Goal: Transaction & Acquisition: Book appointment/travel/reservation

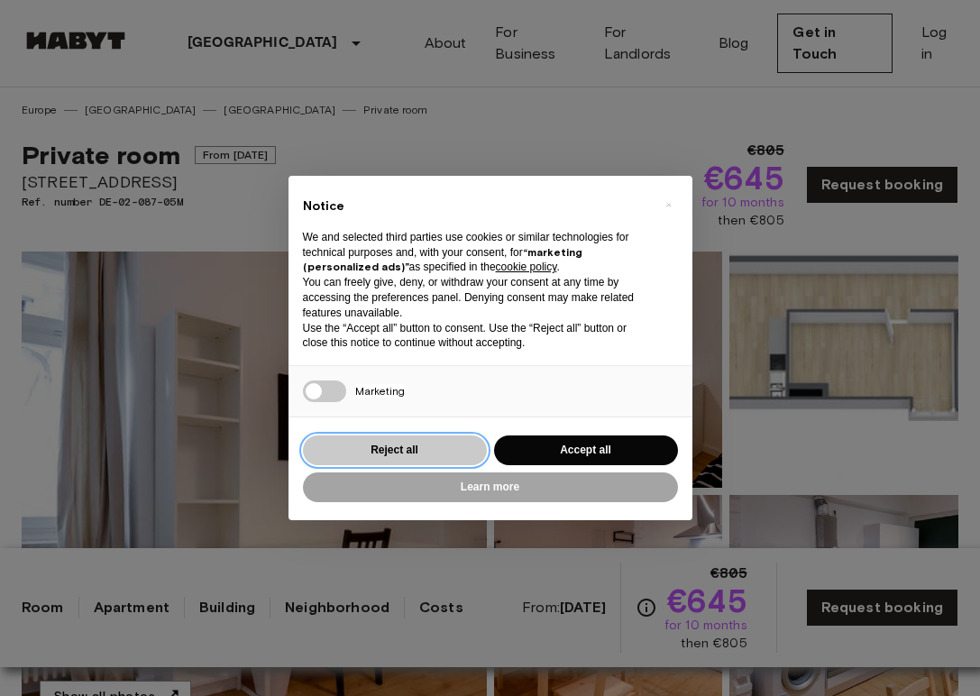
drag, startPoint x: 0, startPoint y: 0, endPoint x: 461, endPoint y: 439, distance: 636.2
click at [461, 439] on button "Reject all" at bounding box center [395, 450] width 184 height 30
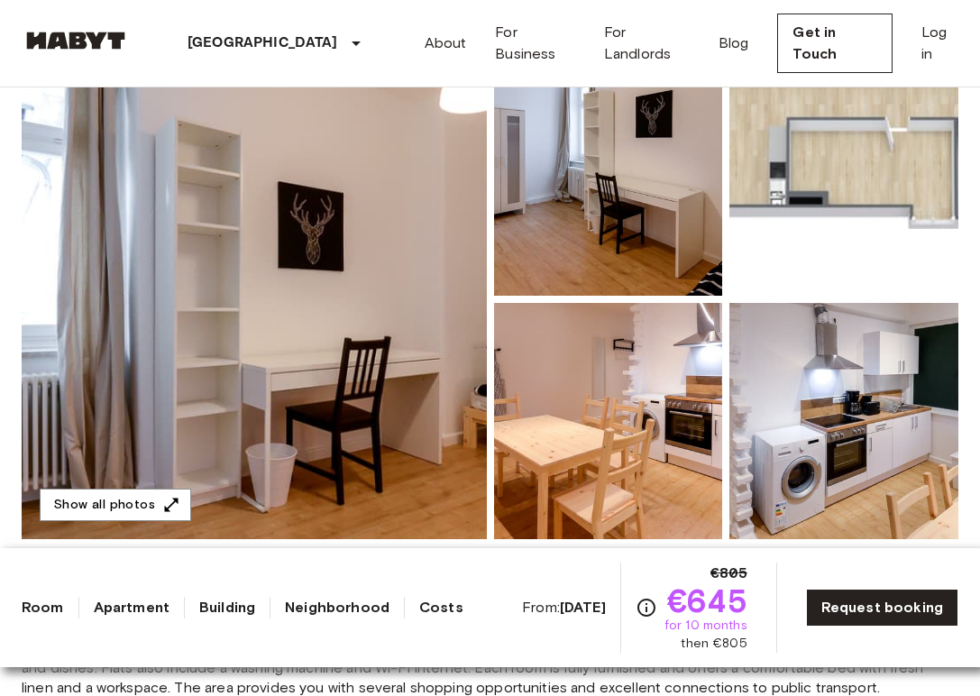
scroll to position [204, 0]
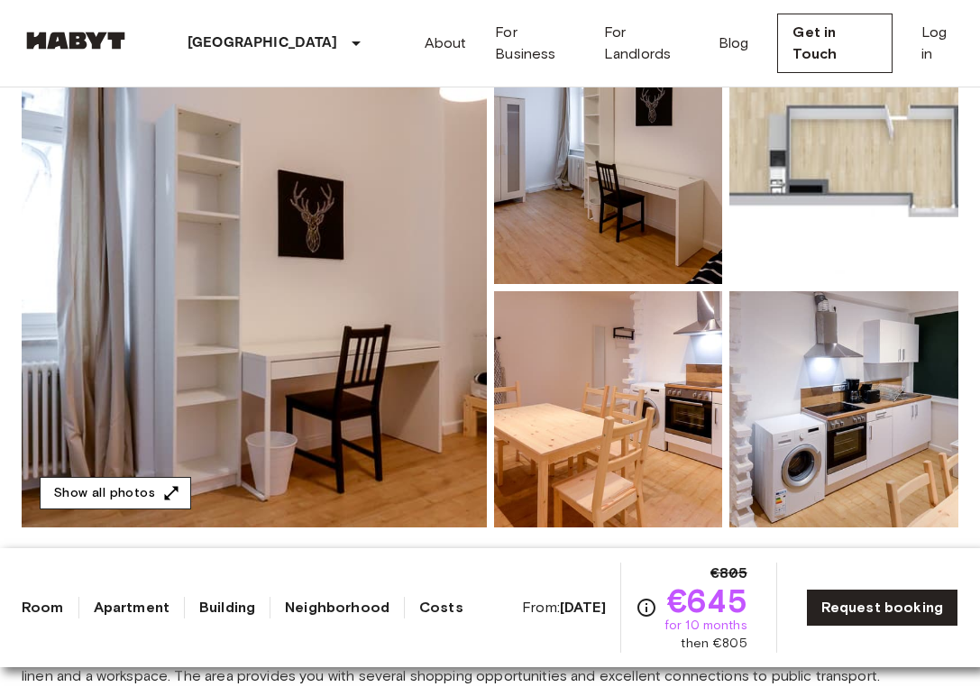
click at [168, 493] on icon "button" at bounding box center [172, 493] width 14 height 14
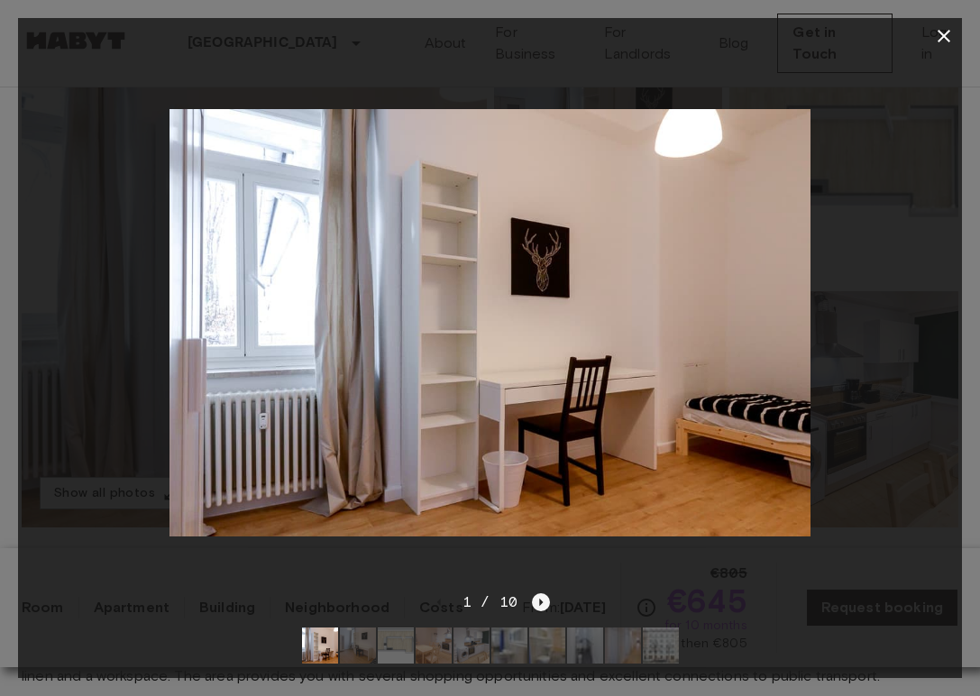
click at [547, 599] on icon "Next image" at bounding box center [541, 602] width 18 height 18
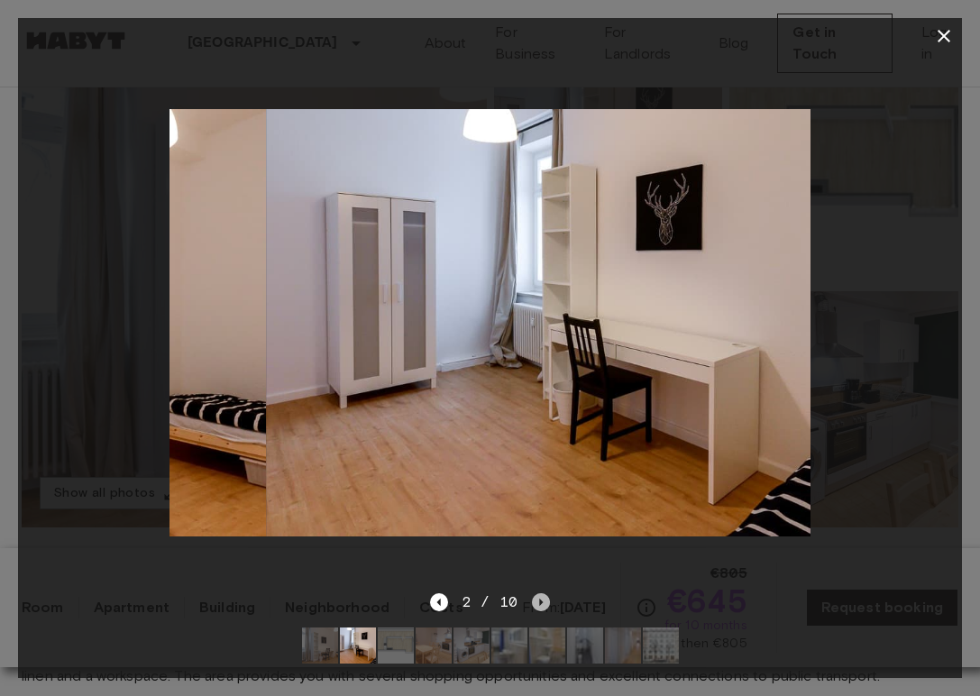
click at [547, 599] on icon "Next image" at bounding box center [541, 602] width 18 height 18
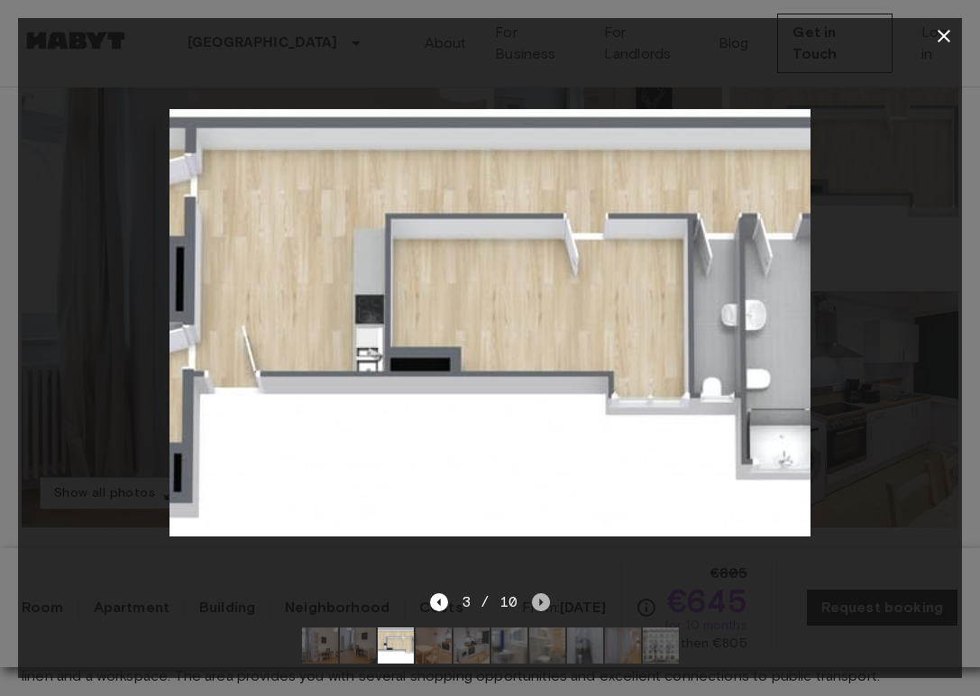
click at [547, 600] on icon "Next image" at bounding box center [541, 602] width 18 height 18
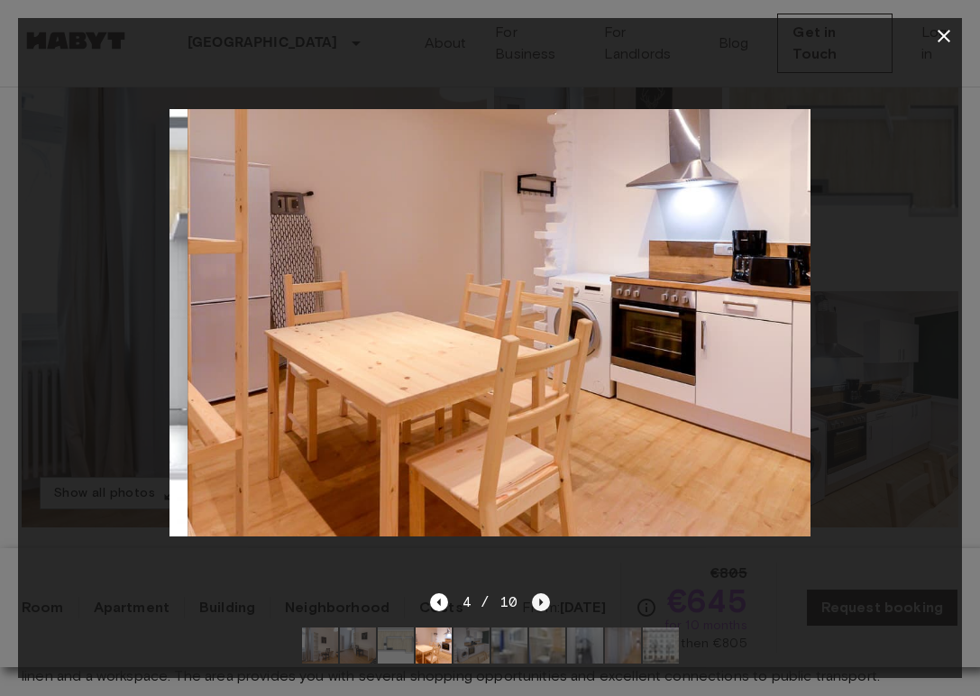
click at [547, 600] on icon "Next image" at bounding box center [541, 602] width 18 height 18
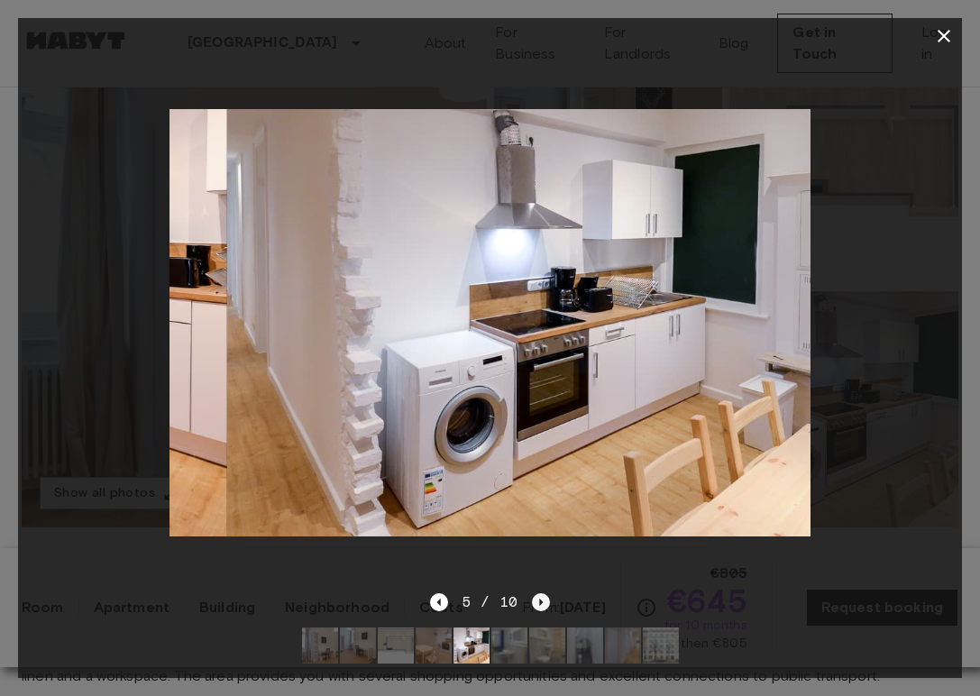
click at [547, 600] on icon "Next image" at bounding box center [541, 602] width 18 height 18
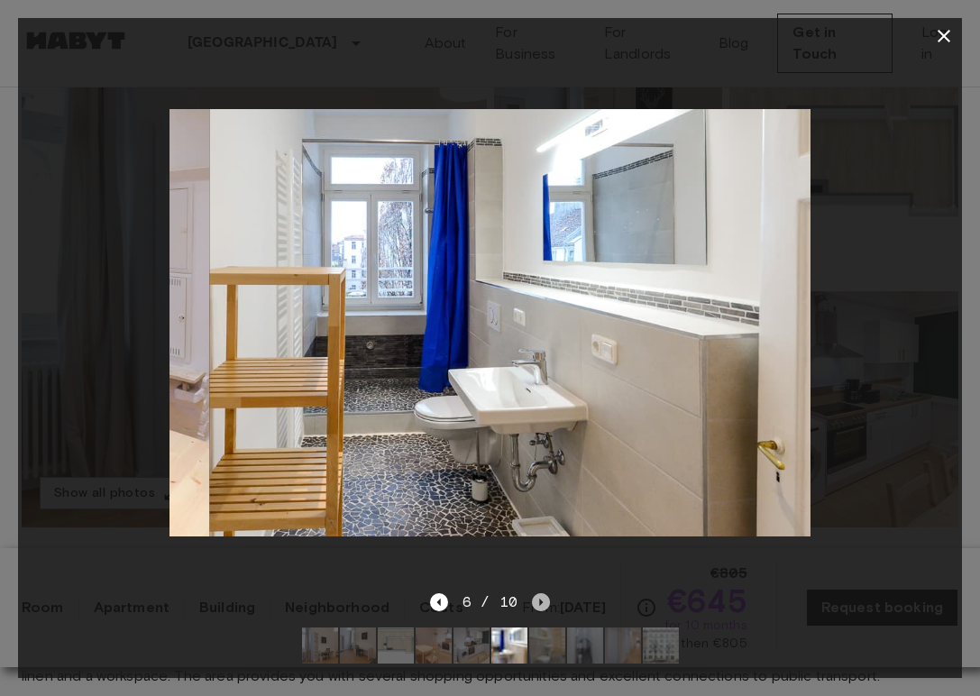
click at [547, 600] on icon "Next image" at bounding box center [541, 602] width 18 height 18
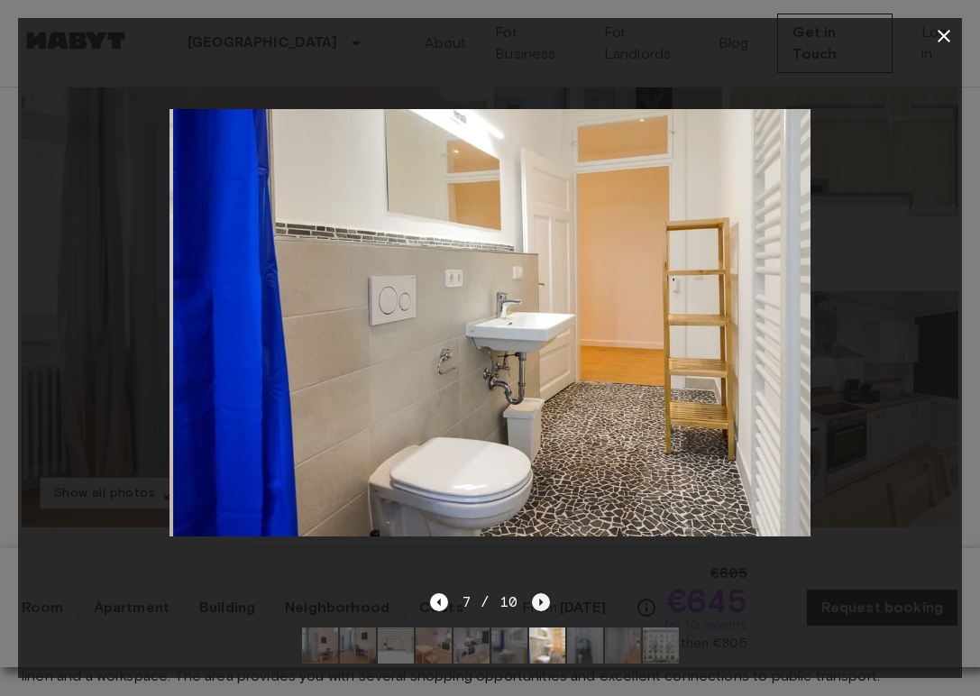
click at [547, 600] on icon "Next image" at bounding box center [541, 602] width 18 height 18
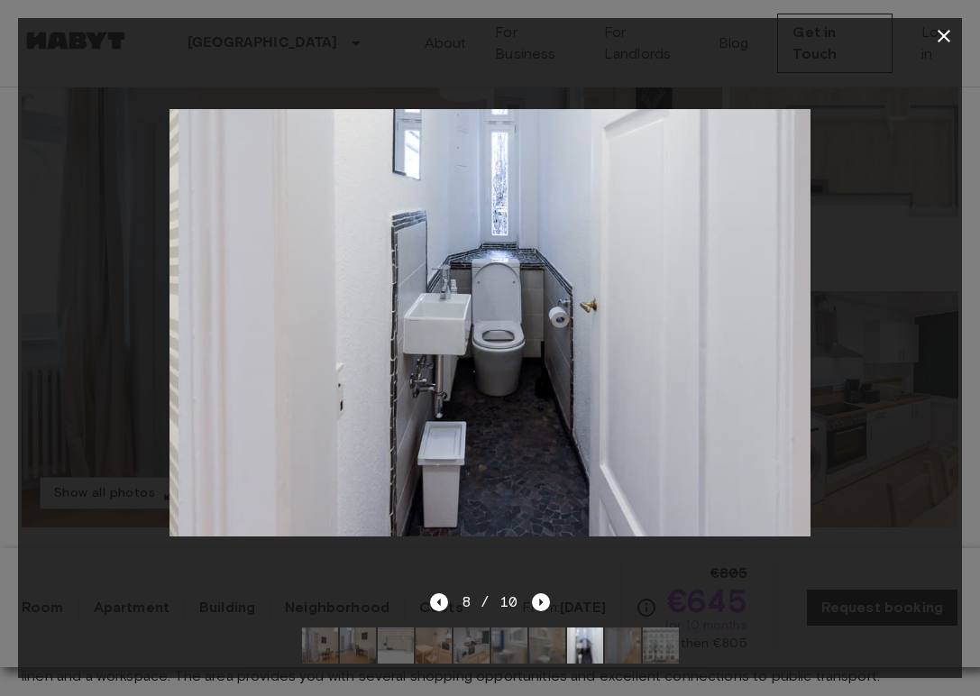
click at [967, 318] on div at bounding box center [490, 348] width 980 height 696
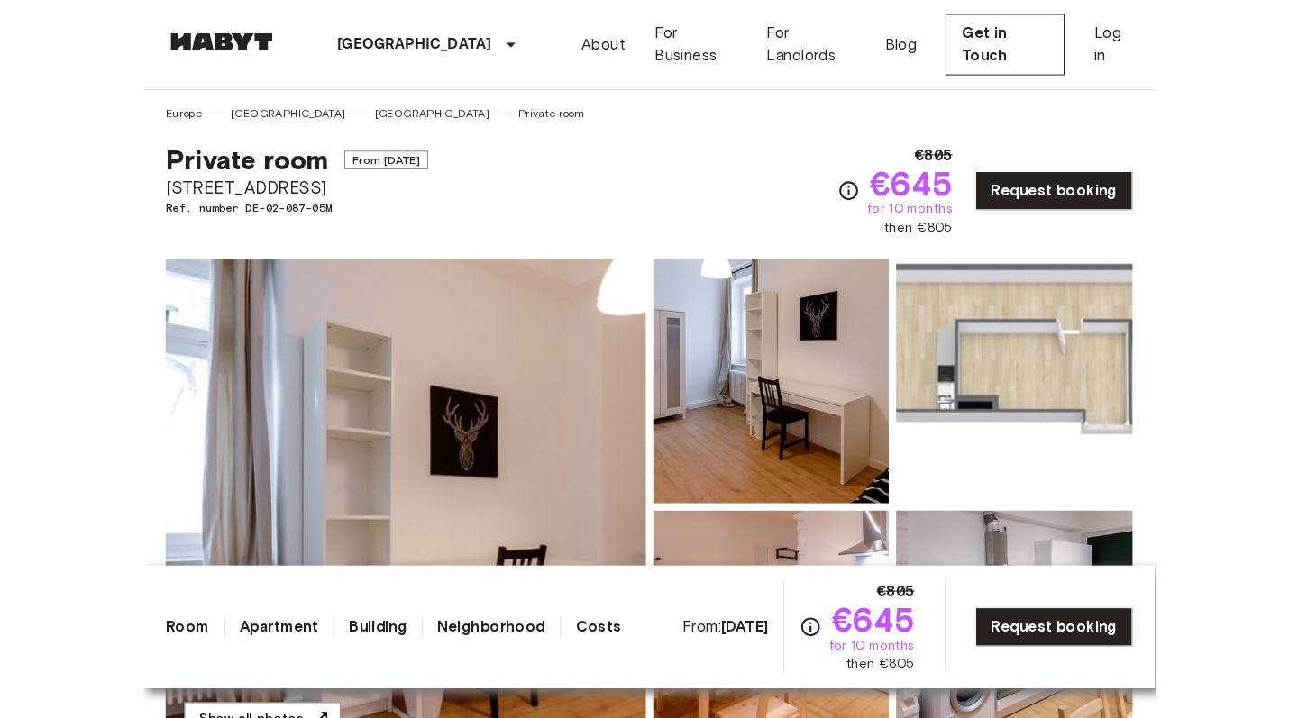
scroll to position [0, 0]
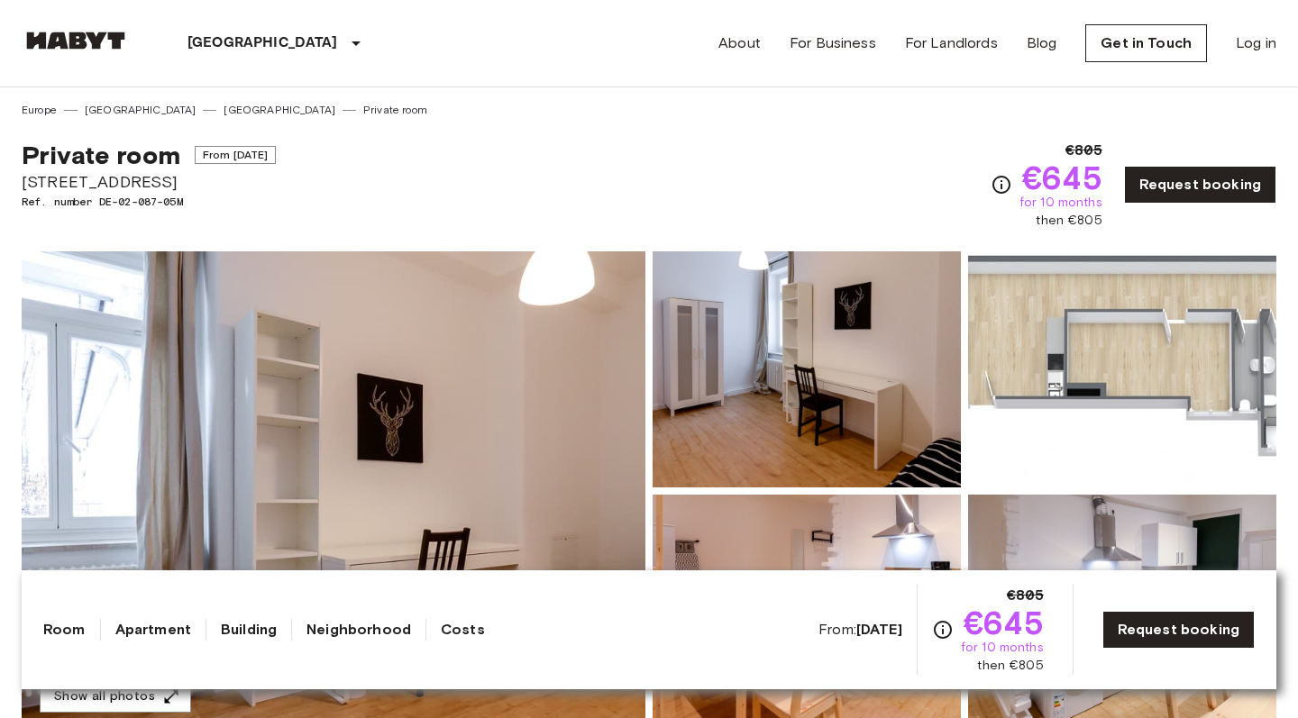
click at [530, 5] on div "Munich Europe Amsterdam Berlin Brussels Cologne Dusseldorf Frankfurt Graz Hambu…" at bounding box center [649, 43] width 1255 height 87
click at [224, 105] on link "[GEOGRAPHIC_DATA]" at bounding box center [280, 110] width 112 height 16
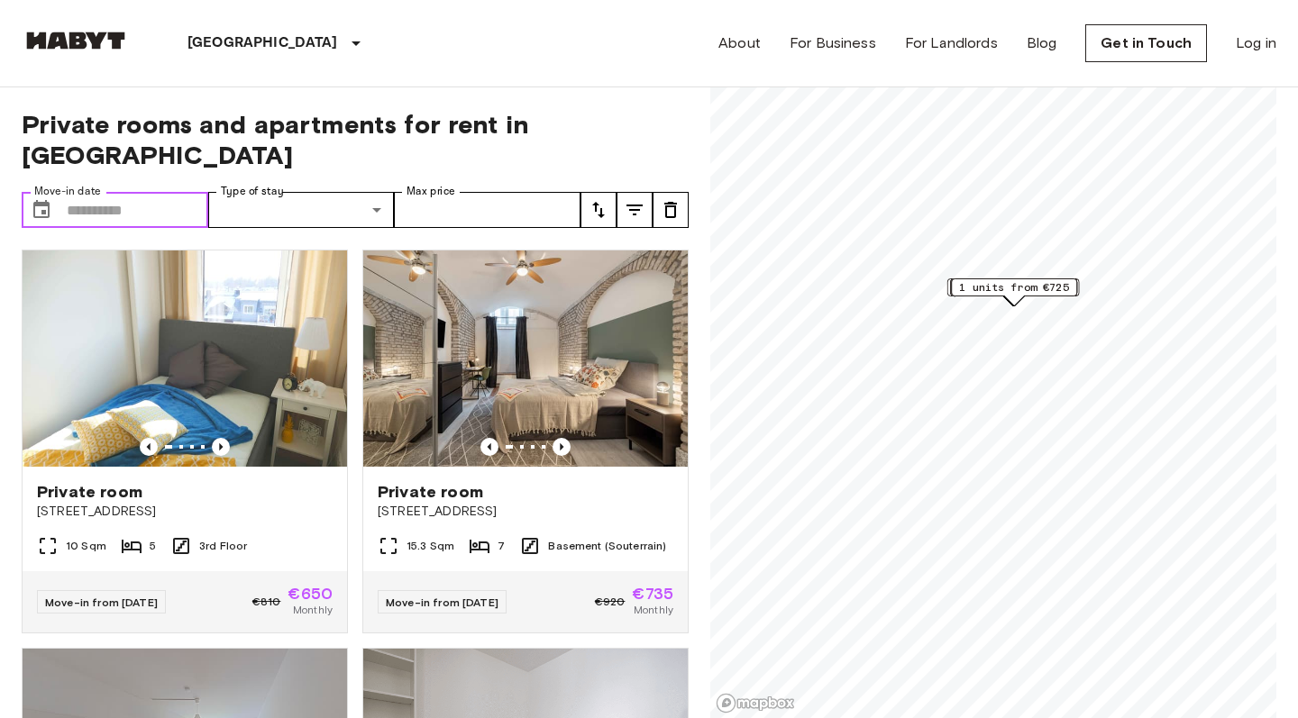
click at [127, 192] on input "Move-in date" at bounding box center [138, 210] width 142 height 36
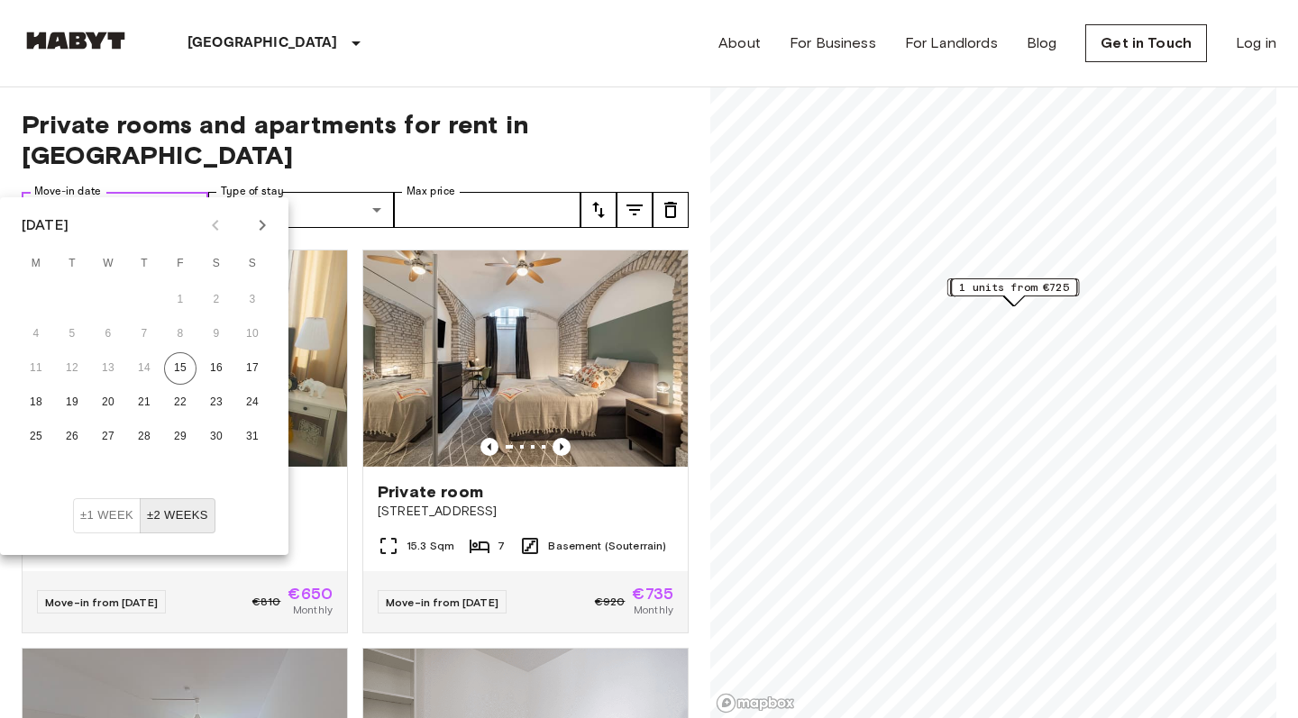
click at [32, 199] on icon "Choose date" at bounding box center [42, 210] width 22 height 22
click at [46, 200] on icon "Choose date" at bounding box center [41, 209] width 16 height 18
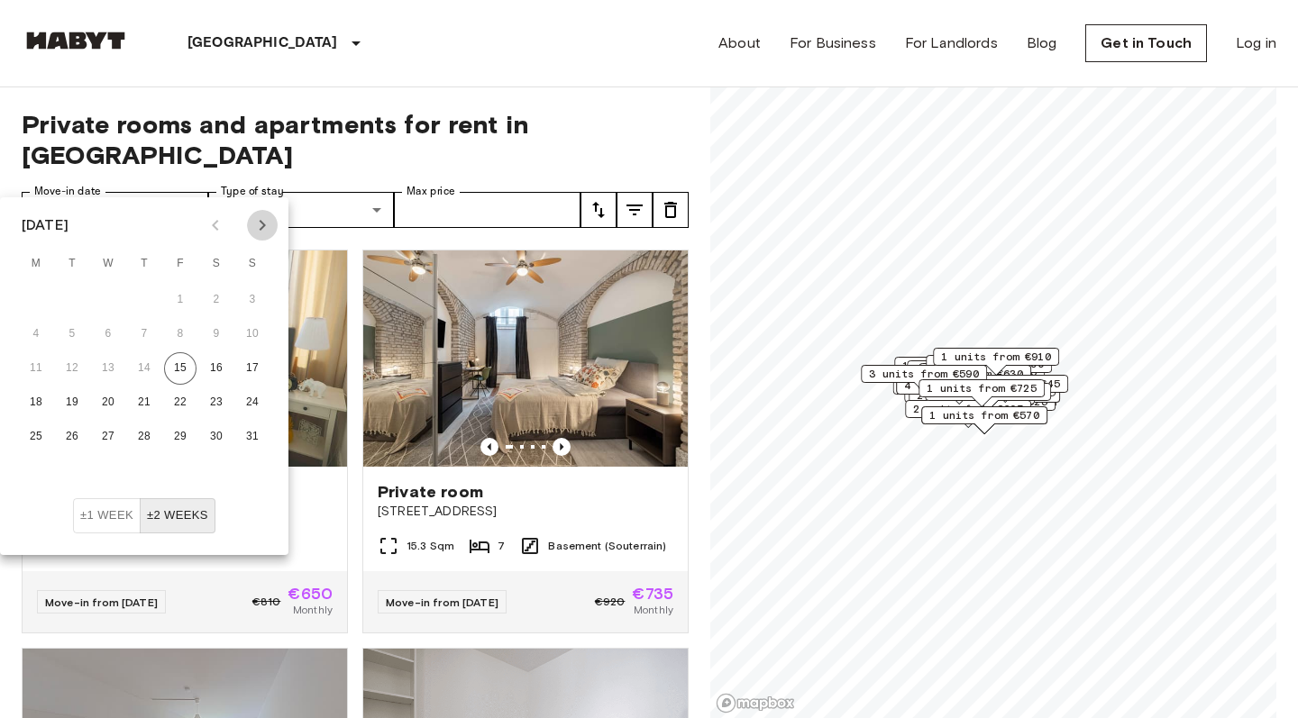
click at [260, 225] on icon "Next month" at bounding box center [262, 226] width 22 height 22
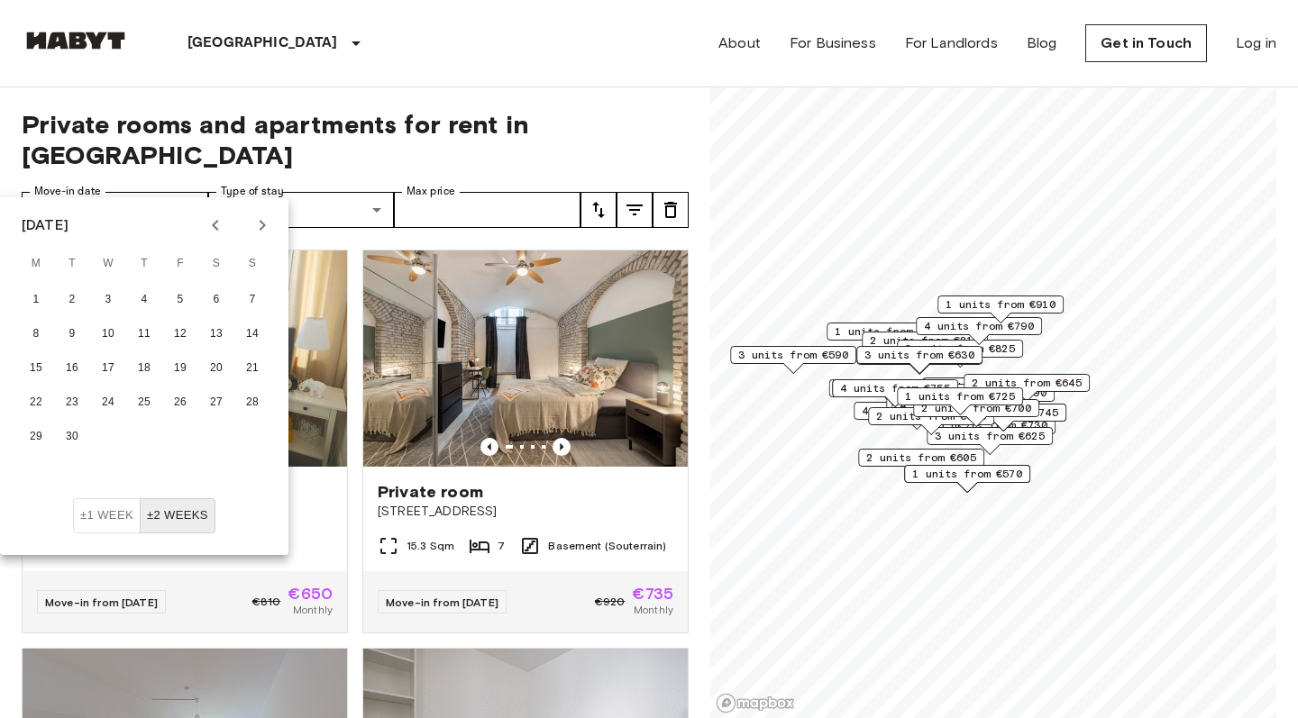
click at [260, 225] on icon "Next month" at bounding box center [262, 226] width 22 height 22
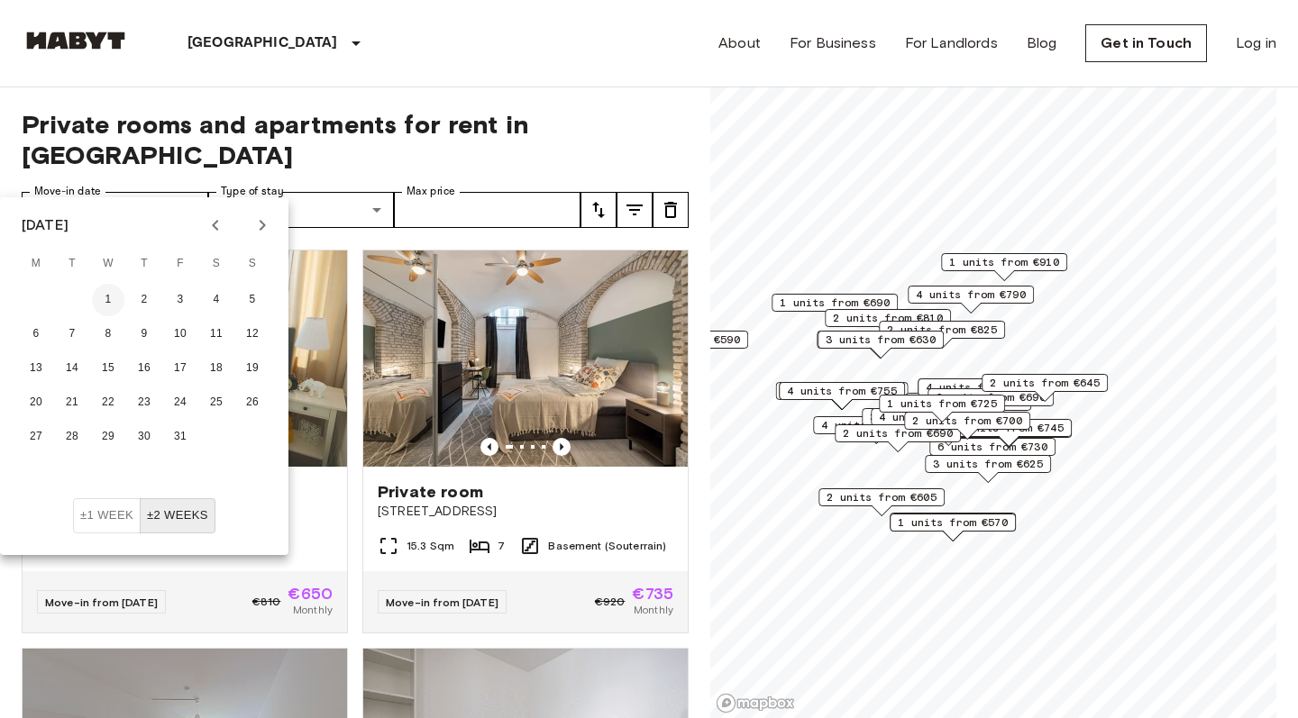
click at [111, 295] on button "1" at bounding box center [108, 300] width 32 height 32
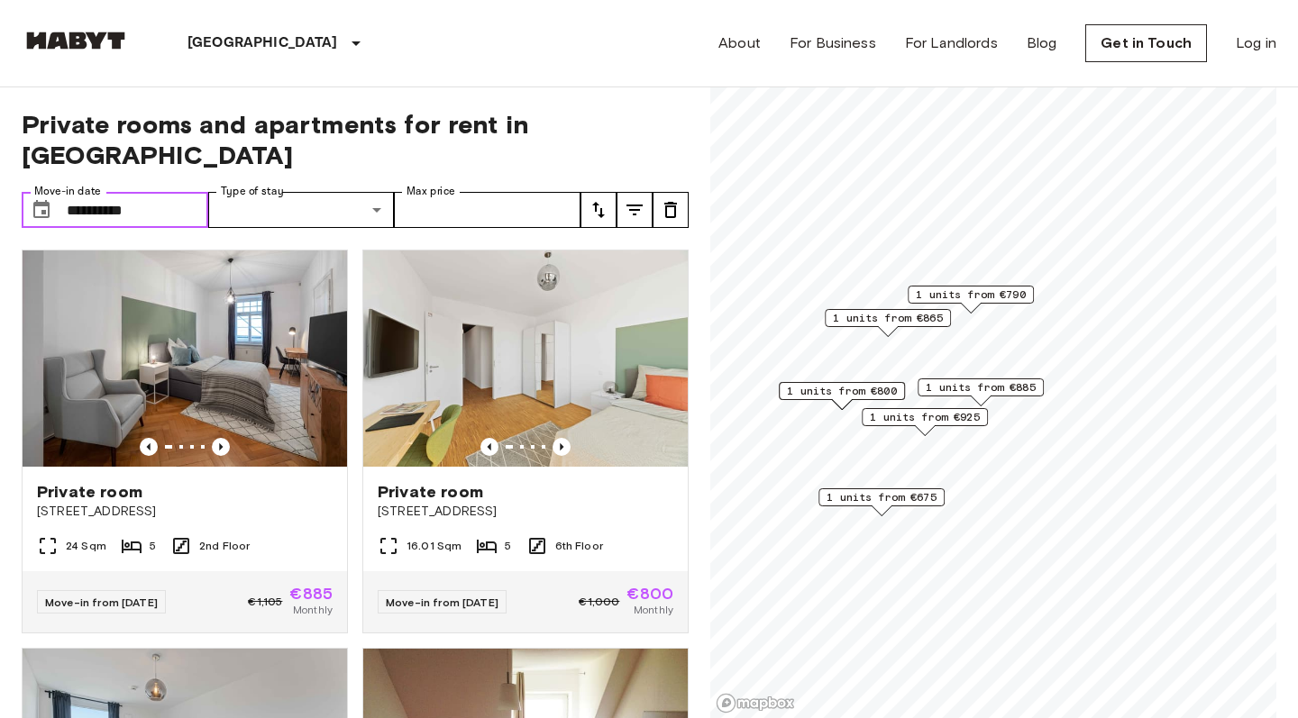
type input "**********"
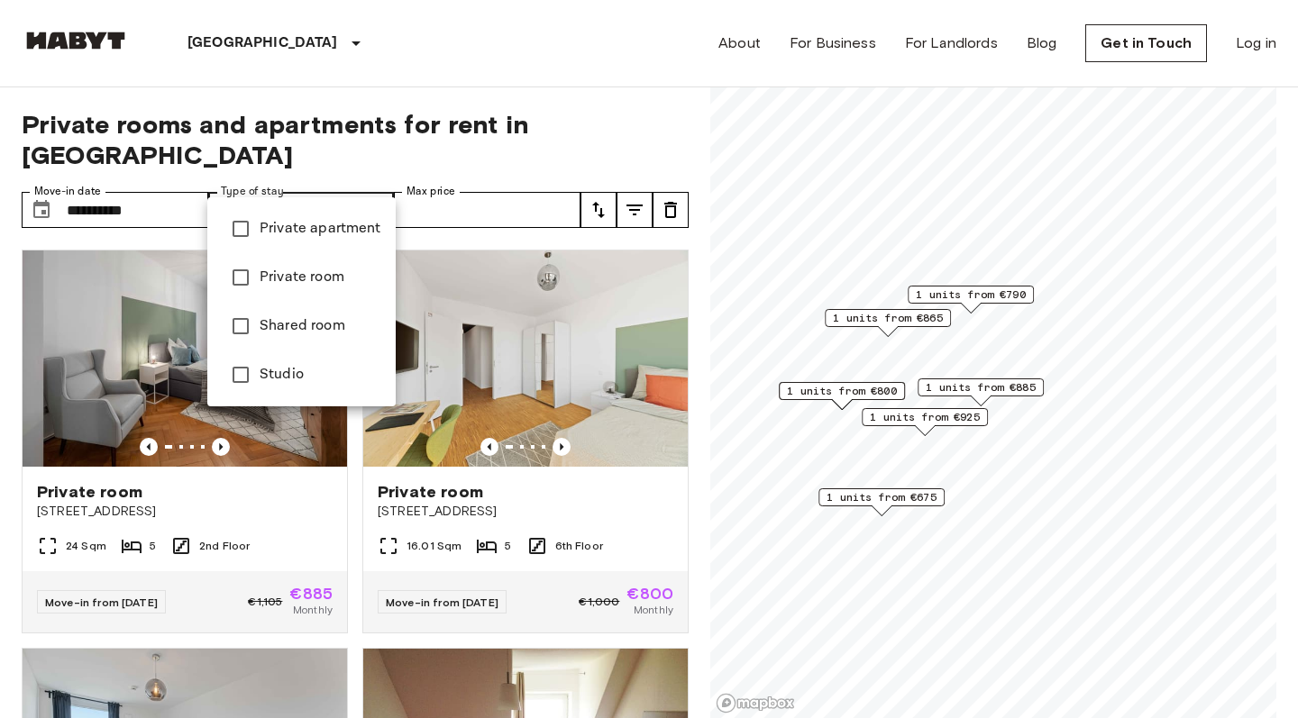
click at [331, 373] on span "Studio" at bounding box center [321, 375] width 122 height 22
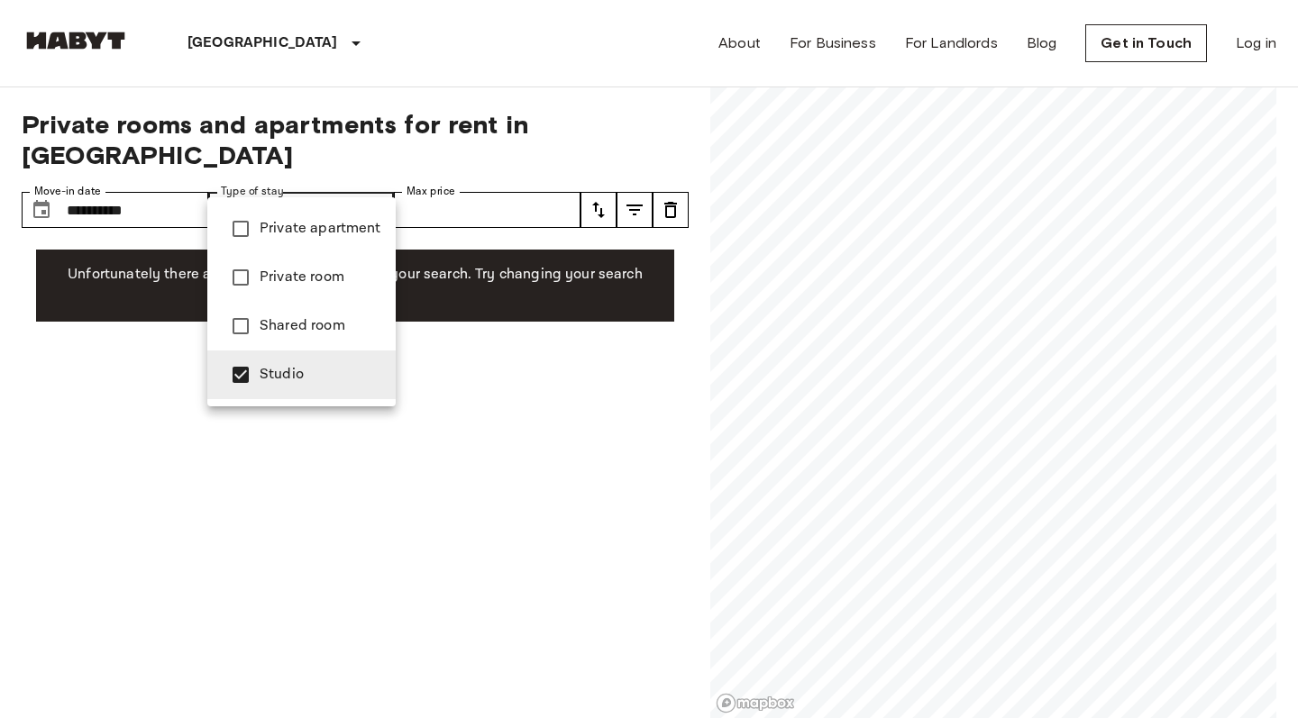
click at [335, 226] on span "Private apartment" at bounding box center [321, 229] width 122 height 22
click at [324, 280] on span "Private room" at bounding box center [321, 278] width 122 height 22
type input "**********"
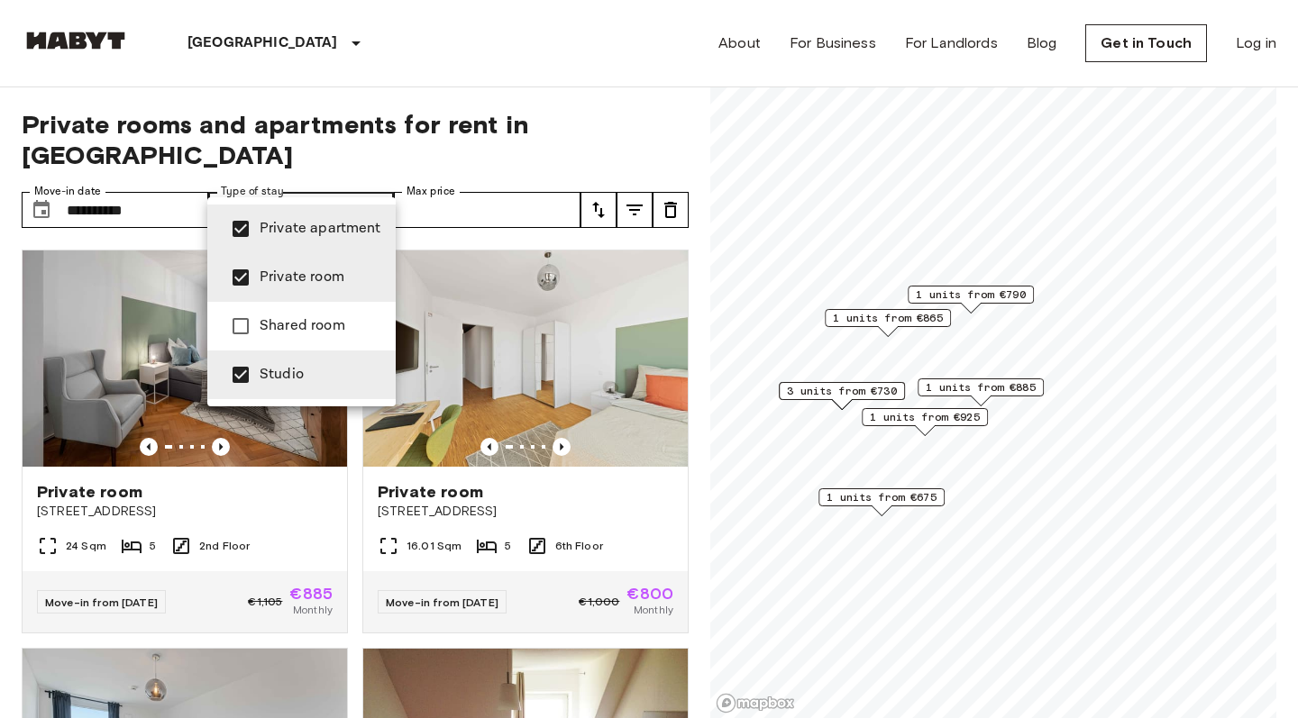
click at [695, 426] on div at bounding box center [649, 359] width 1298 height 718
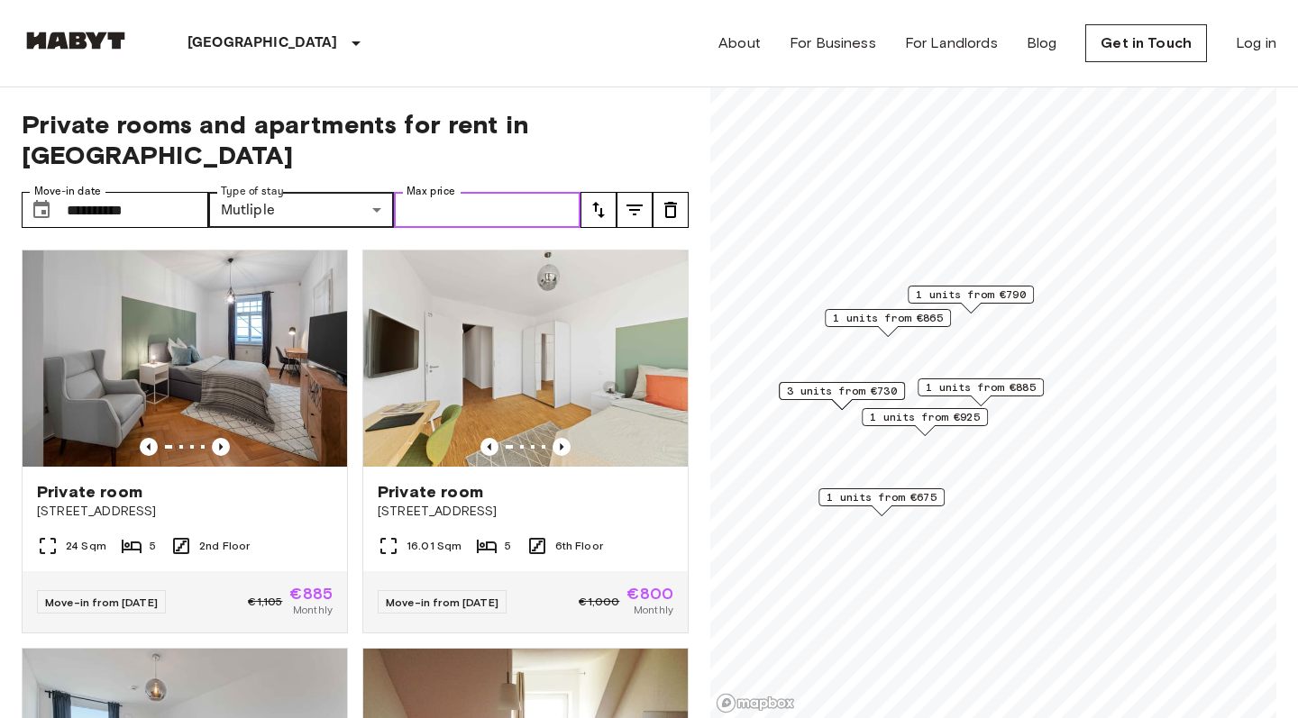
click at [566, 192] on input "Max price" at bounding box center [487, 210] width 187 height 36
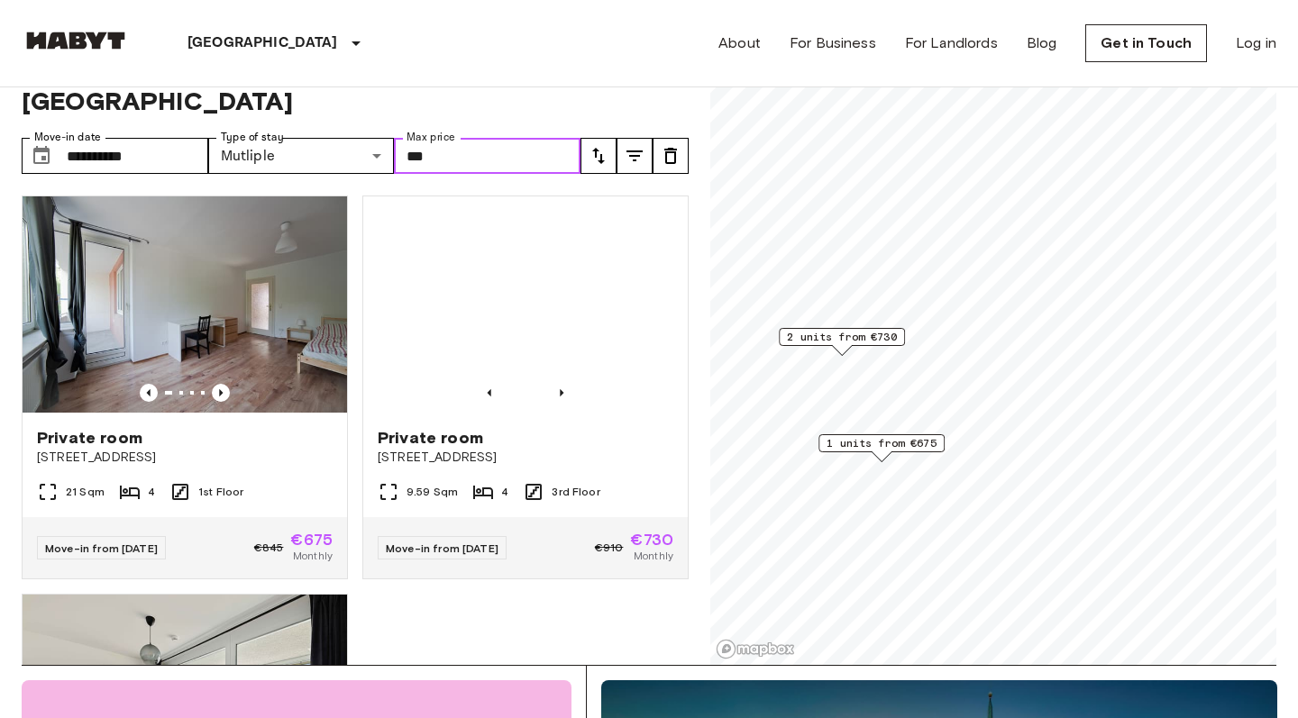
scroll to position [59, 0]
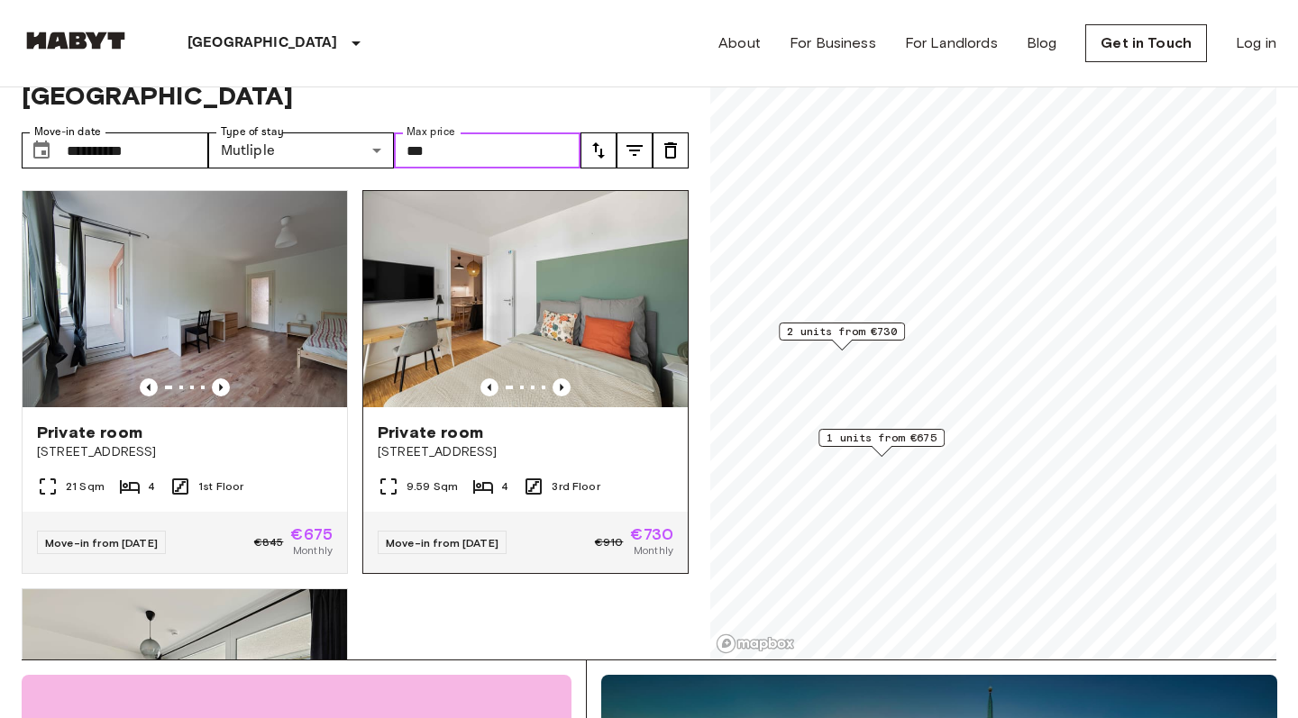
type input "***"
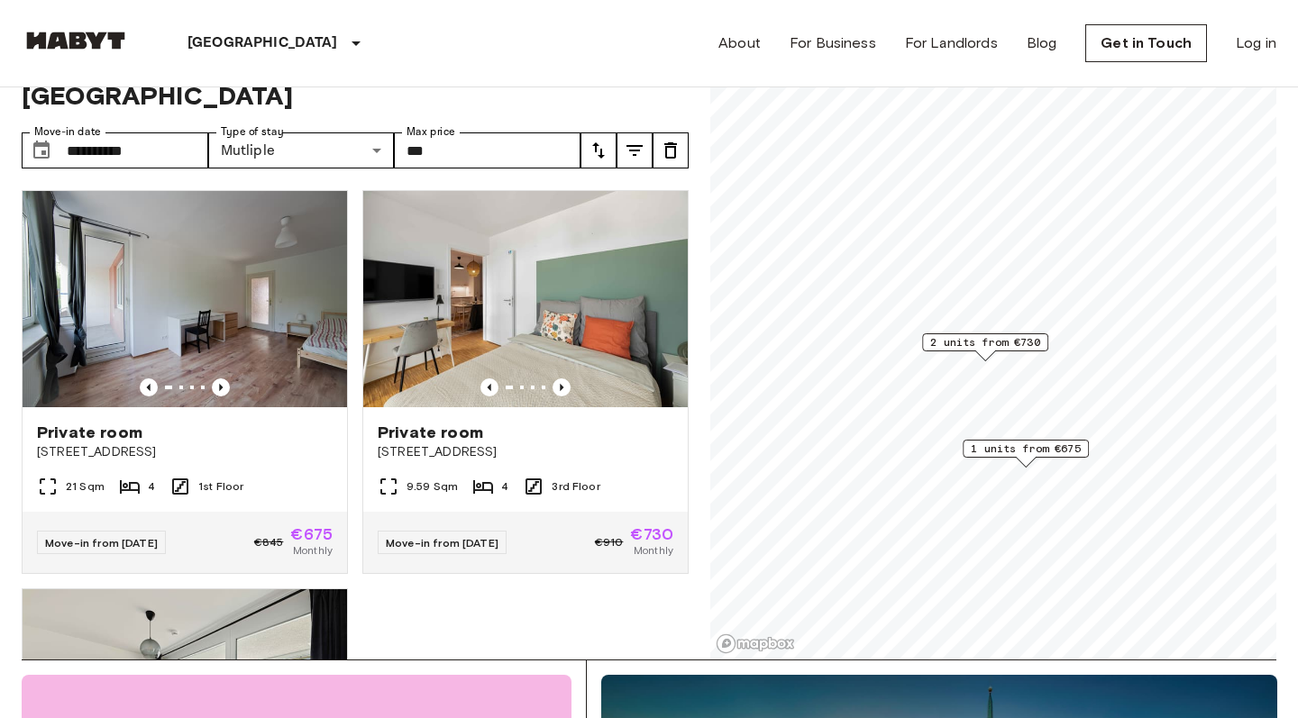
click at [979, 342] on span "2 units from €730" at bounding box center [985, 342] width 110 height 16
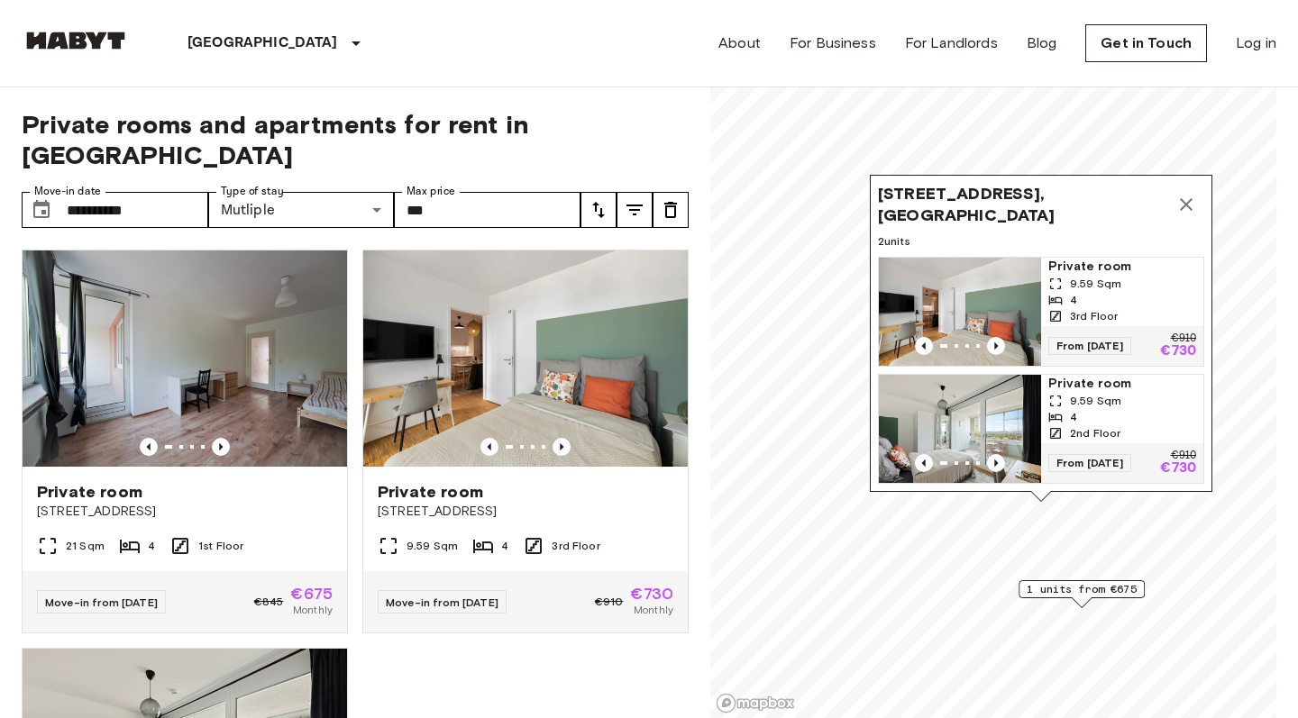
drag, startPoint x: 936, startPoint y: 111, endPoint x: 991, endPoint y: 191, distance: 97.3
click at [979, 191] on span "Tübinger Straße 3E, 80686 Munich, GER" at bounding box center [1023, 204] width 290 height 43
click at [963, 203] on span "Tübinger Straße 3E, 80686 Munich, GER" at bounding box center [1022, 205] width 290 height 43
click at [979, 203] on span "Tübinger Straße 3E, 80686 Munich, GER" at bounding box center [1022, 205] width 290 height 43
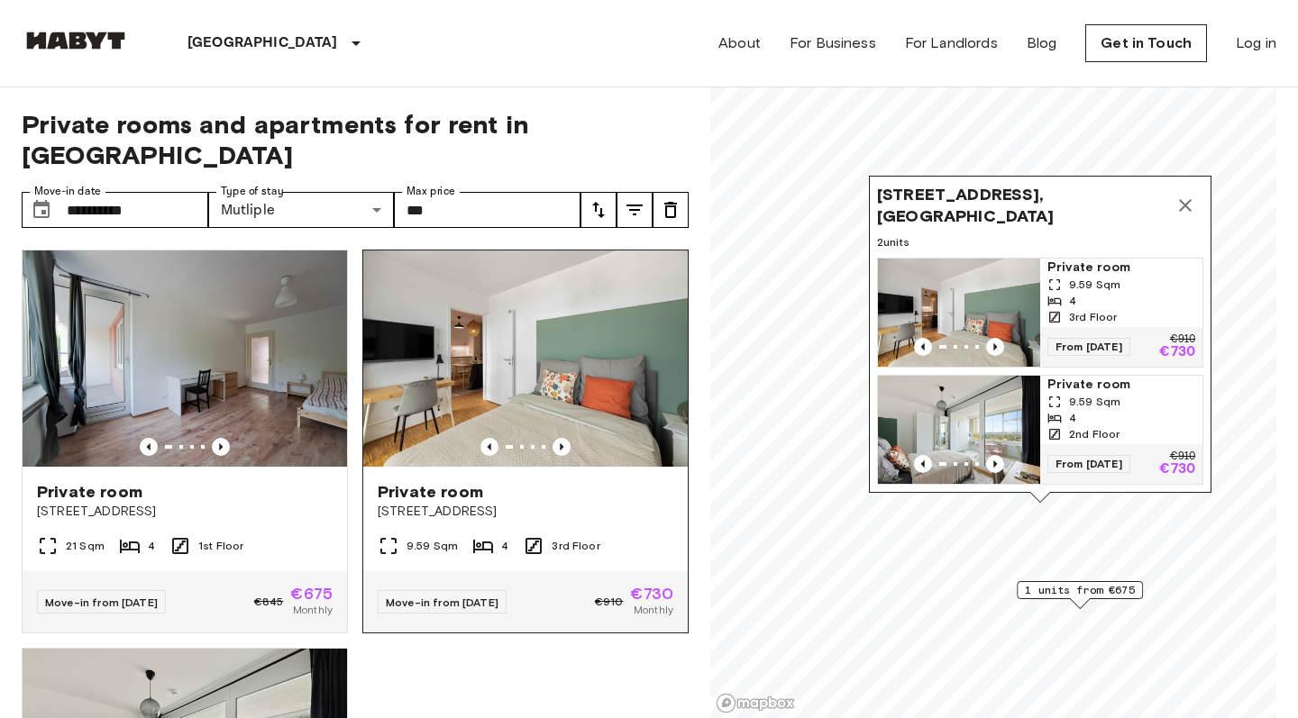
click at [514, 481] on div "Private room" at bounding box center [526, 492] width 296 height 22
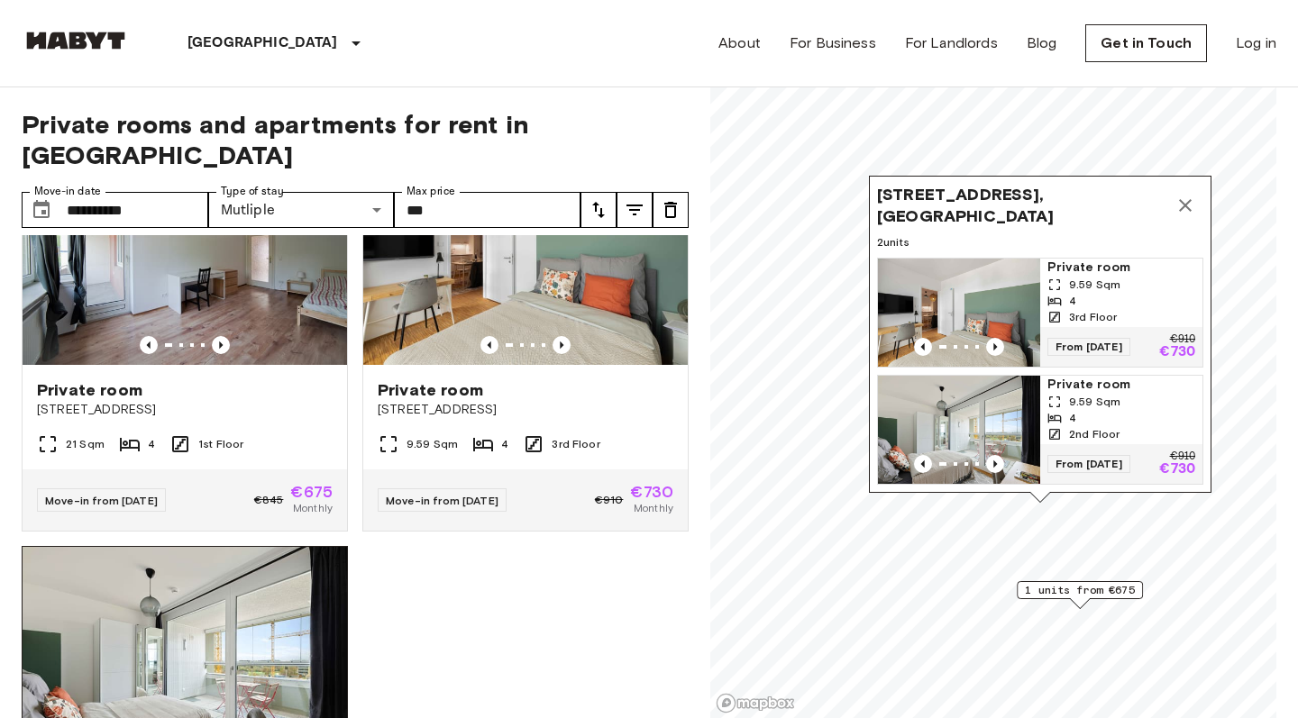
scroll to position [56, 0]
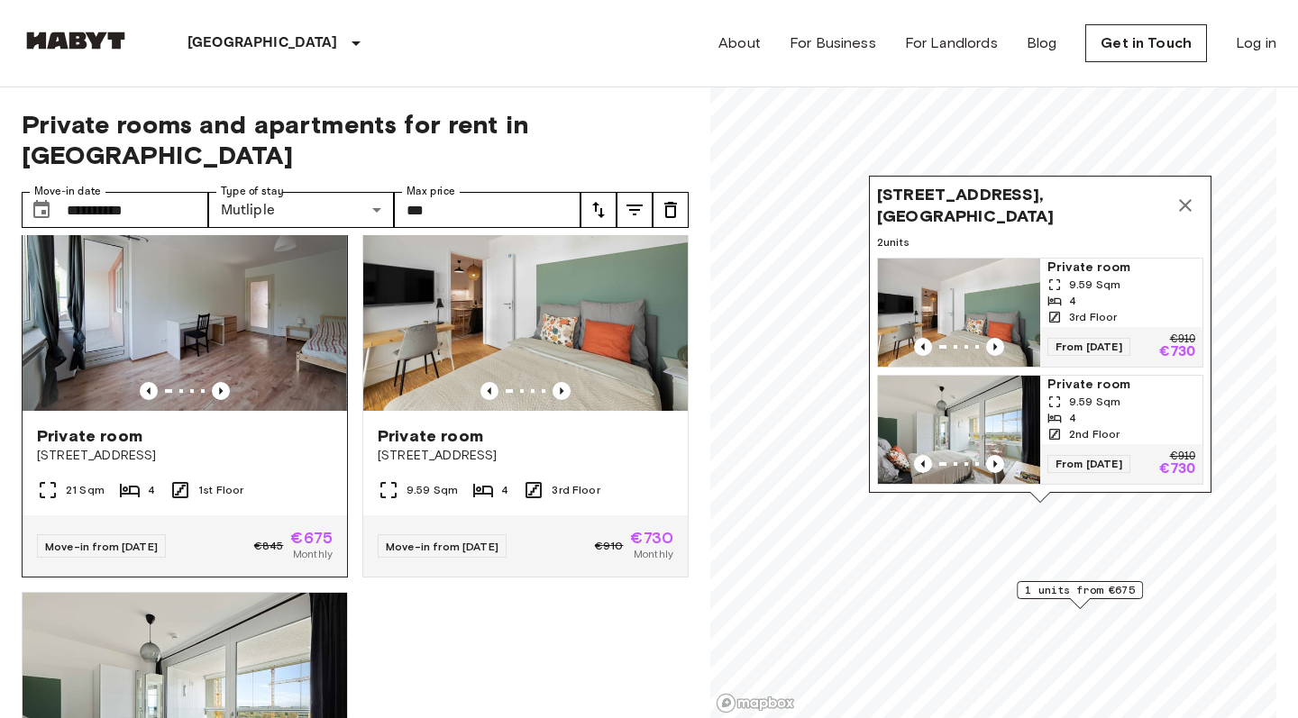
click at [261, 328] on img at bounding box center [184, 303] width 324 height 216
click at [187, 299] on img at bounding box center [185, 303] width 324 height 216
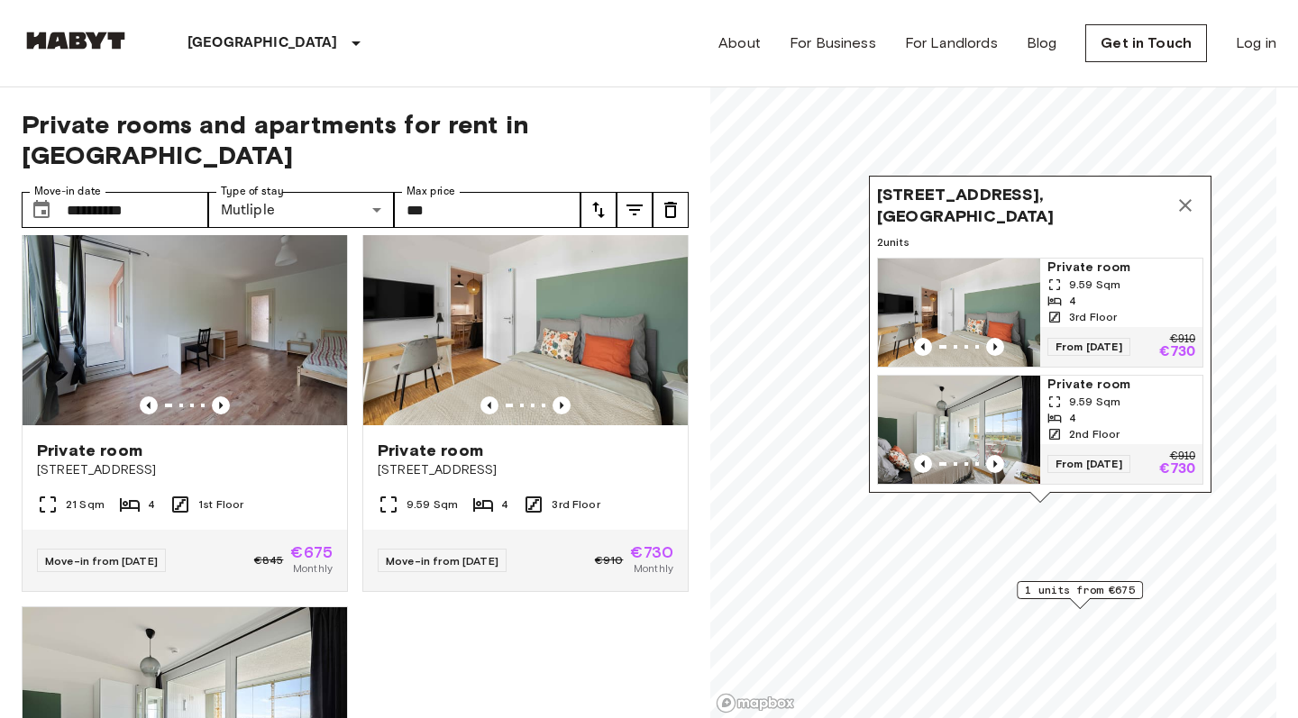
scroll to position [39, 0]
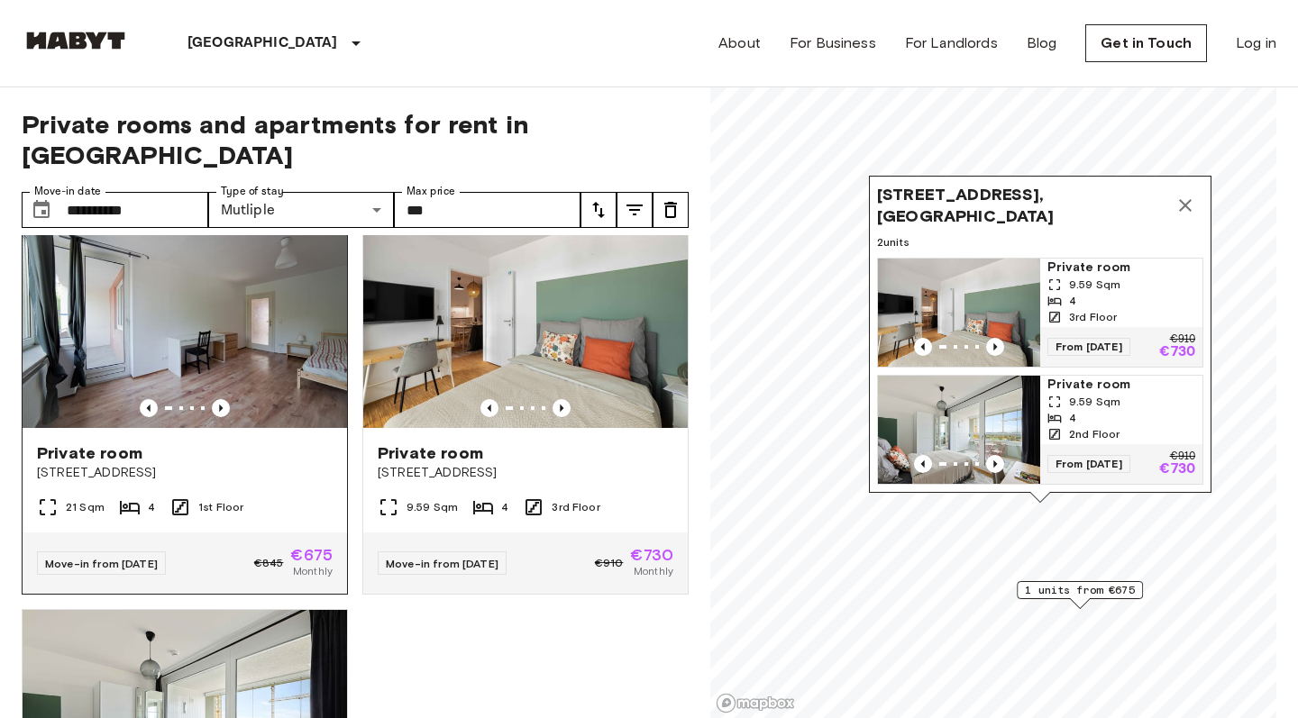
click at [333, 464] on div "Private room Fallstraße 42" at bounding box center [185, 462] width 324 height 68
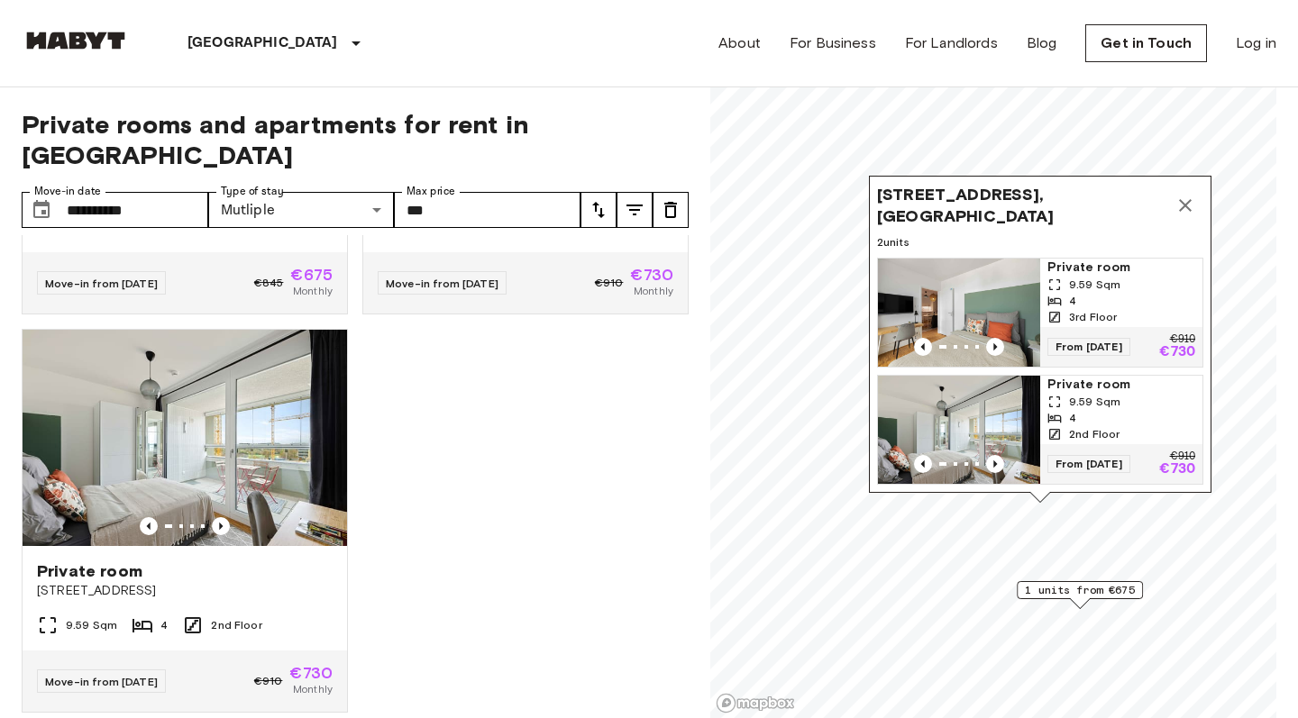
scroll to position [318, 0]
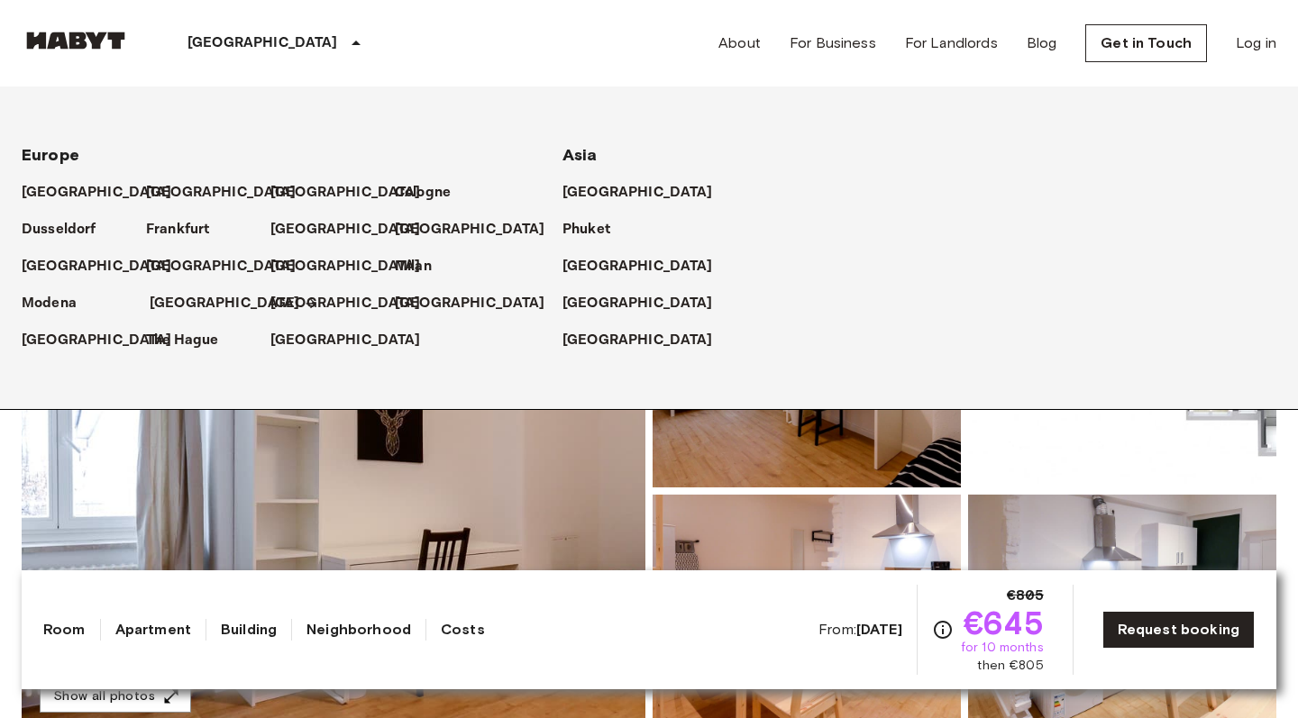
click at [165, 301] on p "[GEOGRAPHIC_DATA]" at bounding box center [225, 304] width 151 height 22
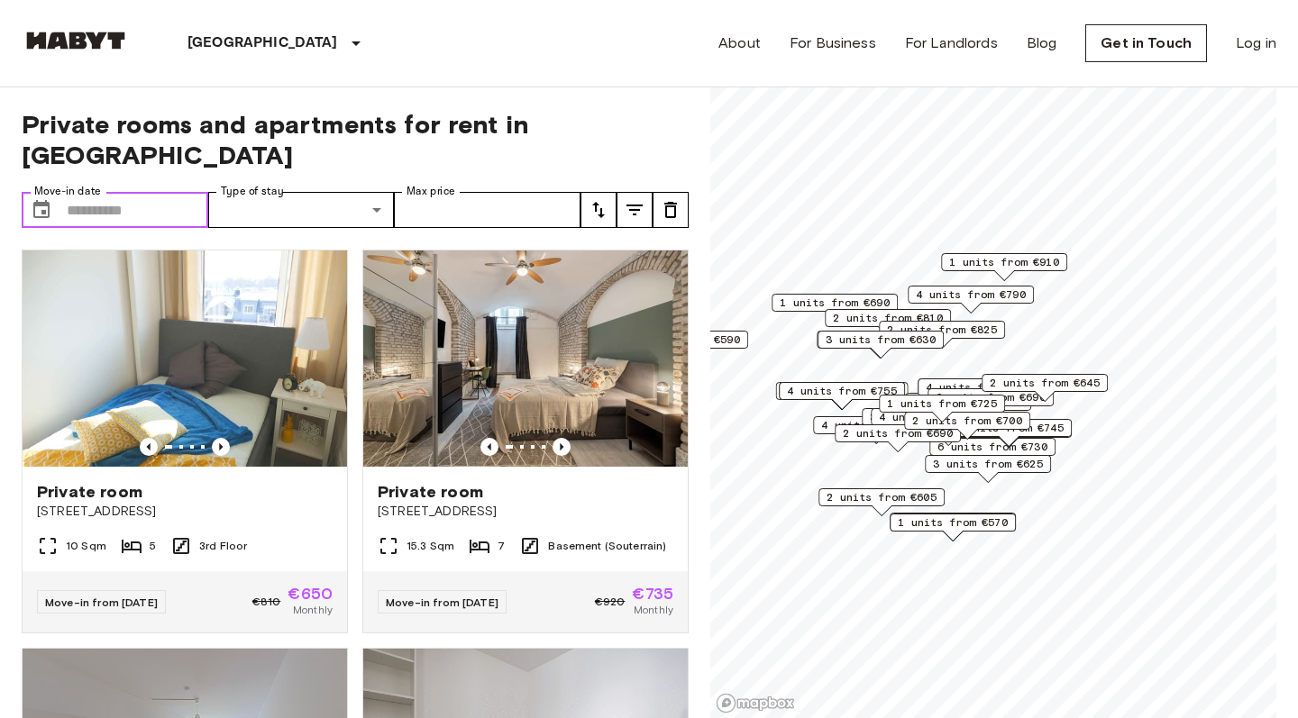
click at [178, 192] on input "Move-in date" at bounding box center [138, 210] width 142 height 36
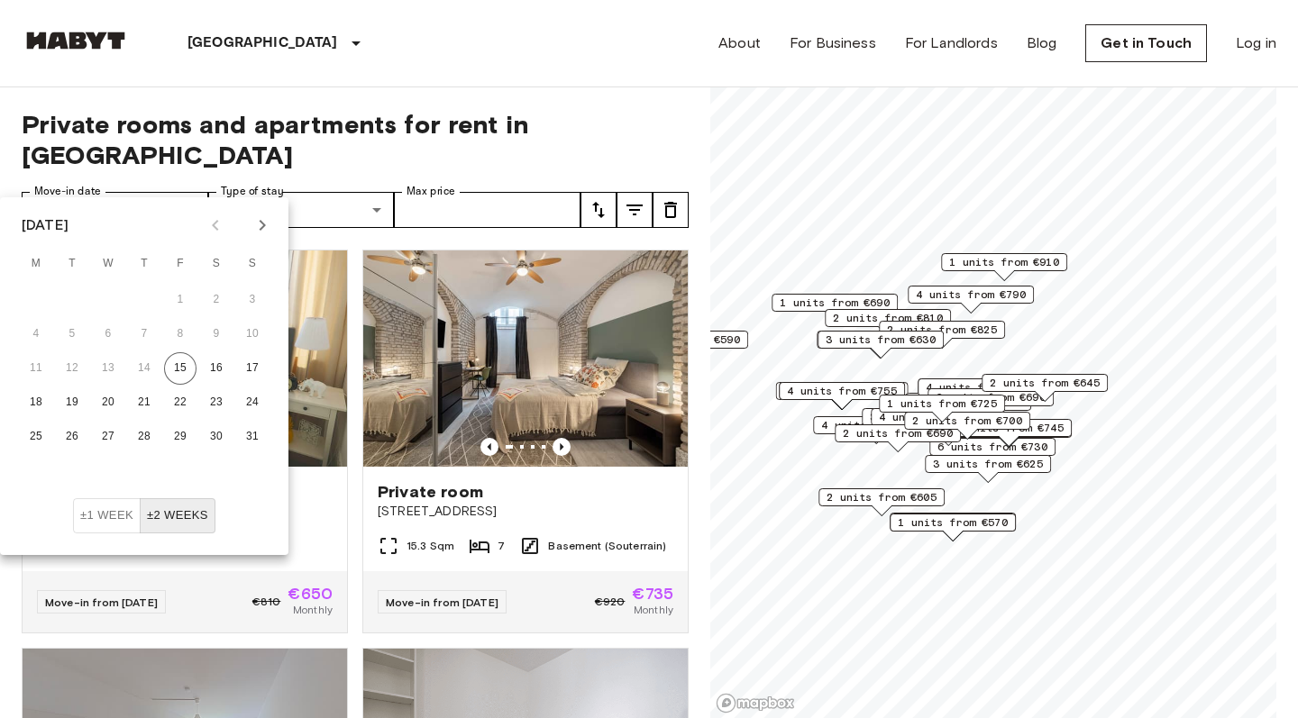
click at [271, 222] on icon "Next month" at bounding box center [262, 226] width 22 height 22
click at [269, 222] on icon "Next month" at bounding box center [262, 226] width 22 height 22
click at [101, 301] on button "1" at bounding box center [108, 300] width 32 height 32
type input "**********"
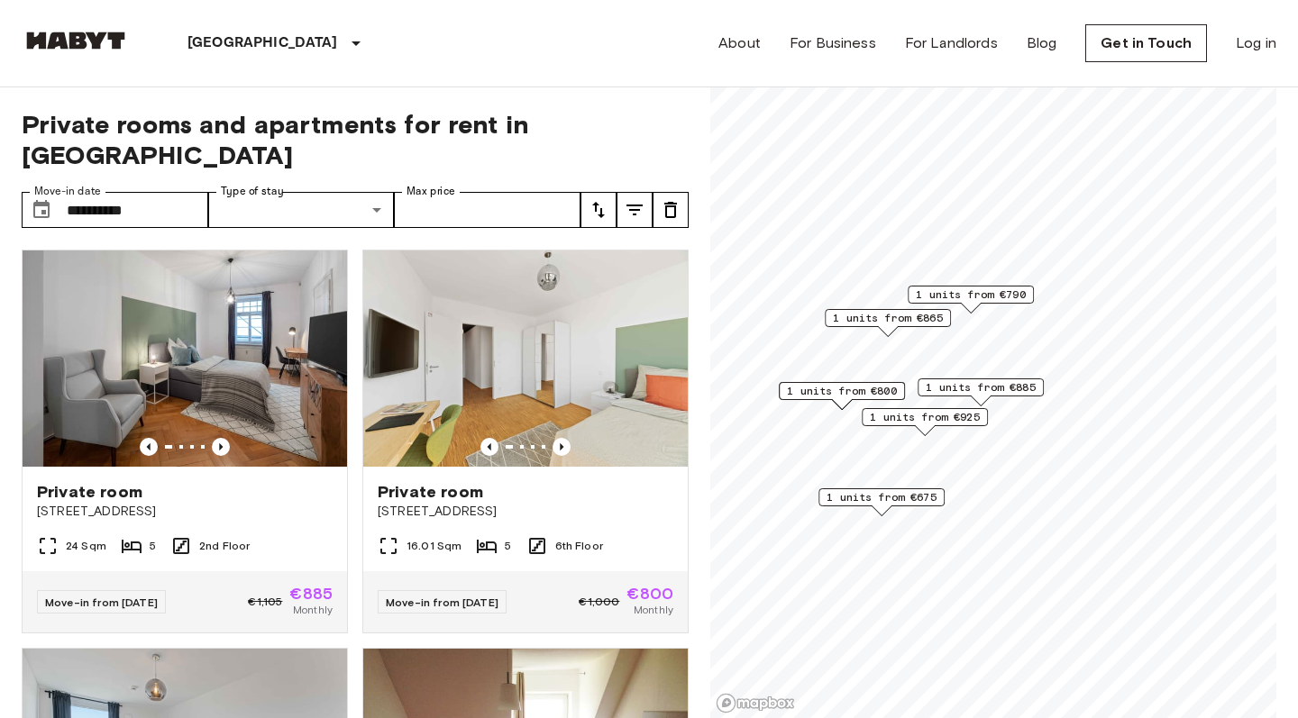
click at [705, 524] on div "**********" at bounding box center [649, 403] width 1255 height 632
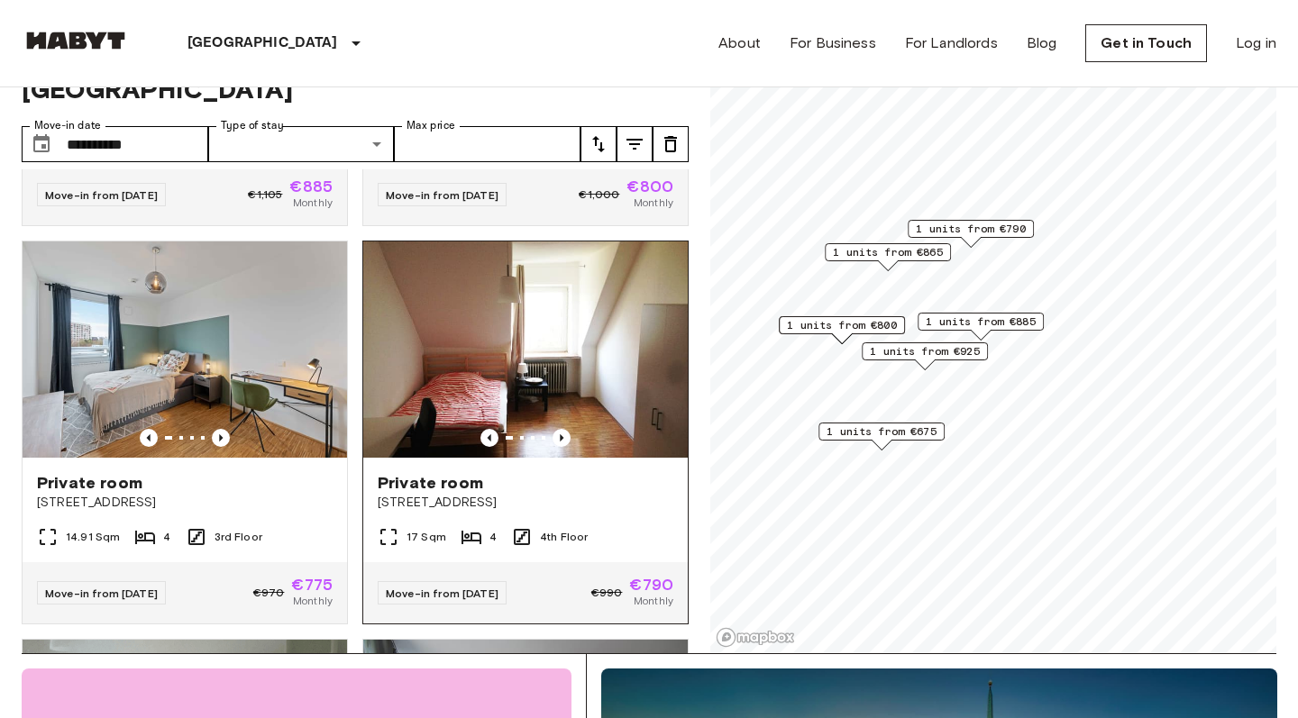
scroll to position [349, 0]
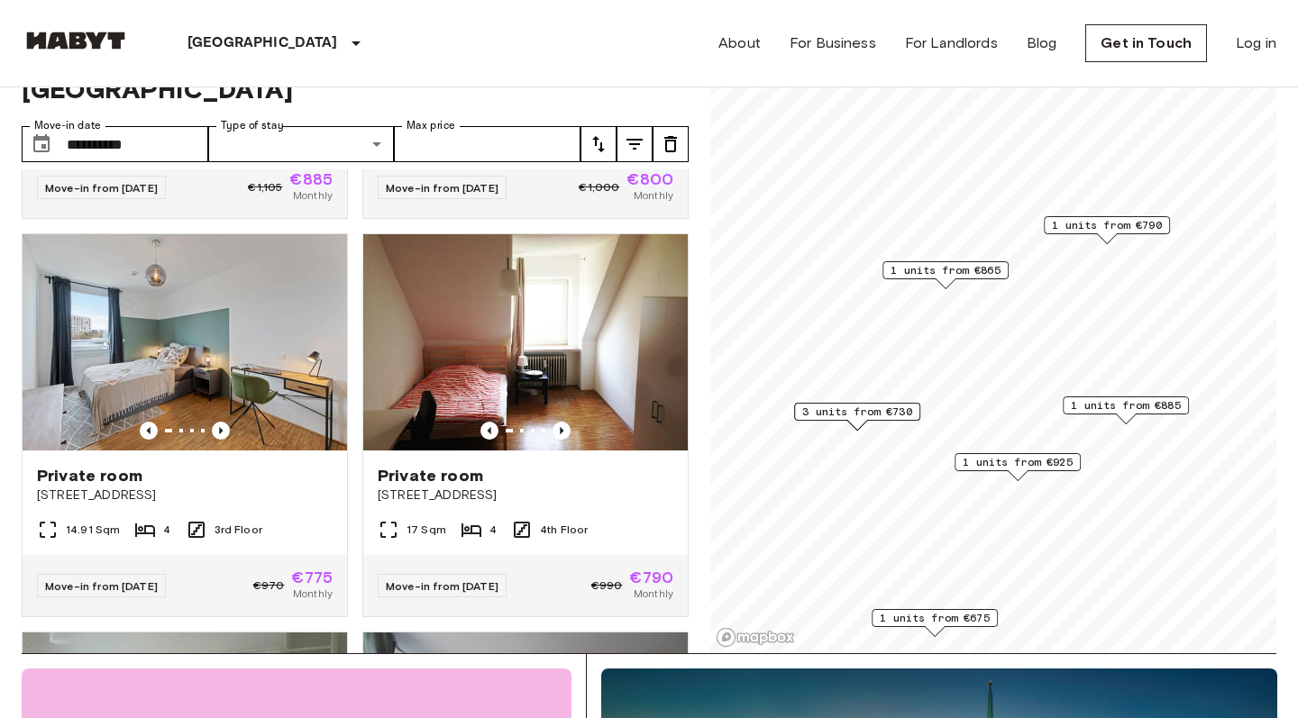
click at [881, 408] on span "3 units from €730" at bounding box center [857, 412] width 110 height 16
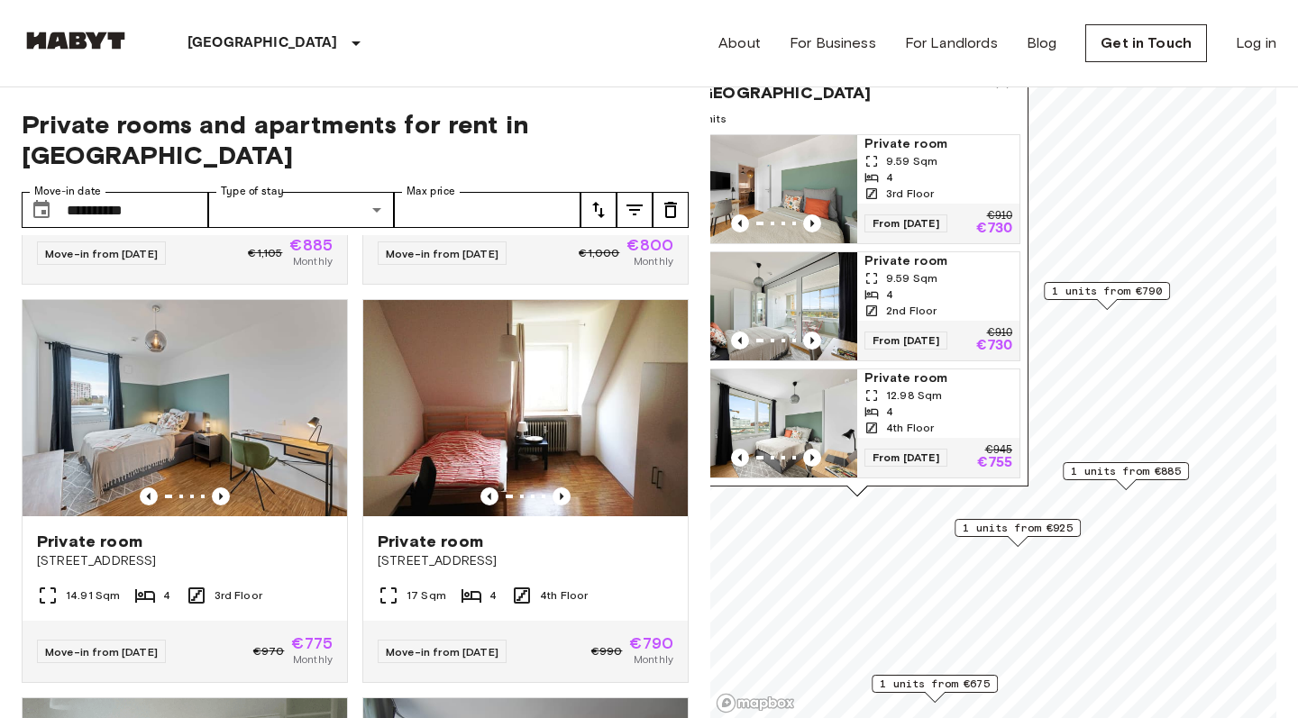
click at [900, 142] on span "Private room" at bounding box center [938, 144] width 148 height 18
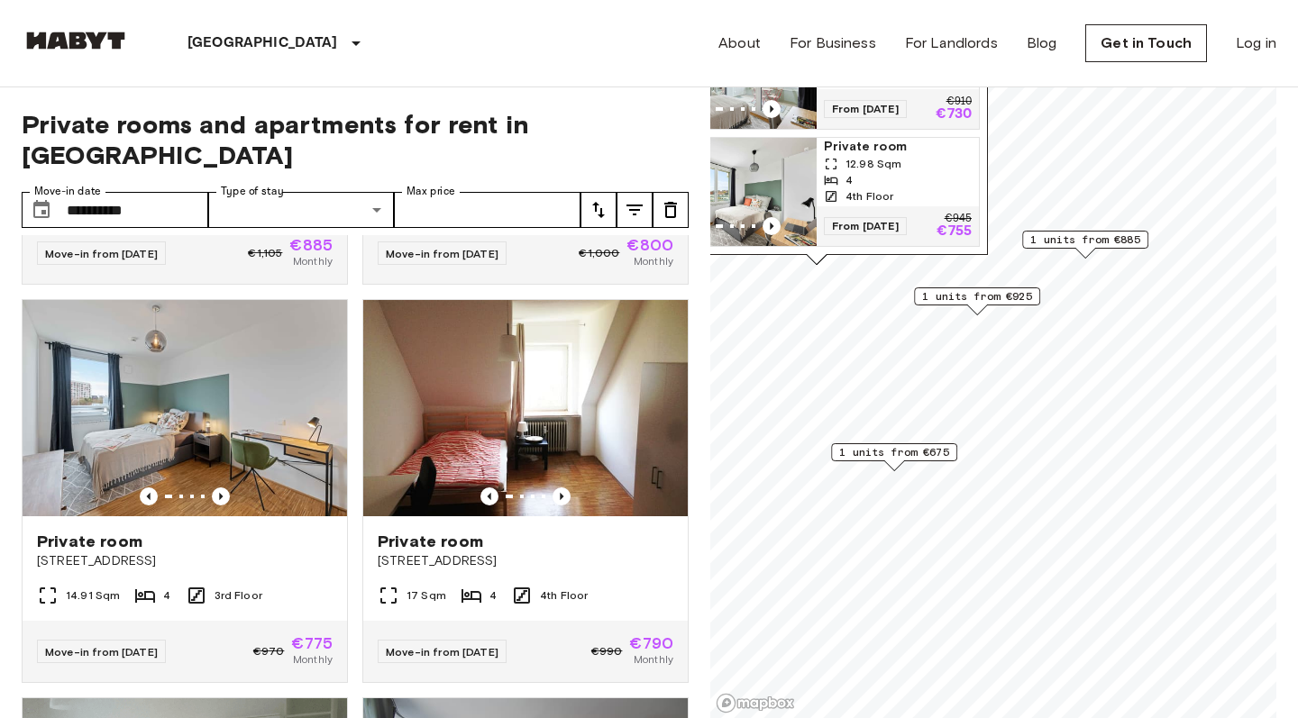
click at [911, 459] on span "1 units from €675" at bounding box center [894, 452] width 110 height 16
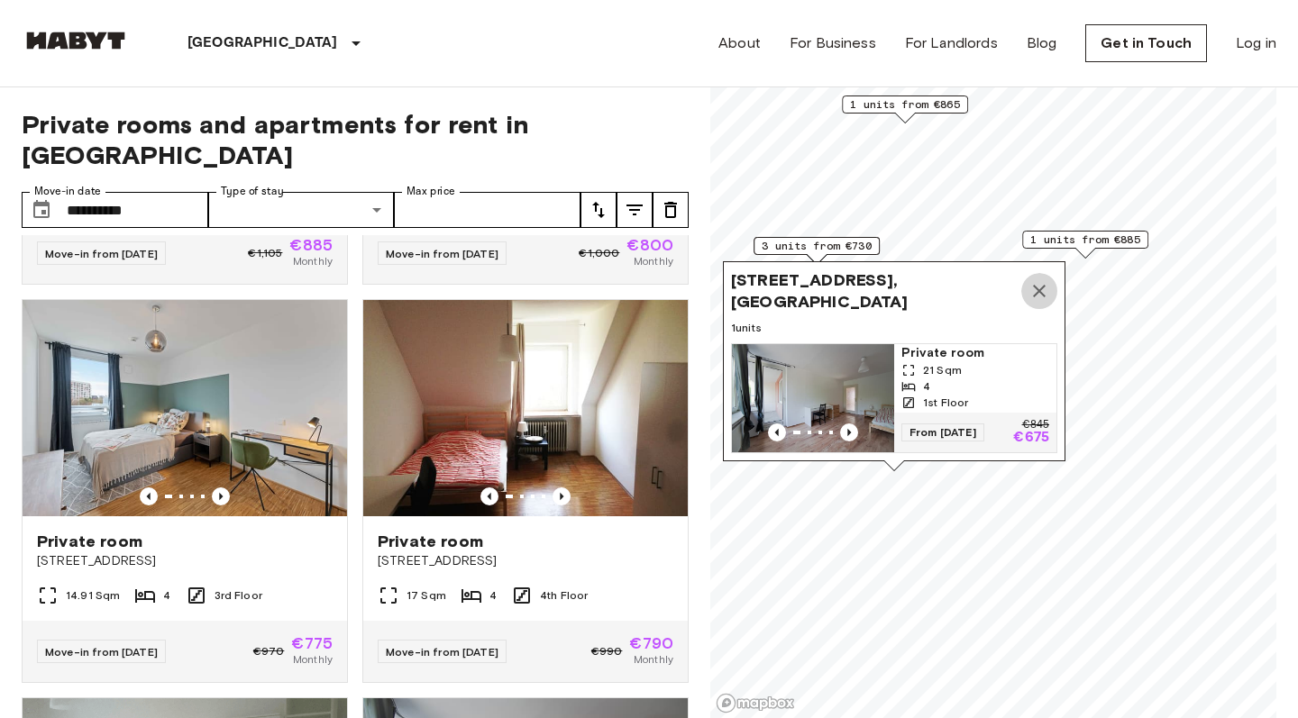
click at [979, 288] on icon "Map marker" at bounding box center [1039, 291] width 22 height 22
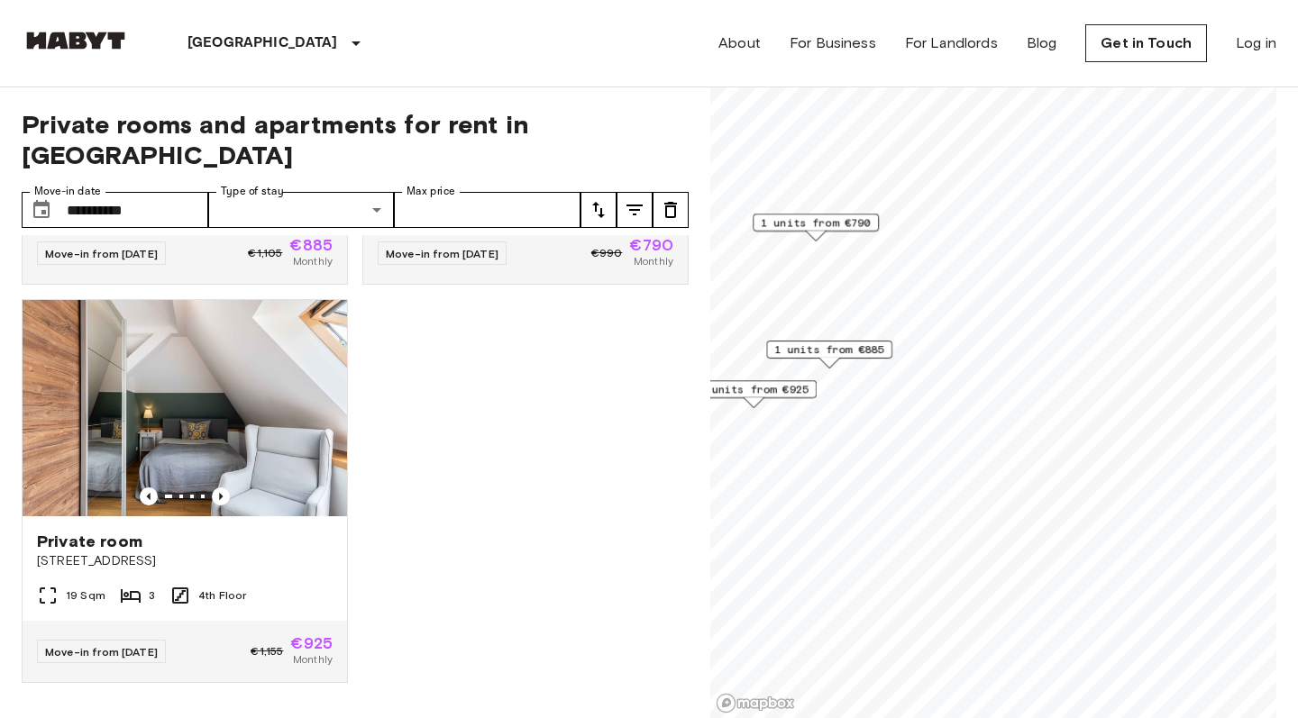
scroll to position [318, 0]
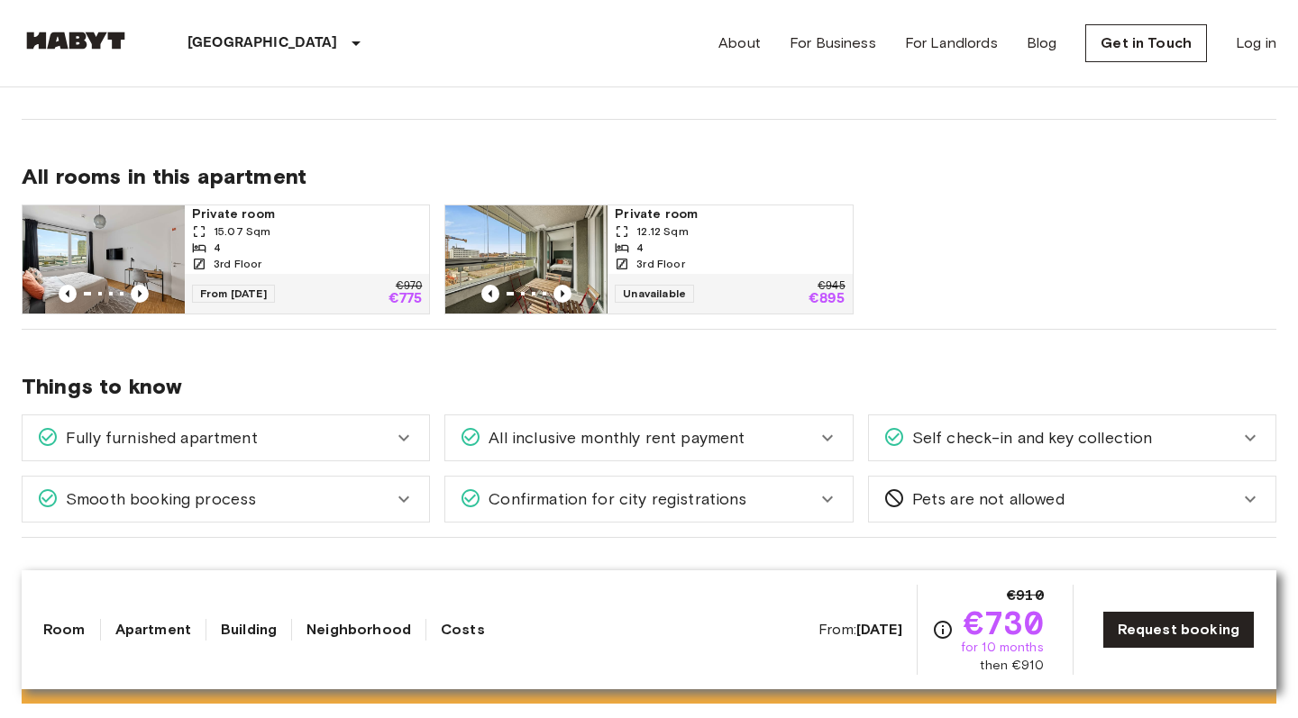
scroll to position [854, 0]
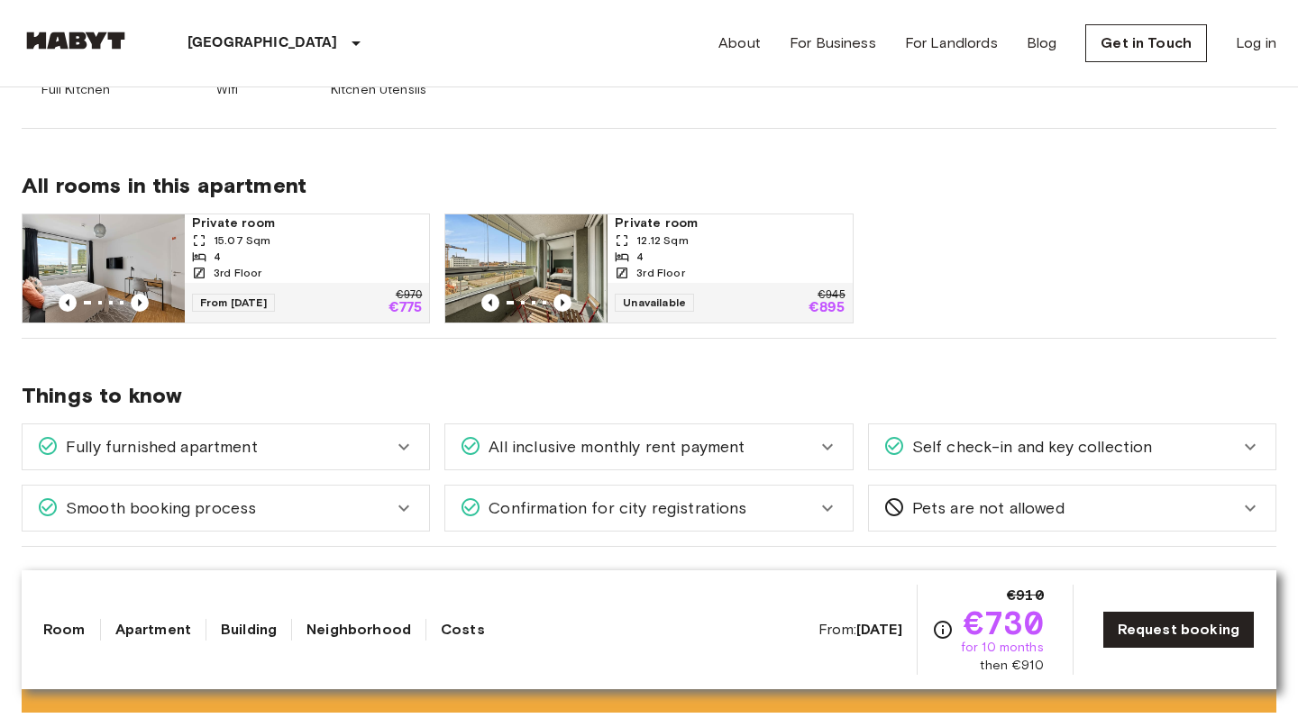
click at [334, 228] on span "Private room" at bounding box center [307, 224] width 230 height 18
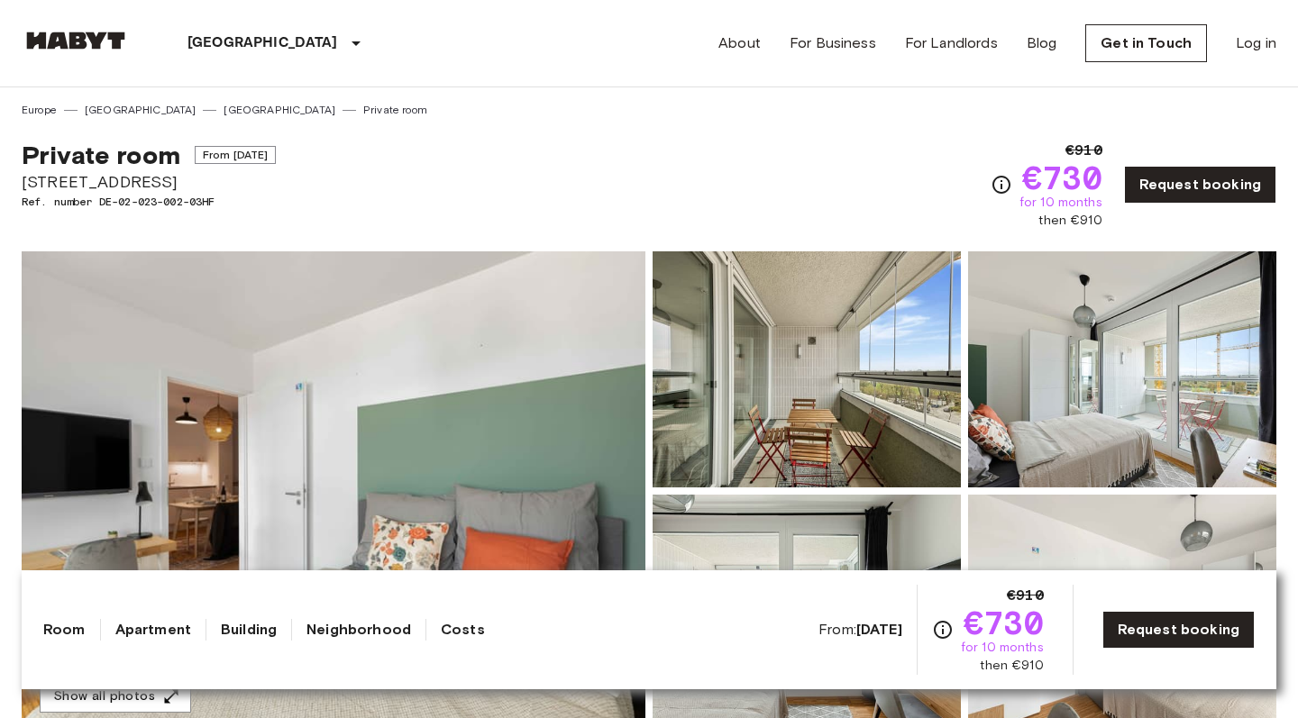
scroll to position [0, 0]
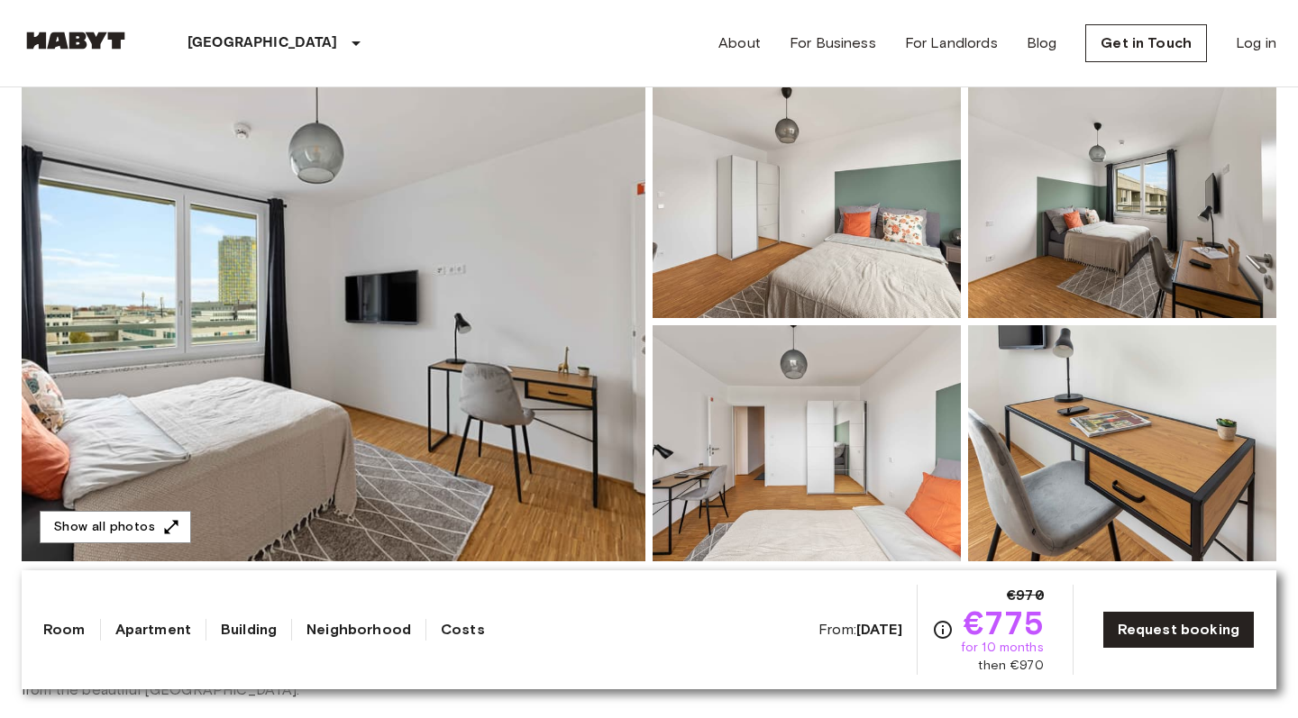
scroll to position [171, 0]
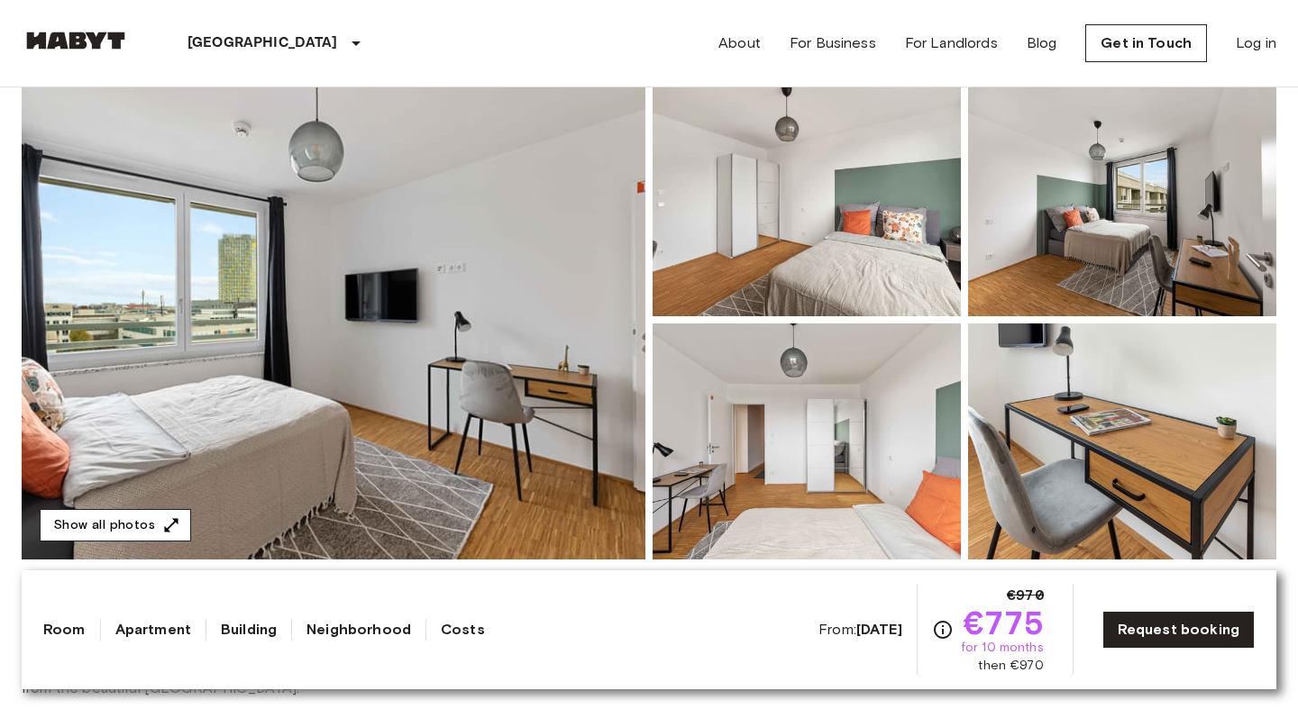
click at [169, 517] on icon "button" at bounding box center [171, 525] width 18 height 18
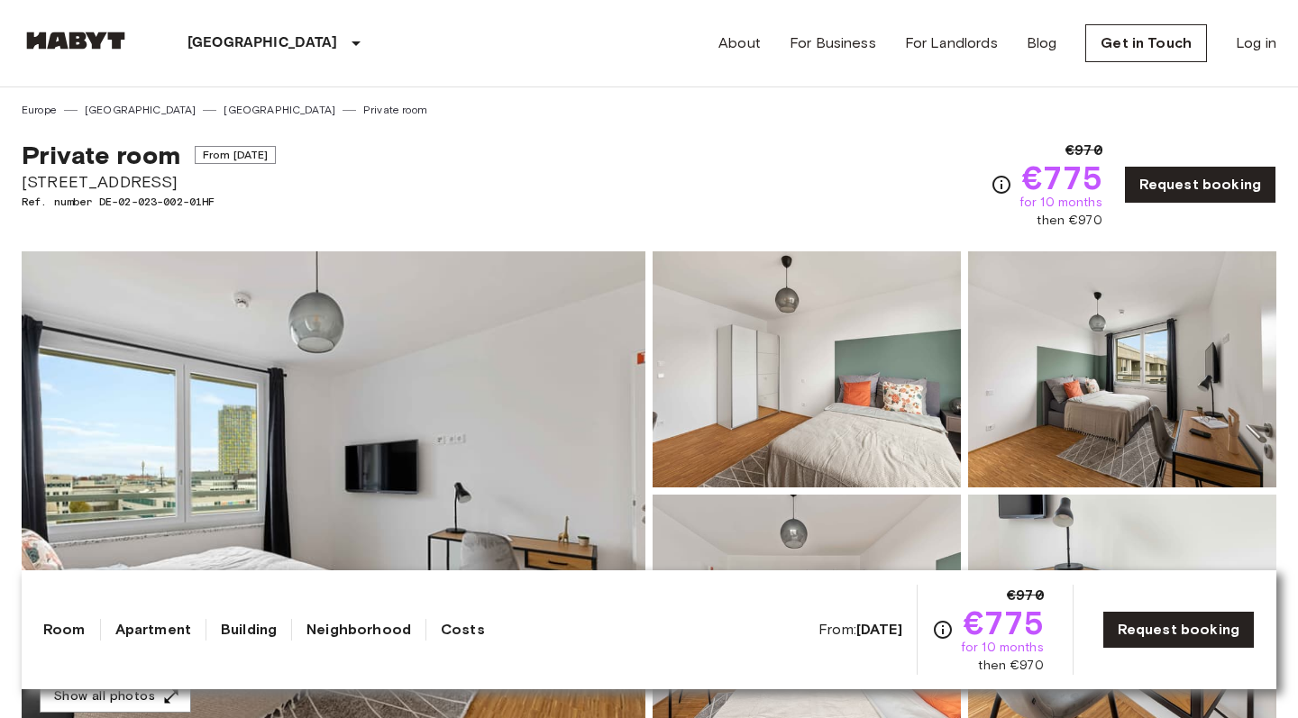
scroll to position [0, 0]
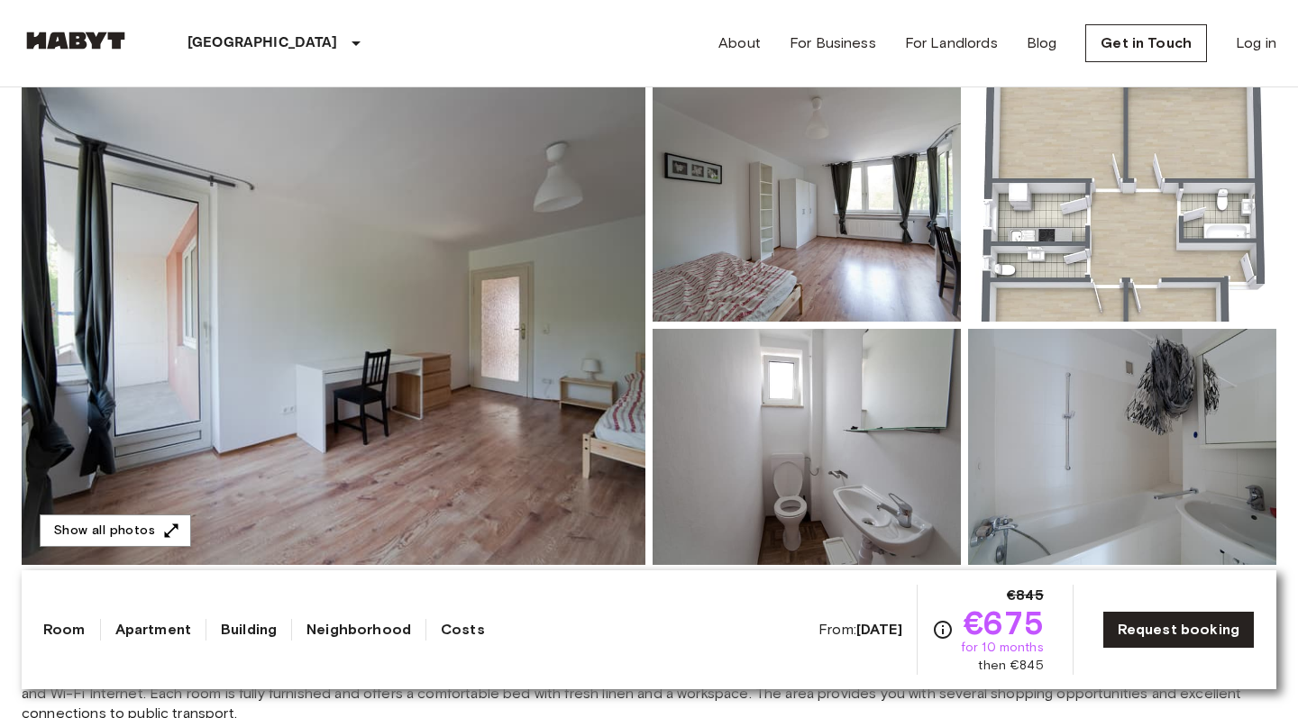
scroll to position [211, 0]
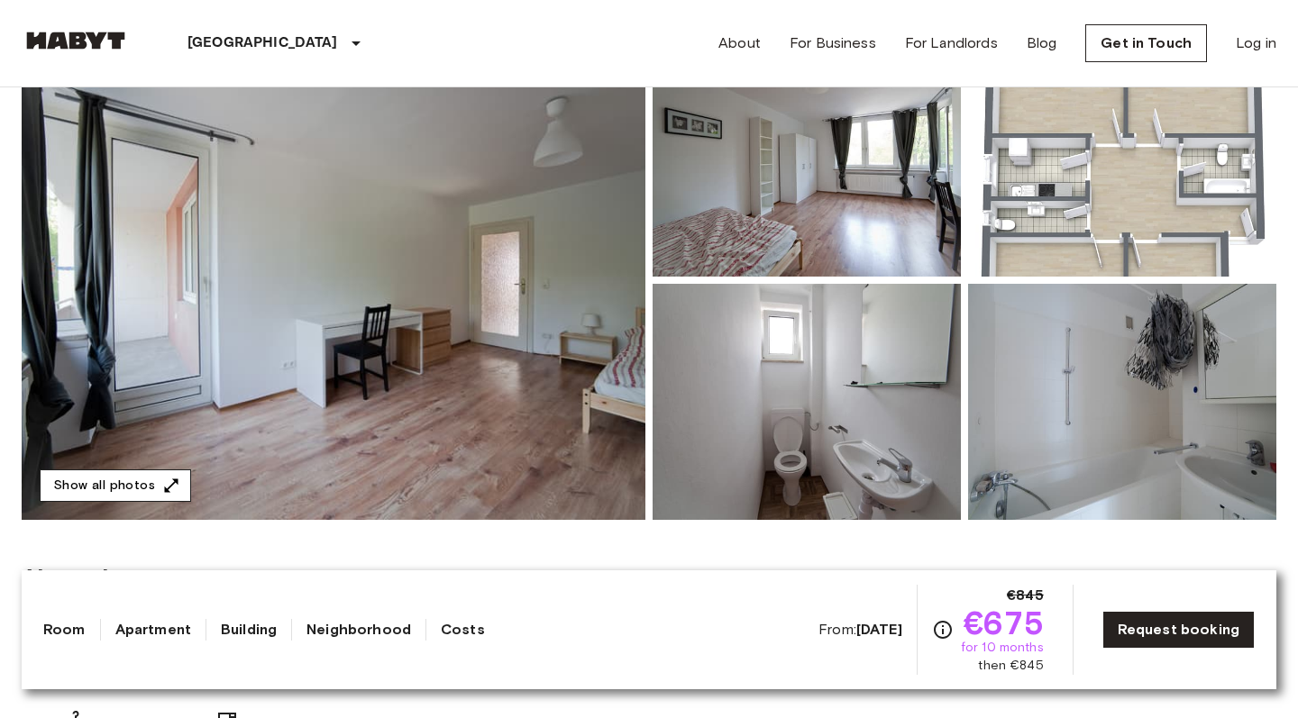
click at [125, 486] on button "Show all photos" at bounding box center [115, 486] width 151 height 33
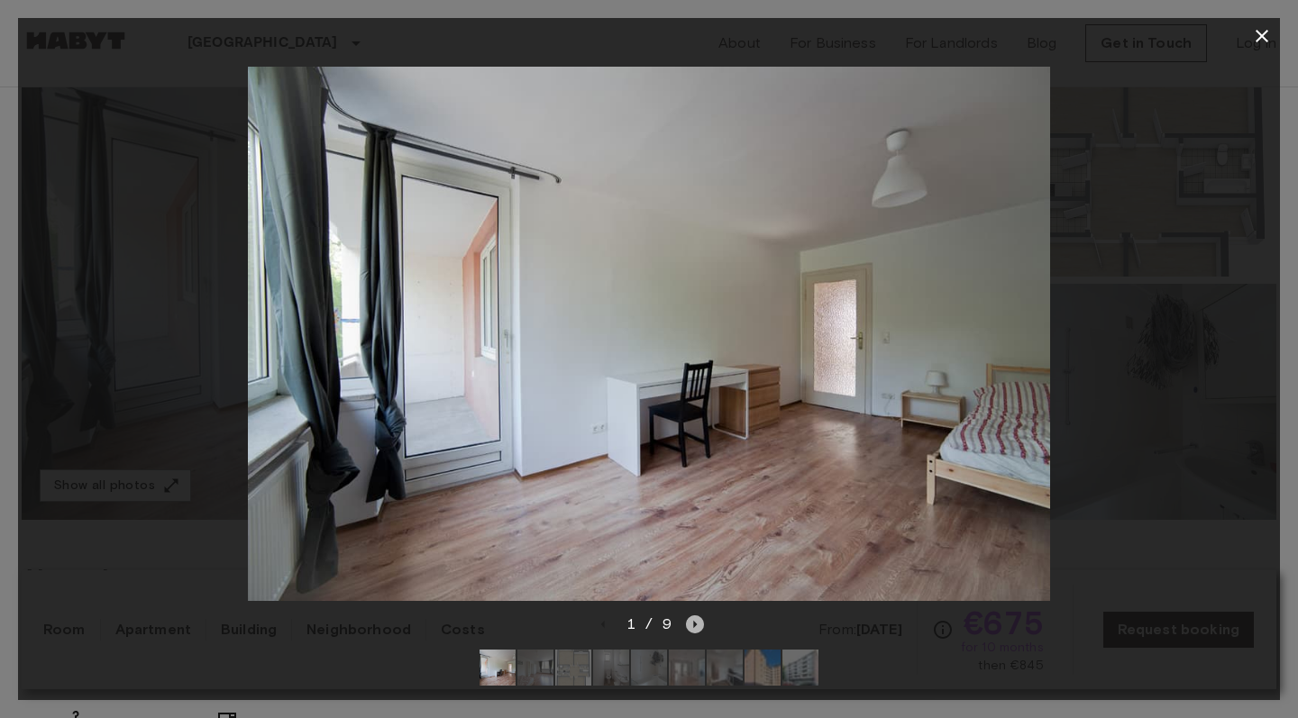
click at [693, 631] on icon "Next image" at bounding box center [695, 625] width 18 height 18
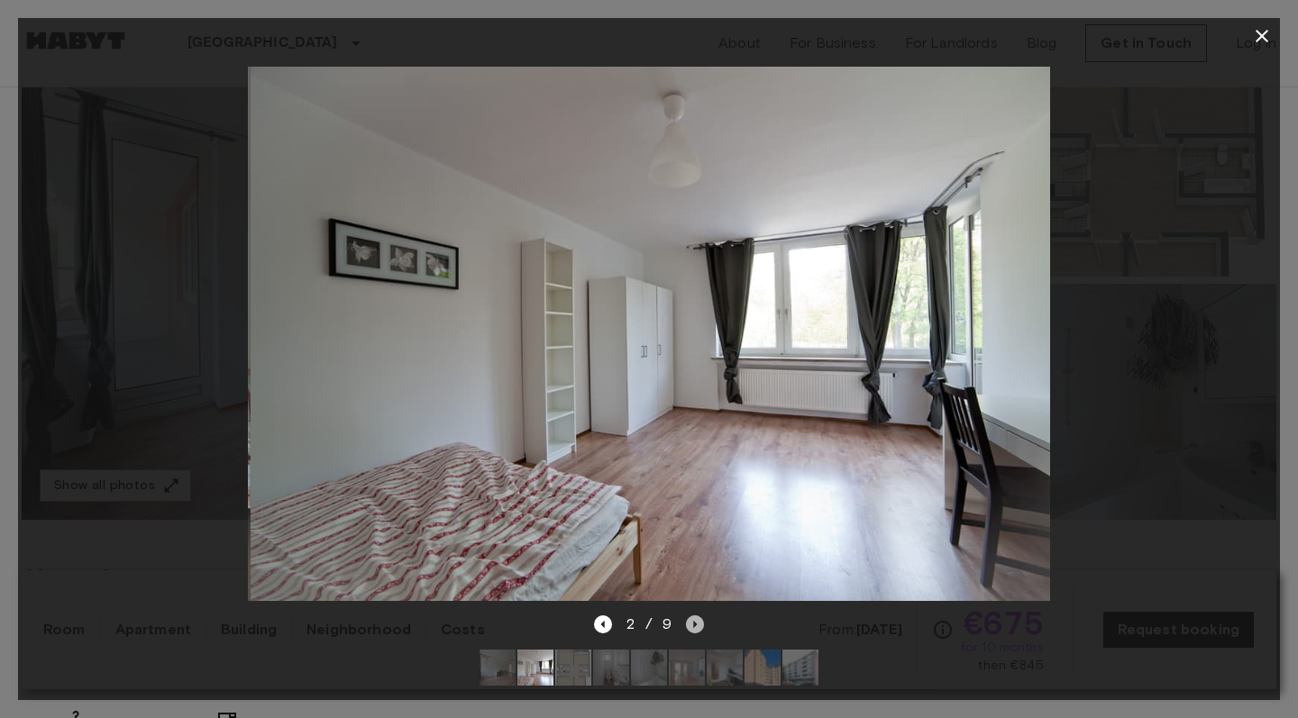
click at [693, 632] on icon "Next image" at bounding box center [695, 625] width 18 height 18
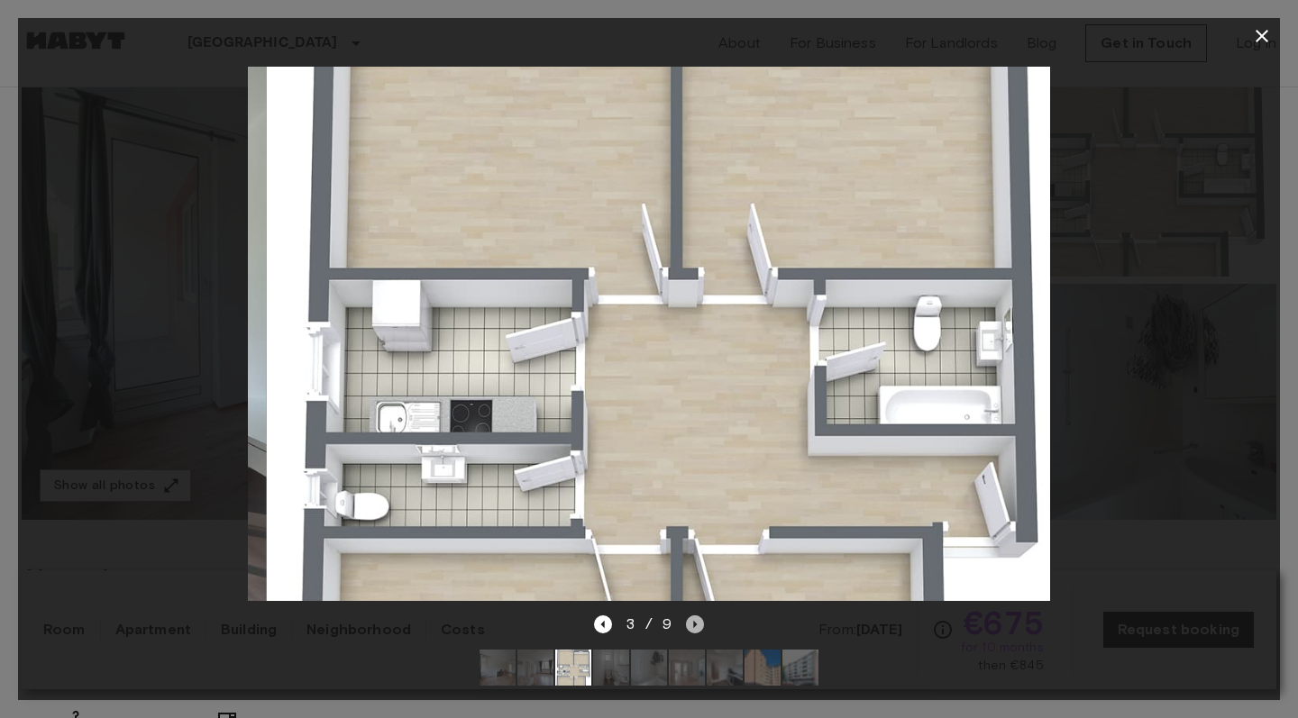
click at [693, 632] on icon "Next image" at bounding box center [695, 625] width 18 height 18
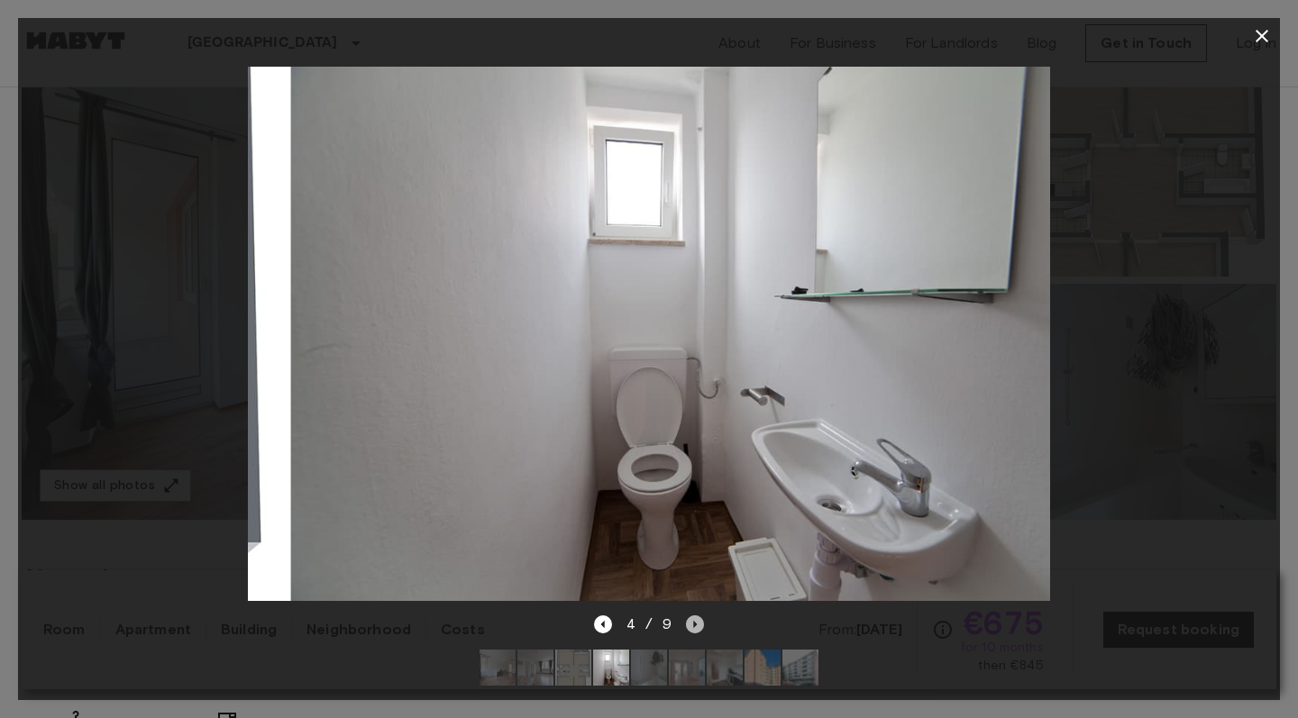
click at [693, 632] on icon "Next image" at bounding box center [695, 625] width 18 height 18
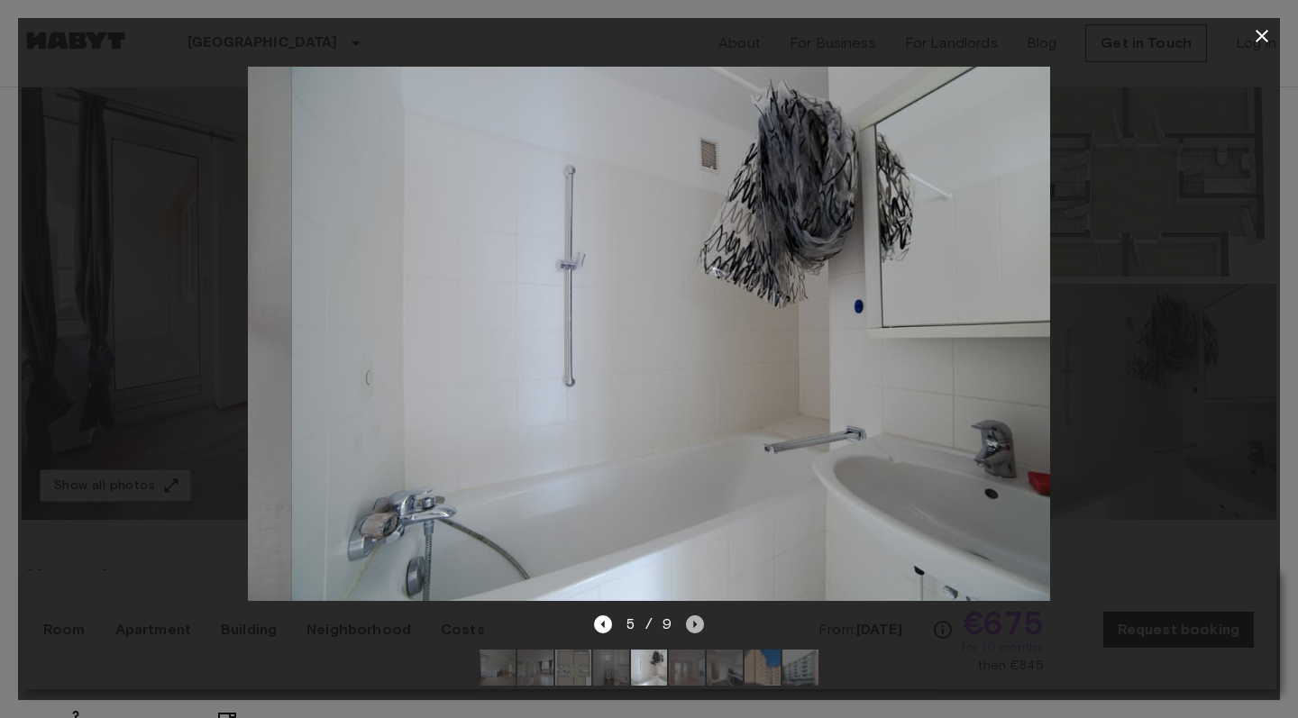
click at [691, 630] on icon "Next image" at bounding box center [695, 625] width 18 height 18
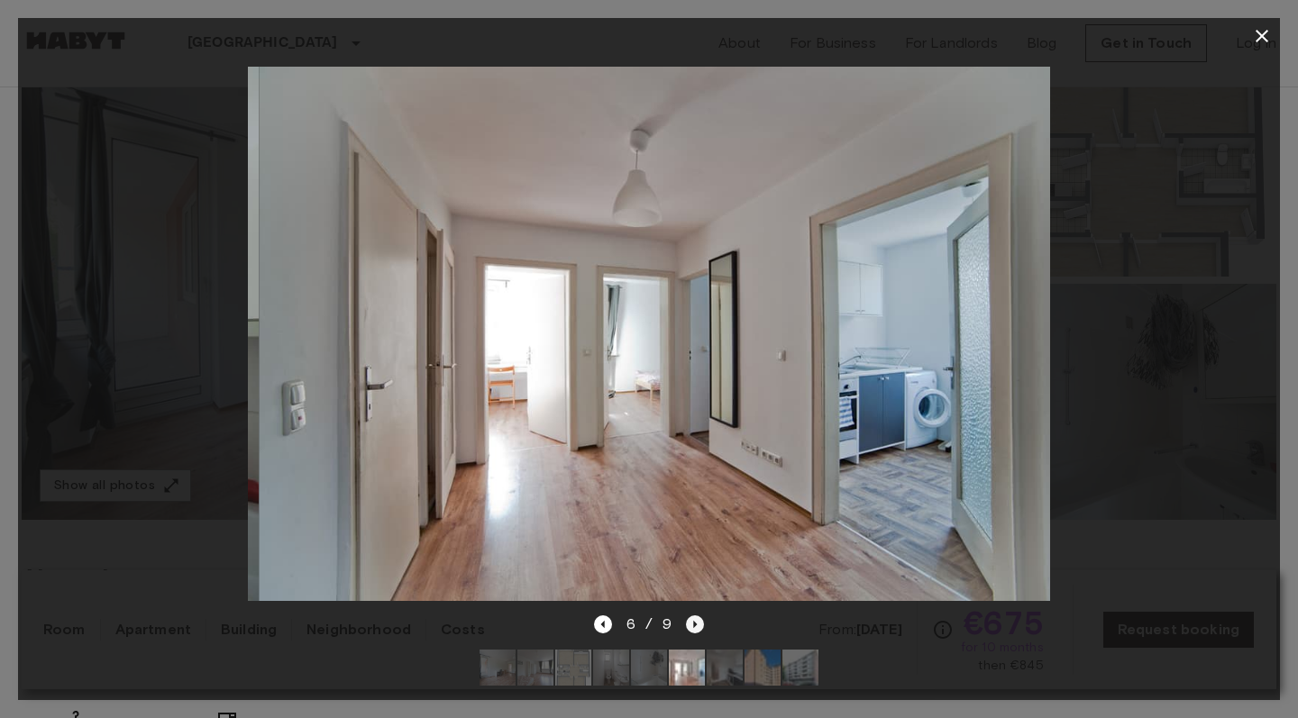
click at [690, 628] on icon "Next image" at bounding box center [695, 625] width 18 height 18
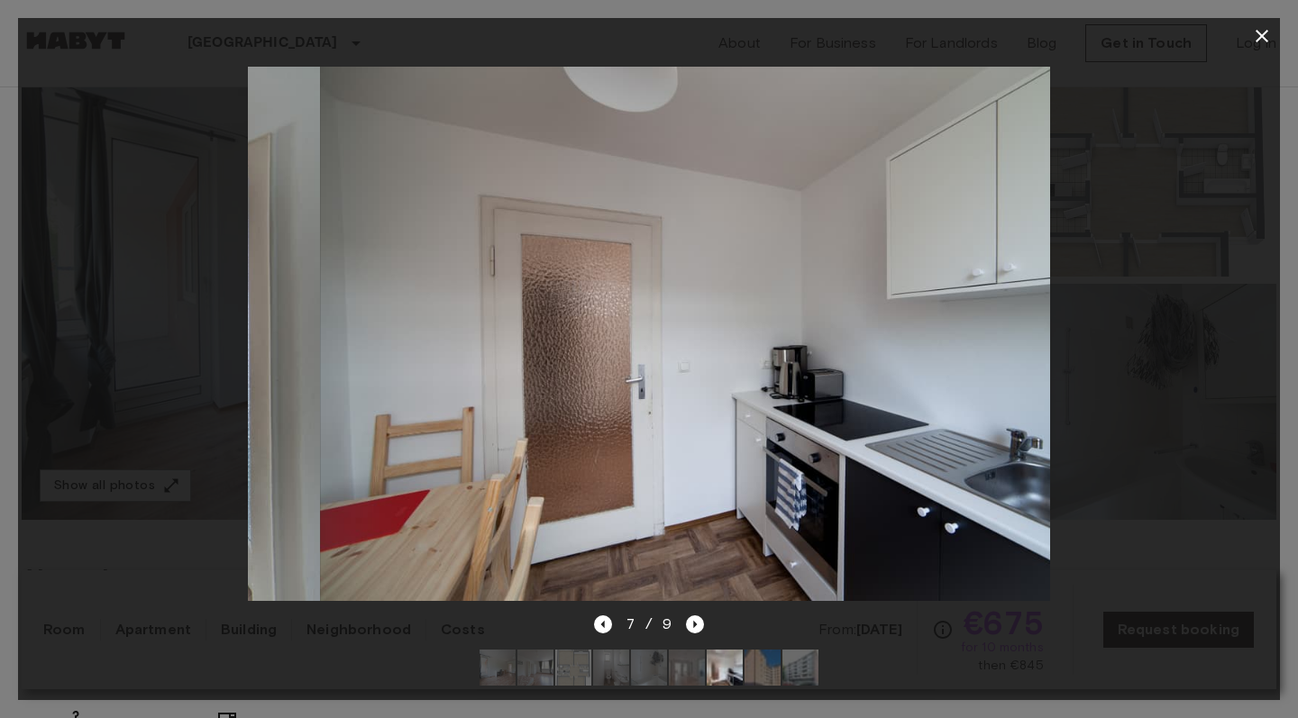
click at [1196, 342] on div at bounding box center [649, 334] width 1262 height 560
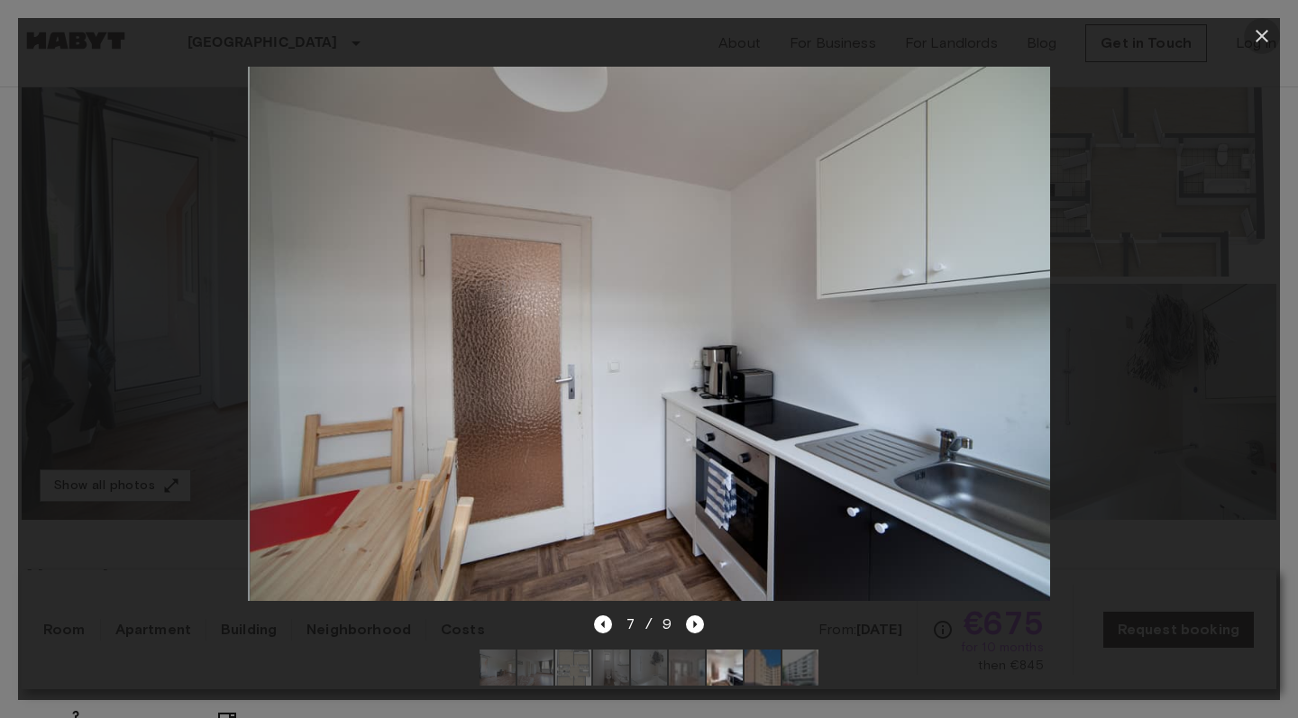
click at [1261, 33] on icon "button" at bounding box center [1262, 36] width 22 height 22
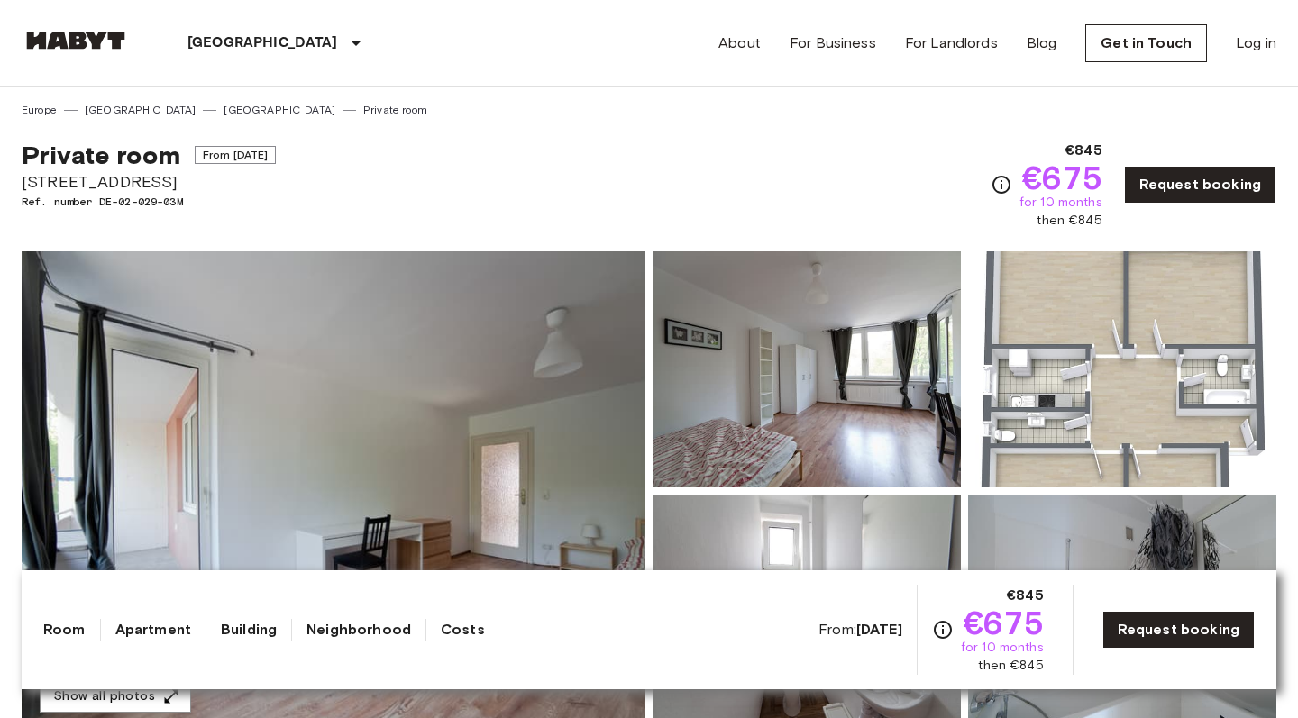
scroll to position [0, 0]
drag, startPoint x: 114, startPoint y: 178, endPoint x: 7, endPoint y: 178, distance: 106.4
copy span "Fallstraße 42"
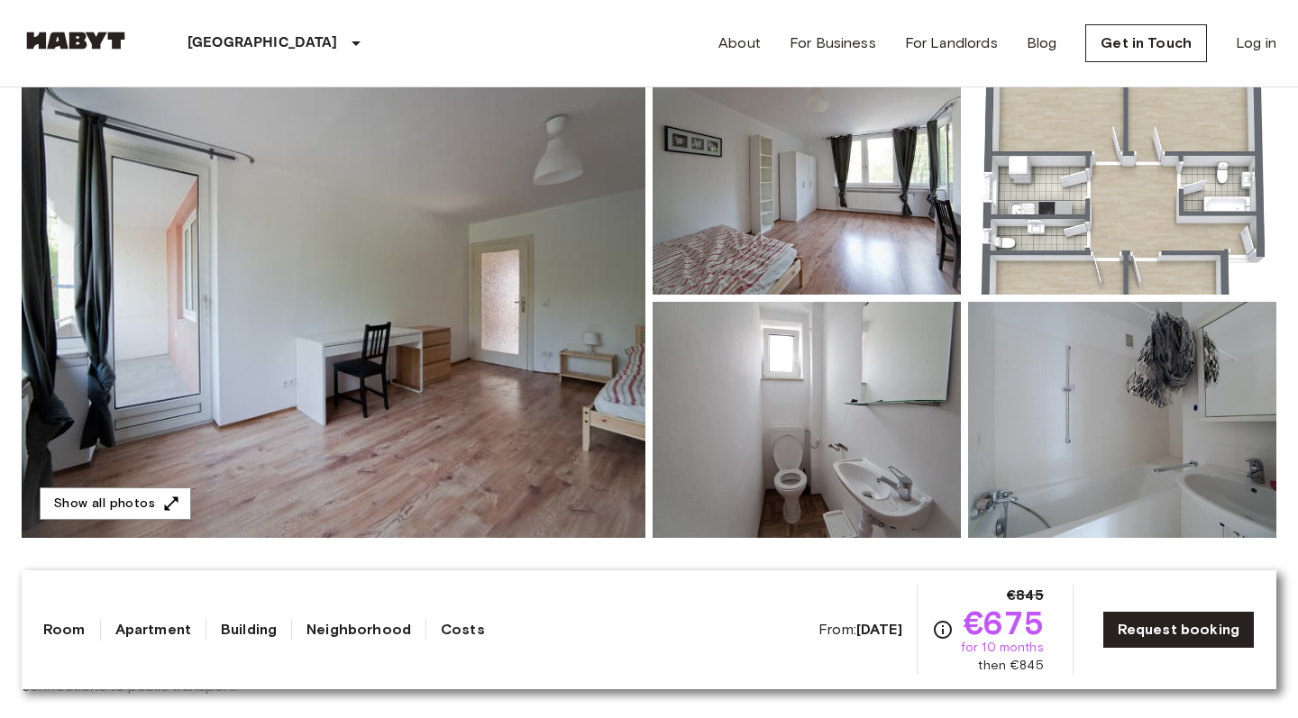
scroll to position [6, 0]
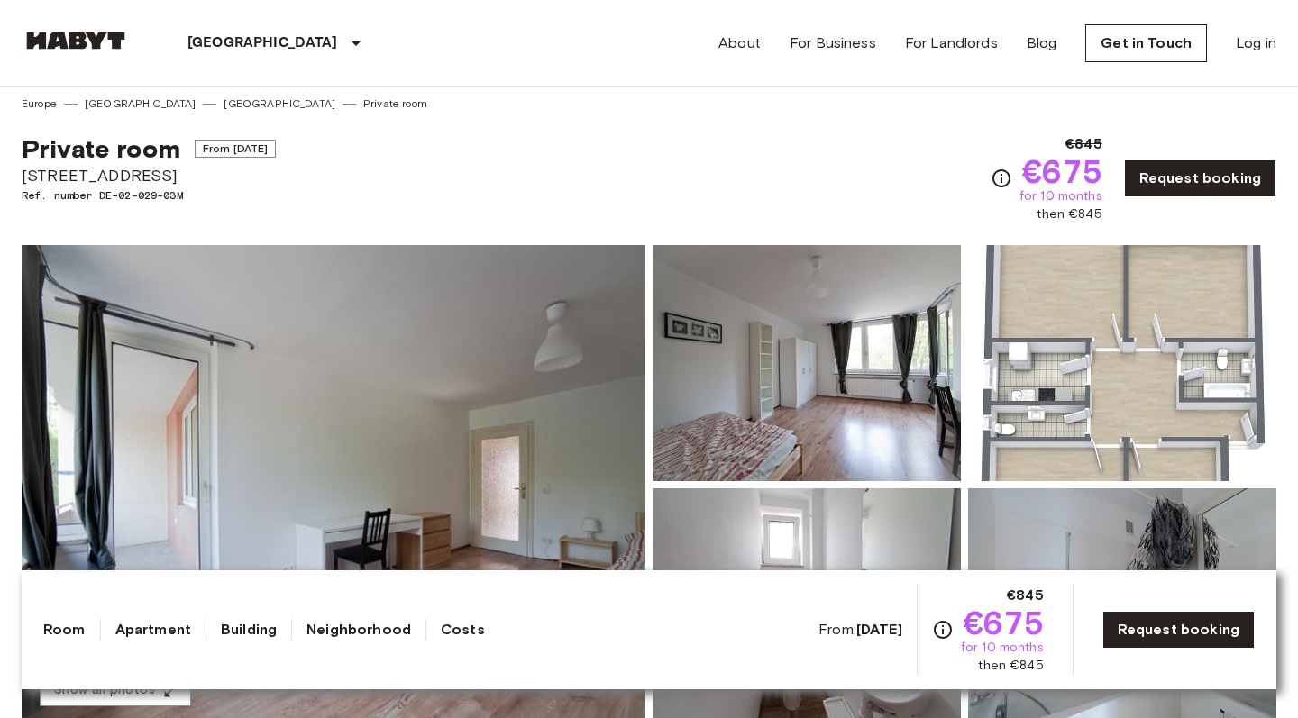
click at [814, 197] on div "Private room From Oct 4 2025 Fallstraße 42 Ref. number DE-02-029-03M €845 €675 …" at bounding box center [649, 168] width 1255 height 112
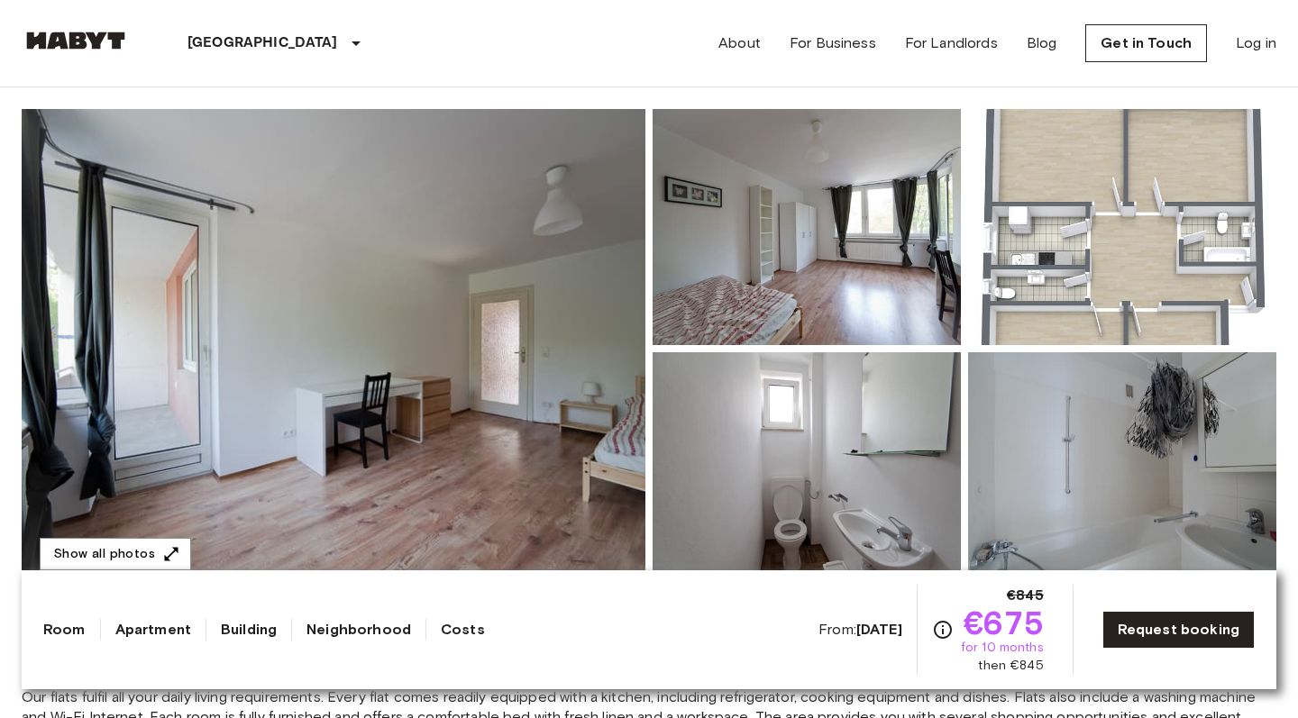
scroll to position [144, 0]
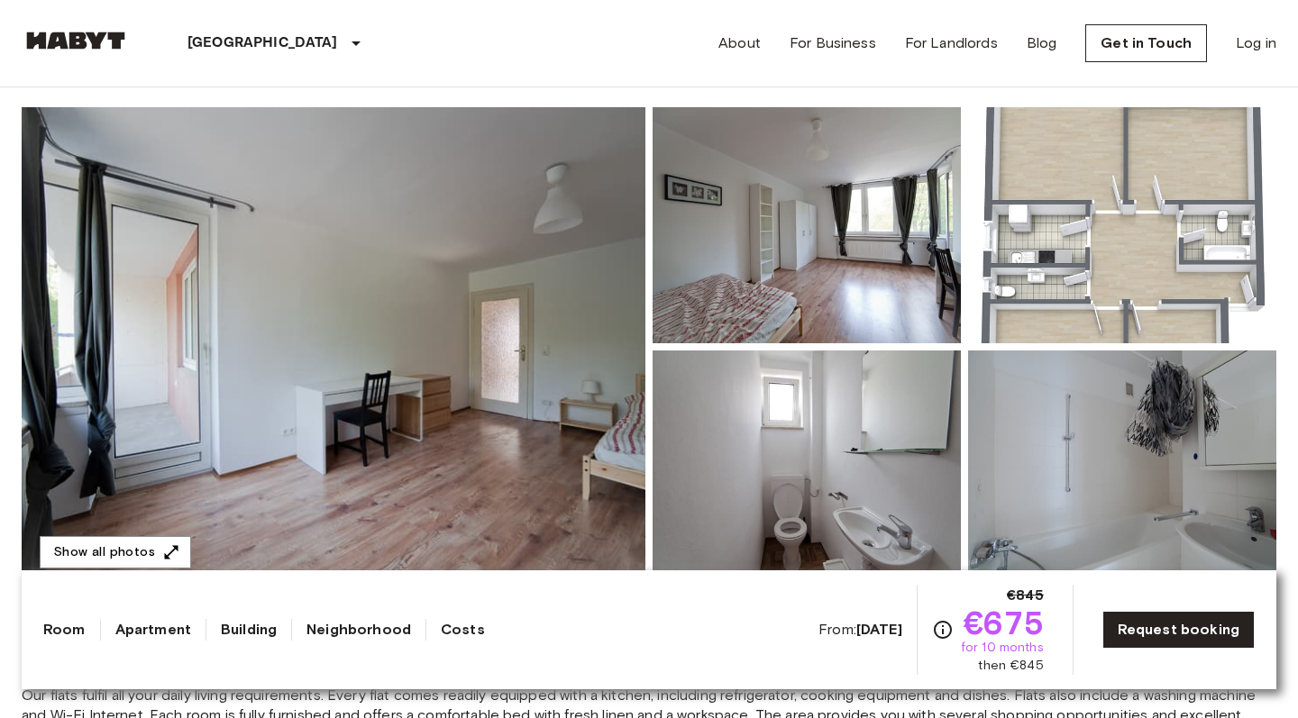
click at [390, 631] on link "Neighborhood" at bounding box center [358, 630] width 105 height 22
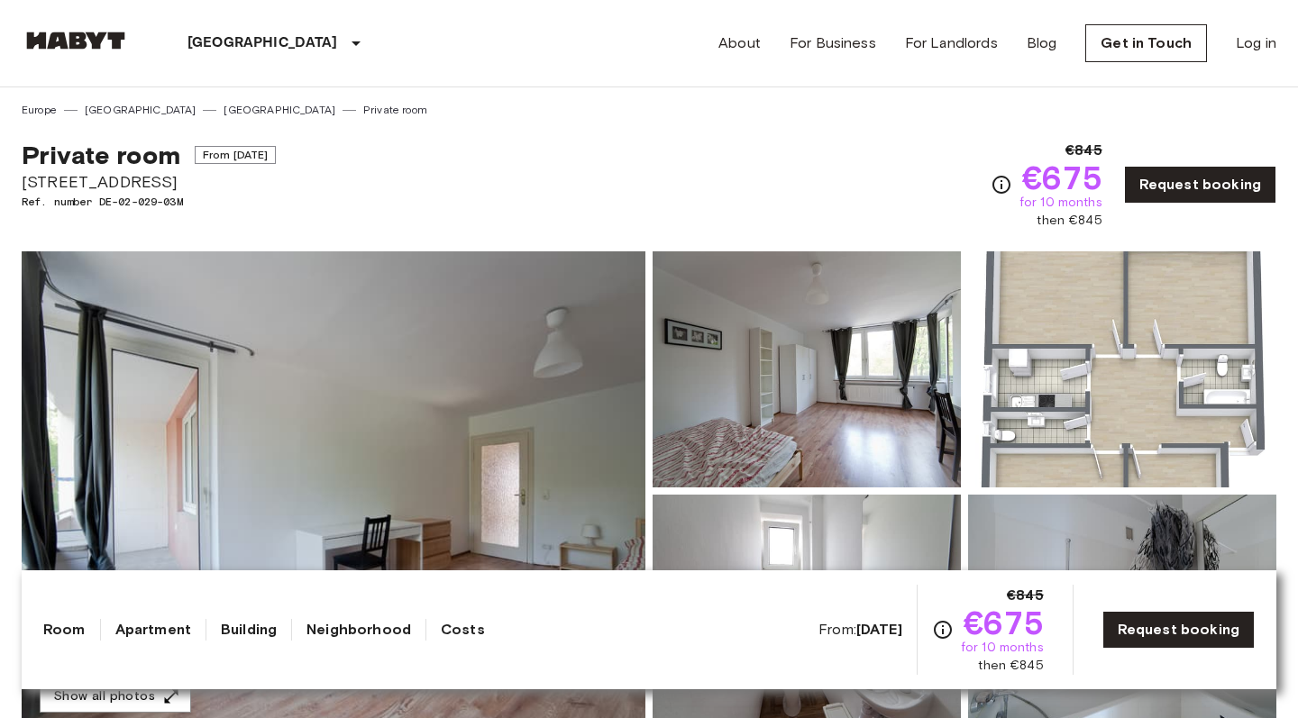
click at [390, 631] on link "Neighborhood" at bounding box center [358, 630] width 105 height 22
click at [257, 630] on link "Building" at bounding box center [249, 630] width 56 height 22
click at [169, 625] on link "Apartment" at bounding box center [153, 630] width 76 height 22
click at [55, 635] on link "Room" at bounding box center [64, 630] width 42 height 22
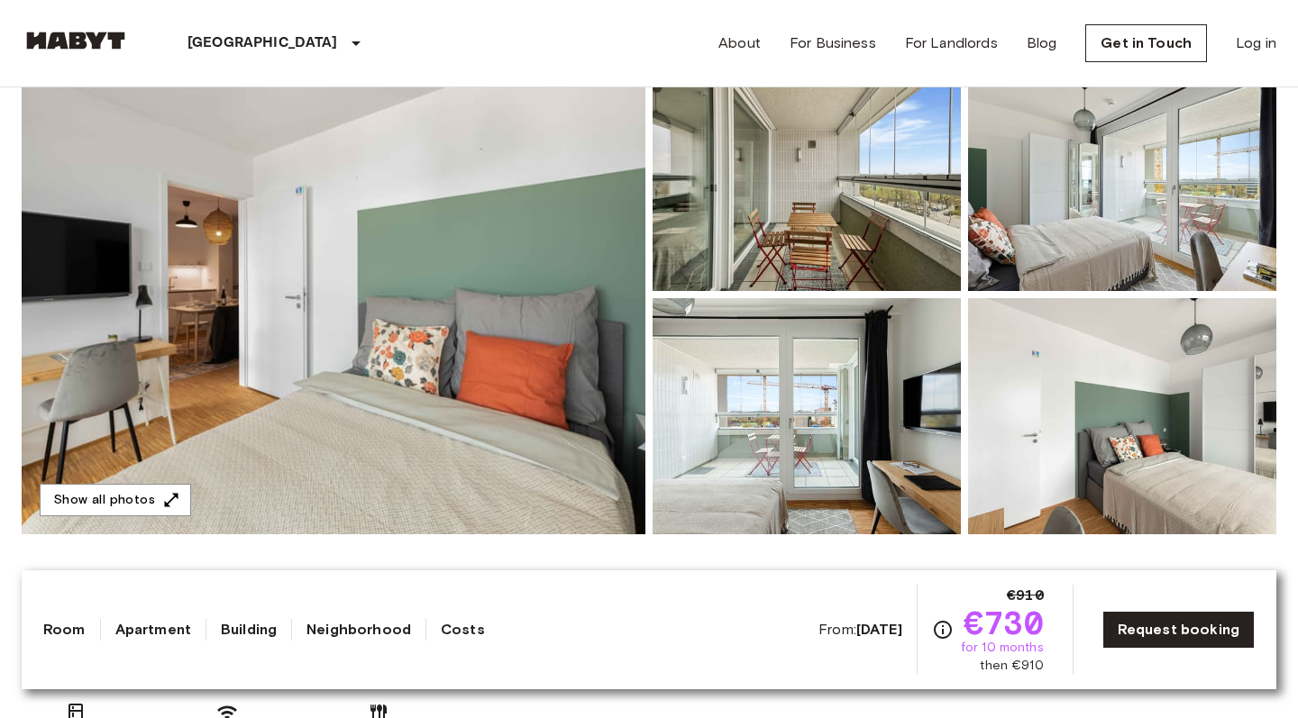
scroll to position [196, 0]
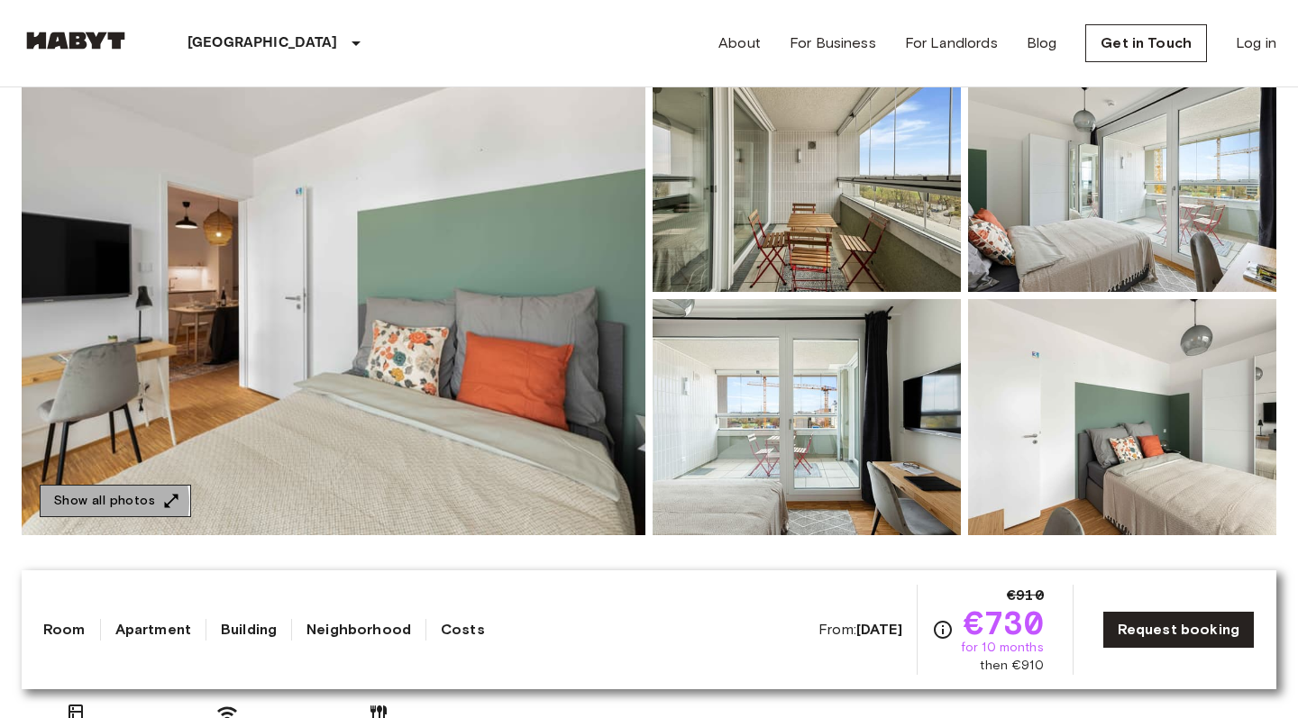
click at [101, 503] on button "Show all photos" at bounding box center [115, 501] width 151 height 33
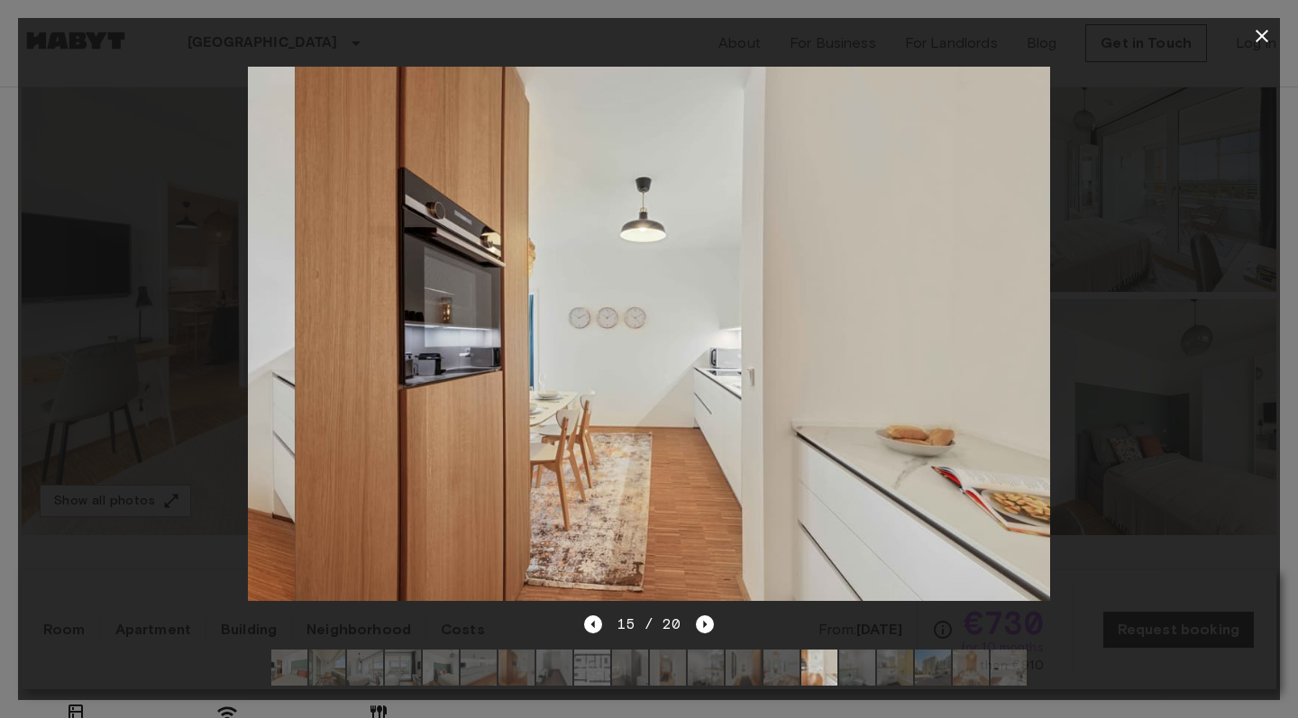
click at [1184, 183] on div at bounding box center [649, 334] width 1262 height 560
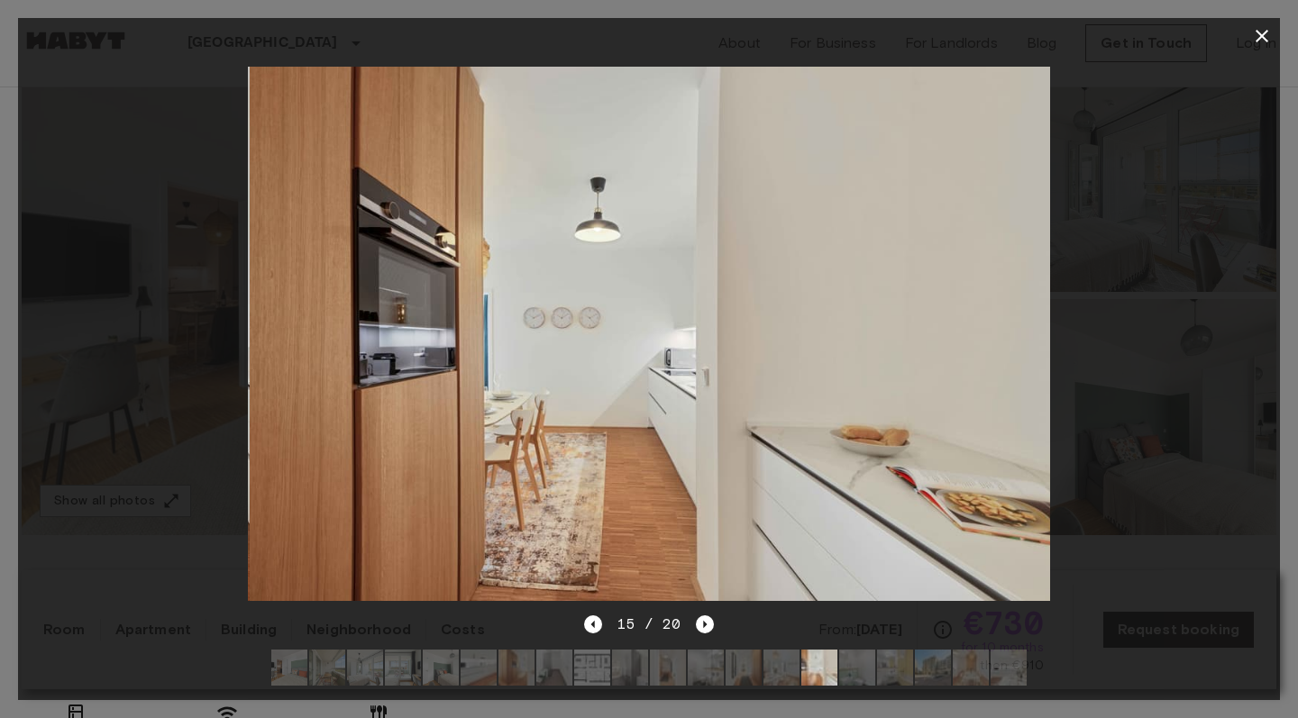
click at [1260, 37] on icon "button" at bounding box center [1262, 36] width 13 height 13
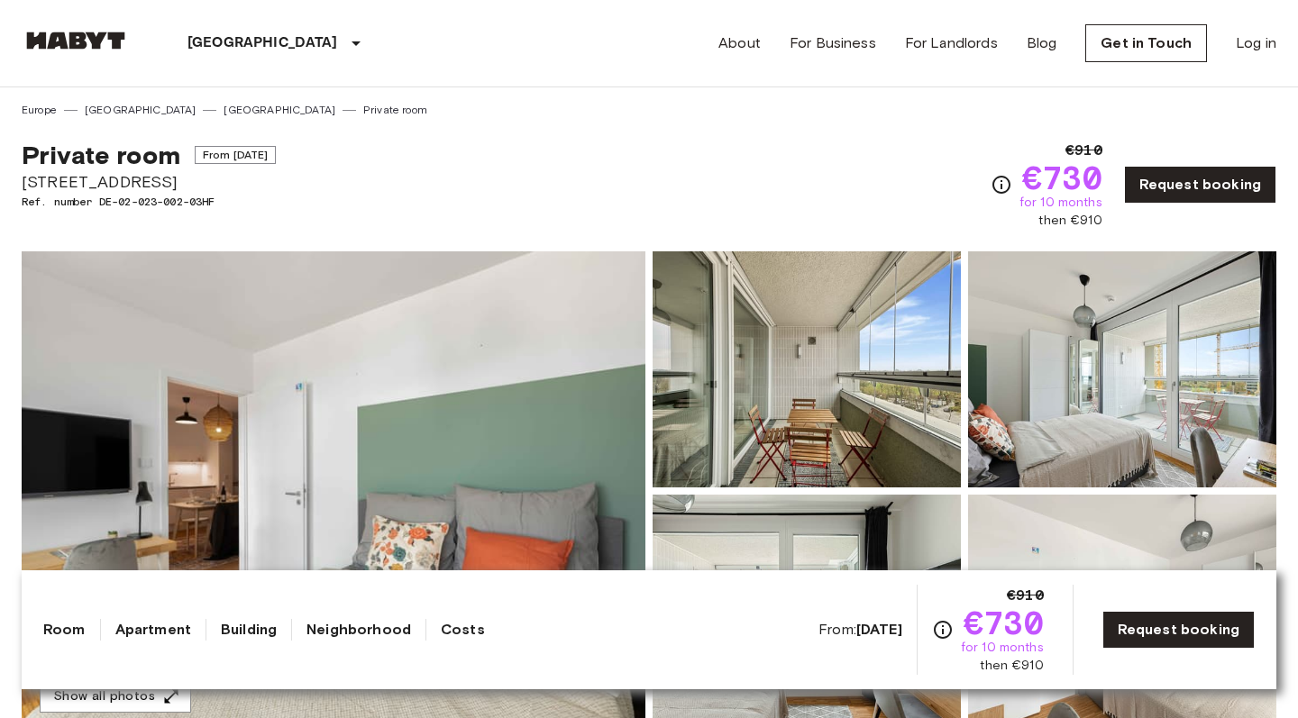
scroll to position [0, 0]
drag, startPoint x: 169, startPoint y: 179, endPoint x: 19, endPoint y: 186, distance: 149.8
copy span "[STREET_ADDRESS]"
click at [435, 188] on div "Private room From [DATE] [STREET_ADDRESS]. number DE-02-023-002-03HF €910 €730 …" at bounding box center [649, 174] width 1255 height 112
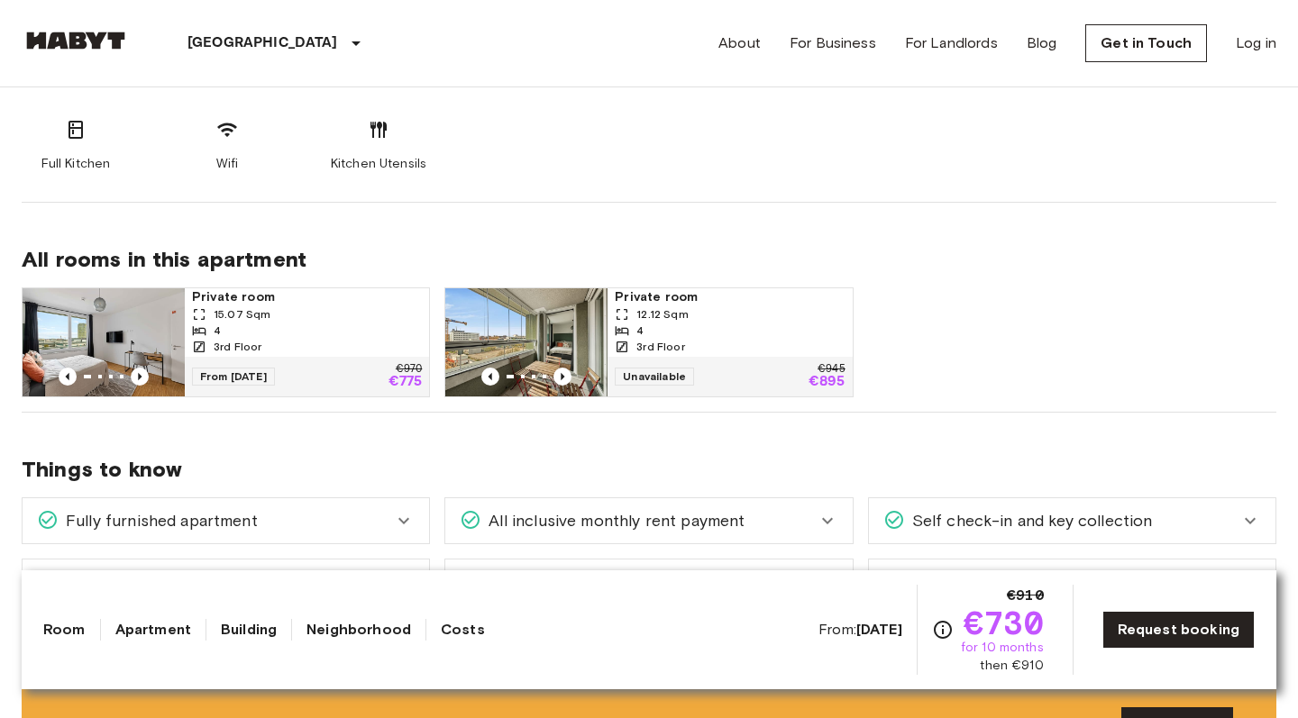
scroll to position [819, 0]
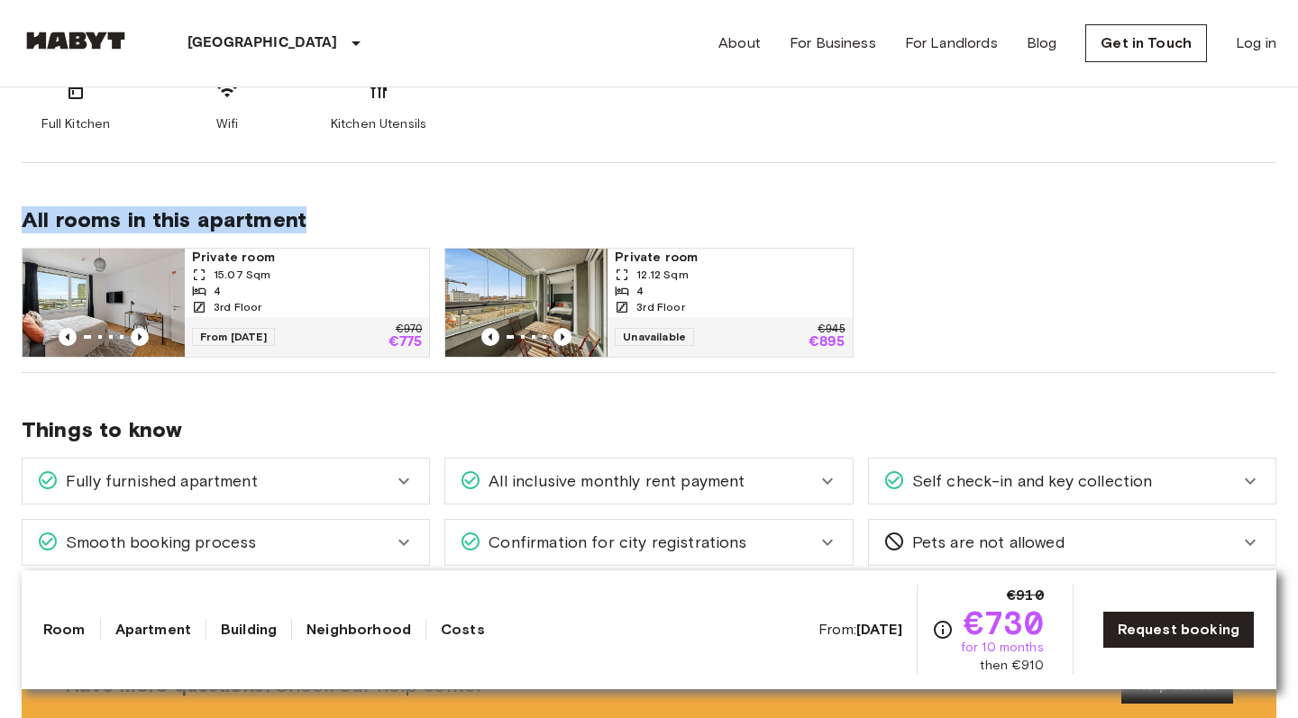
drag, startPoint x: 23, startPoint y: 220, endPoint x: 442, endPoint y: 220, distance: 419.1
click at [442, 220] on span "All rooms in this apartment" at bounding box center [649, 219] width 1255 height 27
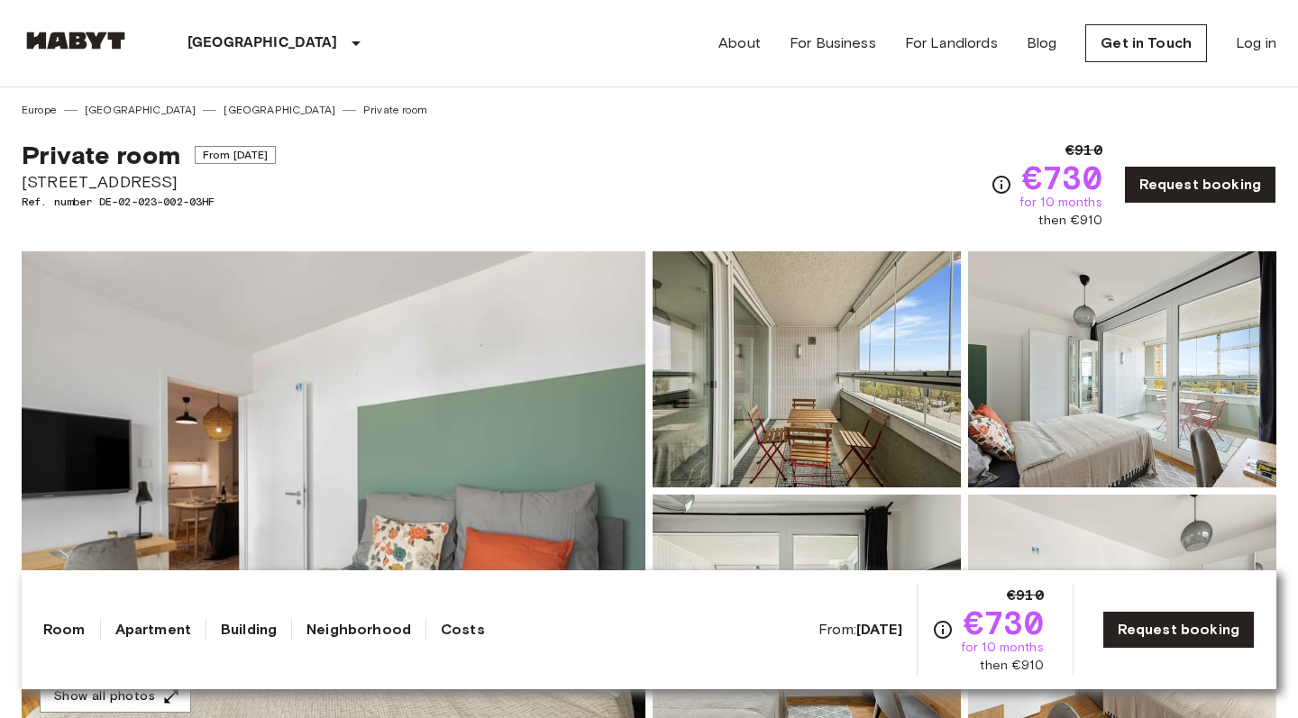
scroll to position [0, 0]
drag, startPoint x: 727, startPoint y: 43, endPoint x: 767, endPoint y: 43, distance: 39.7
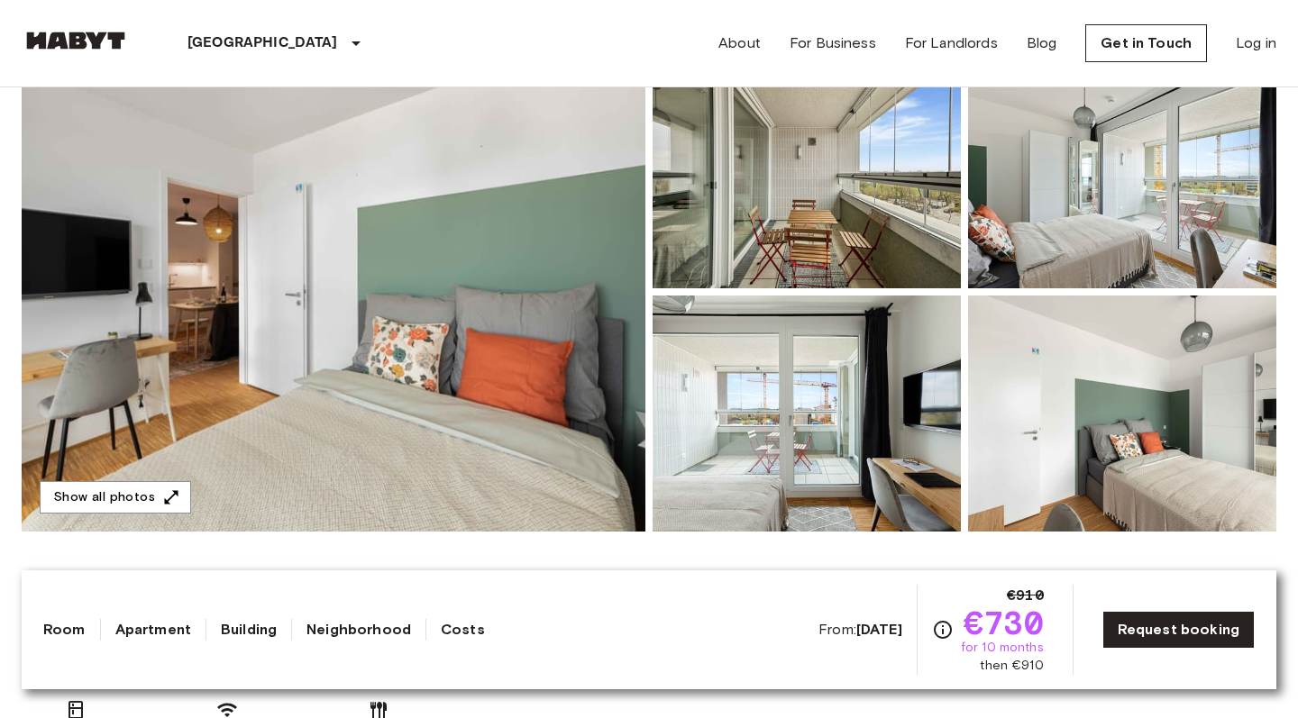
scroll to position [197, 0]
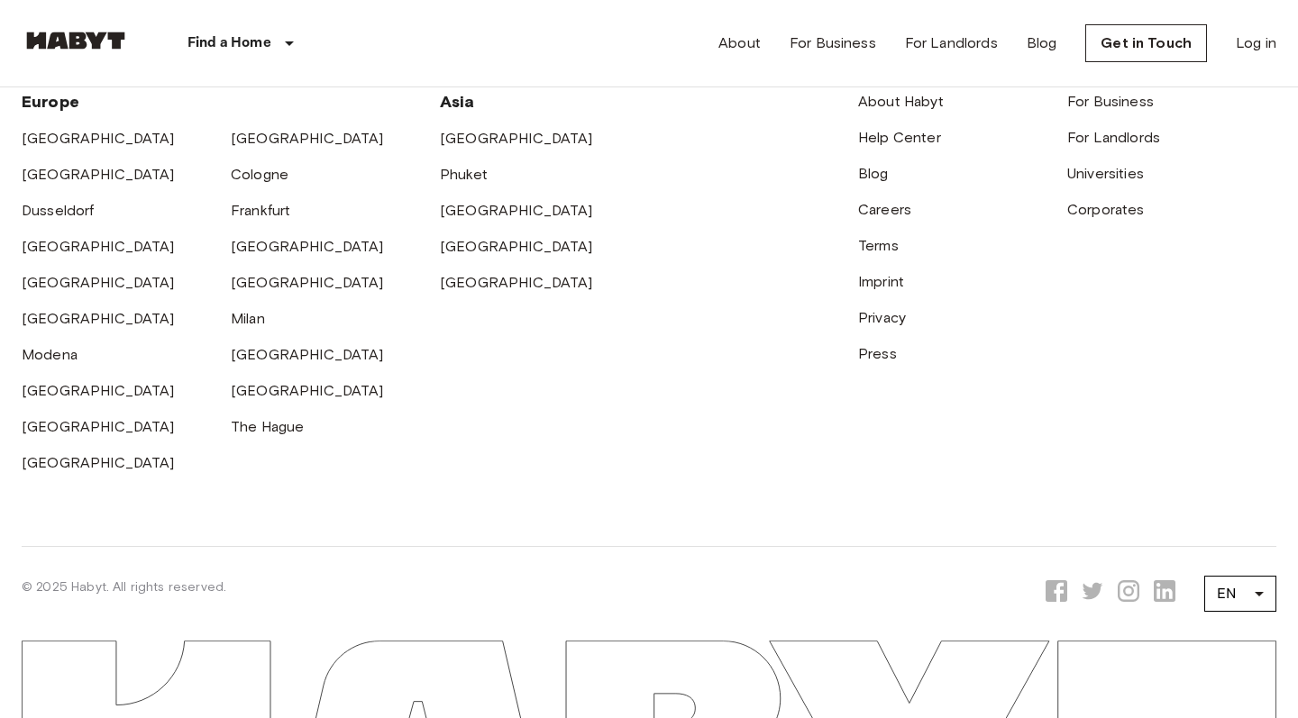
scroll to position [5768, 0]
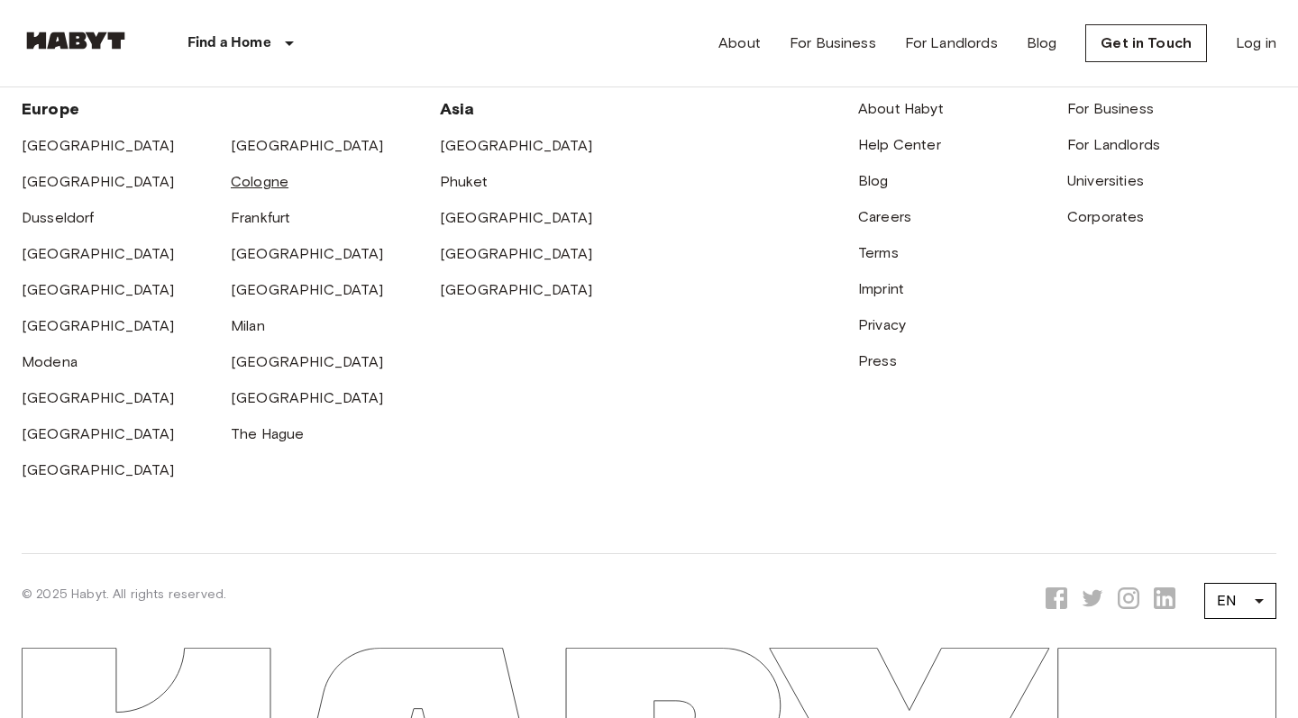
click at [254, 187] on link "Cologne" at bounding box center [260, 181] width 58 height 17
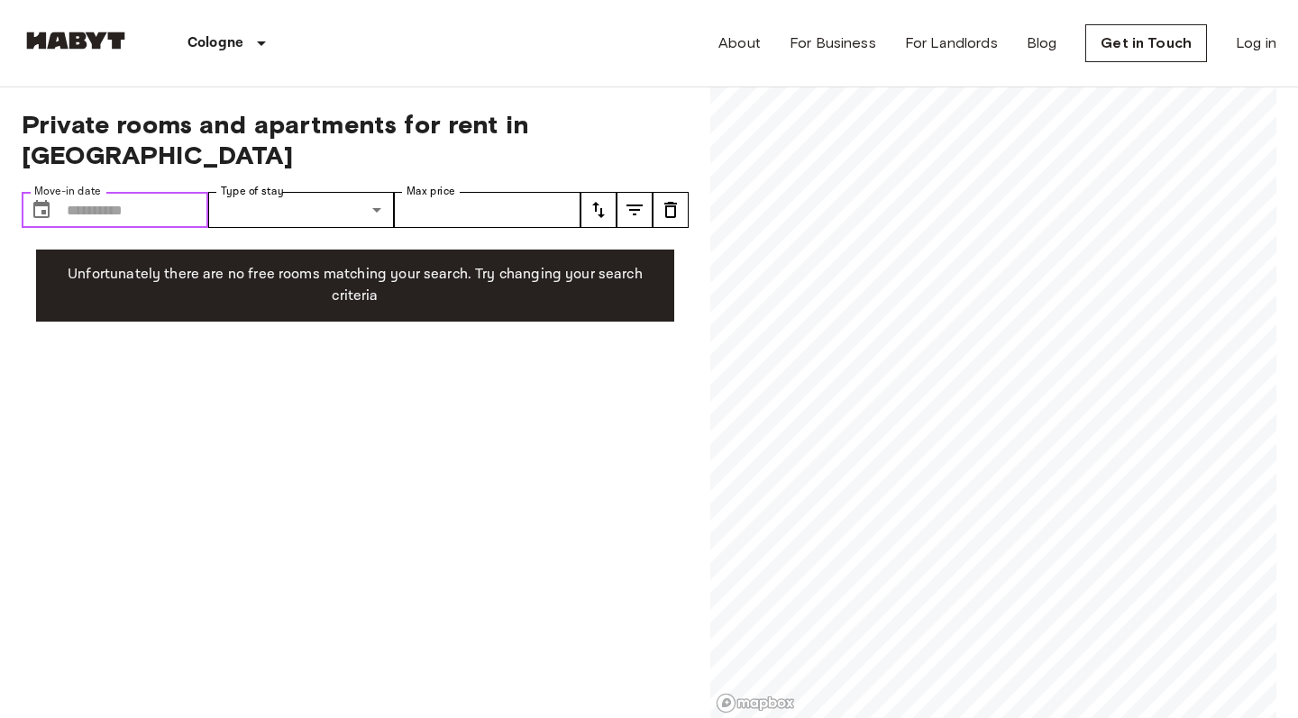
click at [153, 192] on input "Move-in date" at bounding box center [138, 210] width 142 height 36
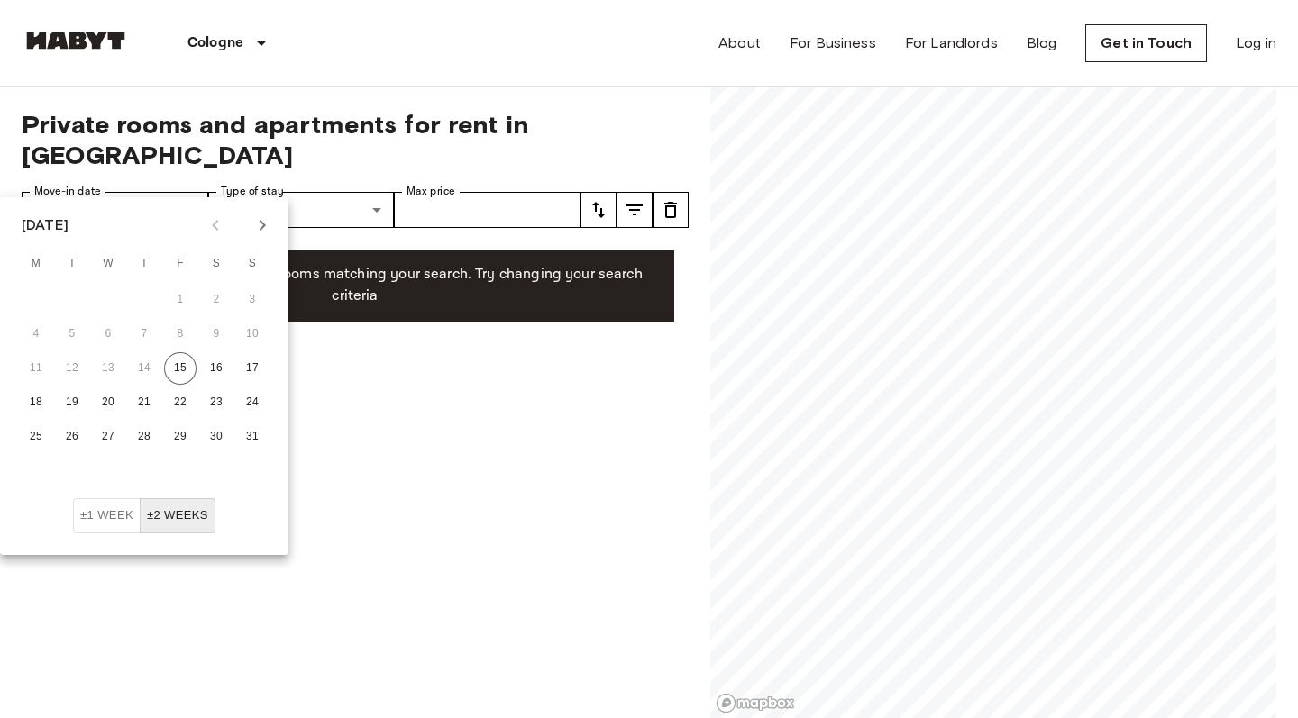
click at [261, 228] on icon "Next month" at bounding box center [263, 225] width 6 height 11
click at [266, 233] on icon "Next month" at bounding box center [262, 226] width 22 height 22
click at [118, 297] on button "1" at bounding box center [108, 300] width 32 height 32
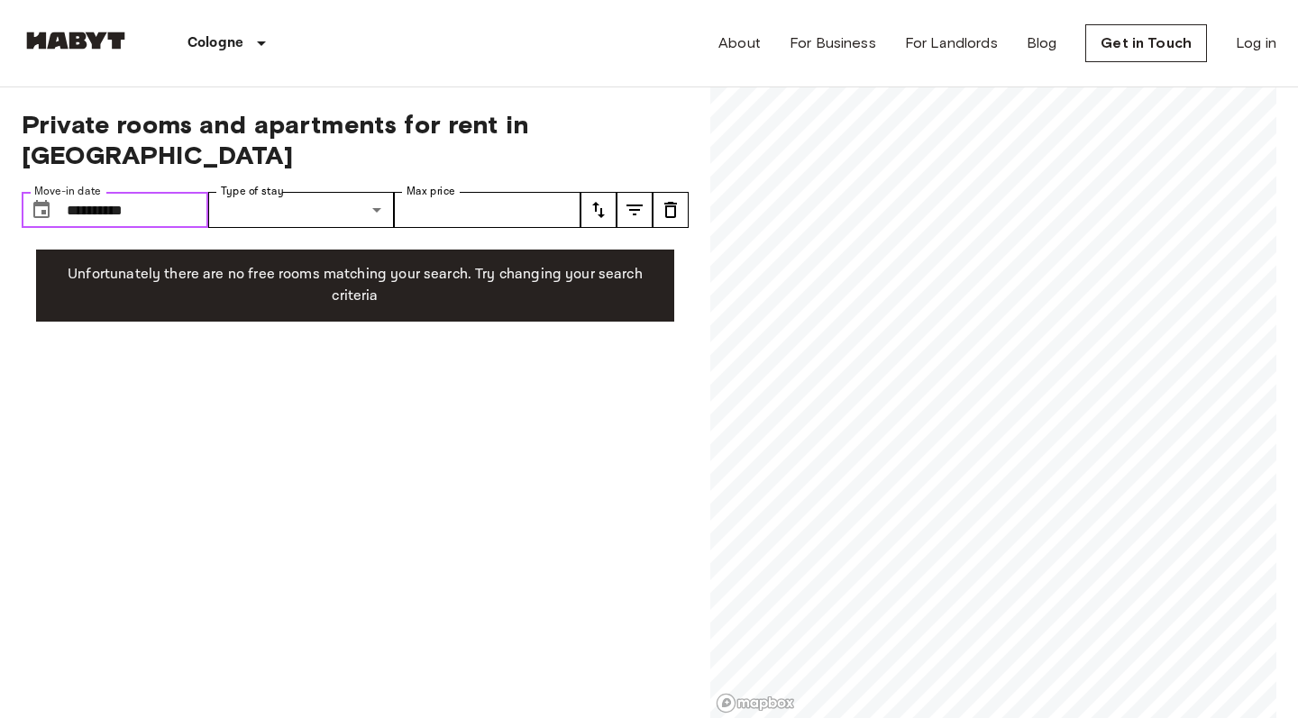
type input "**********"
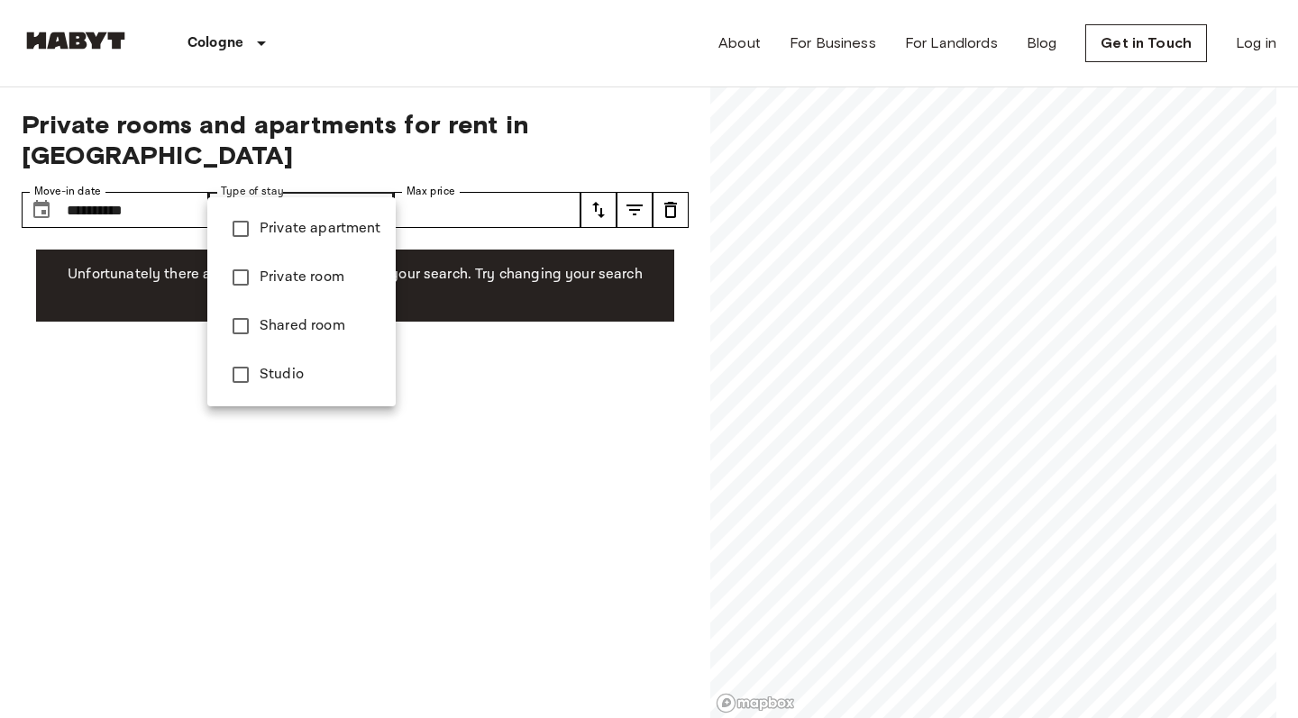
click at [345, 226] on span "Private apartment" at bounding box center [321, 229] width 122 height 22
click at [347, 282] on span "Private room" at bounding box center [321, 278] width 122 height 22
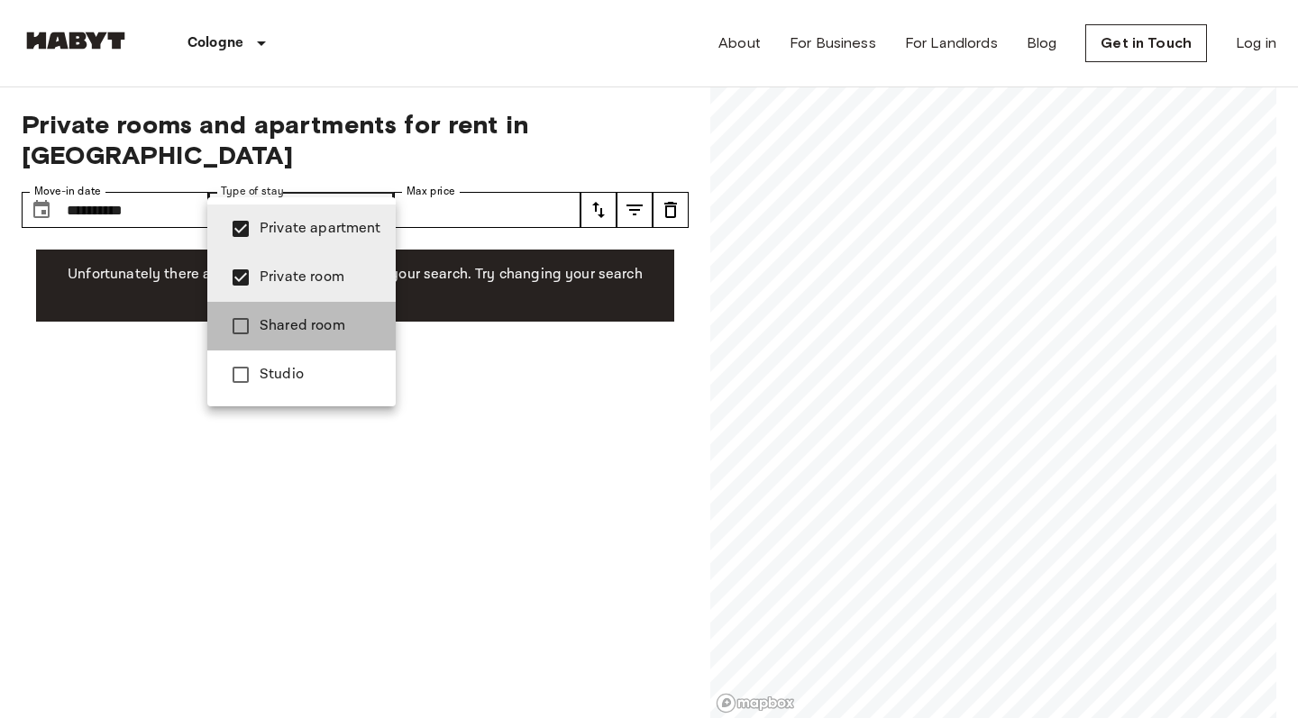
click at [347, 328] on span "Shared room" at bounding box center [321, 326] width 122 height 22
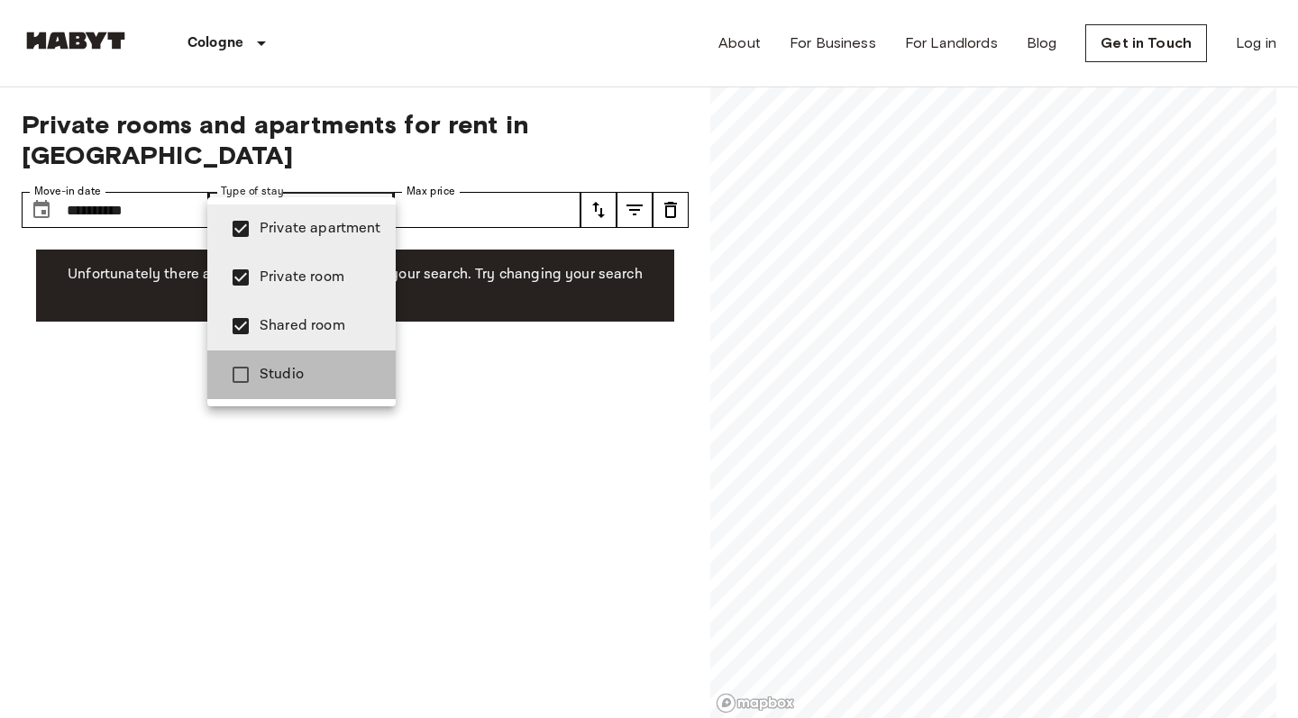
click at [347, 377] on span "Studio" at bounding box center [321, 375] width 122 height 22
type input "**********"
click at [535, 341] on div at bounding box center [649, 359] width 1298 height 718
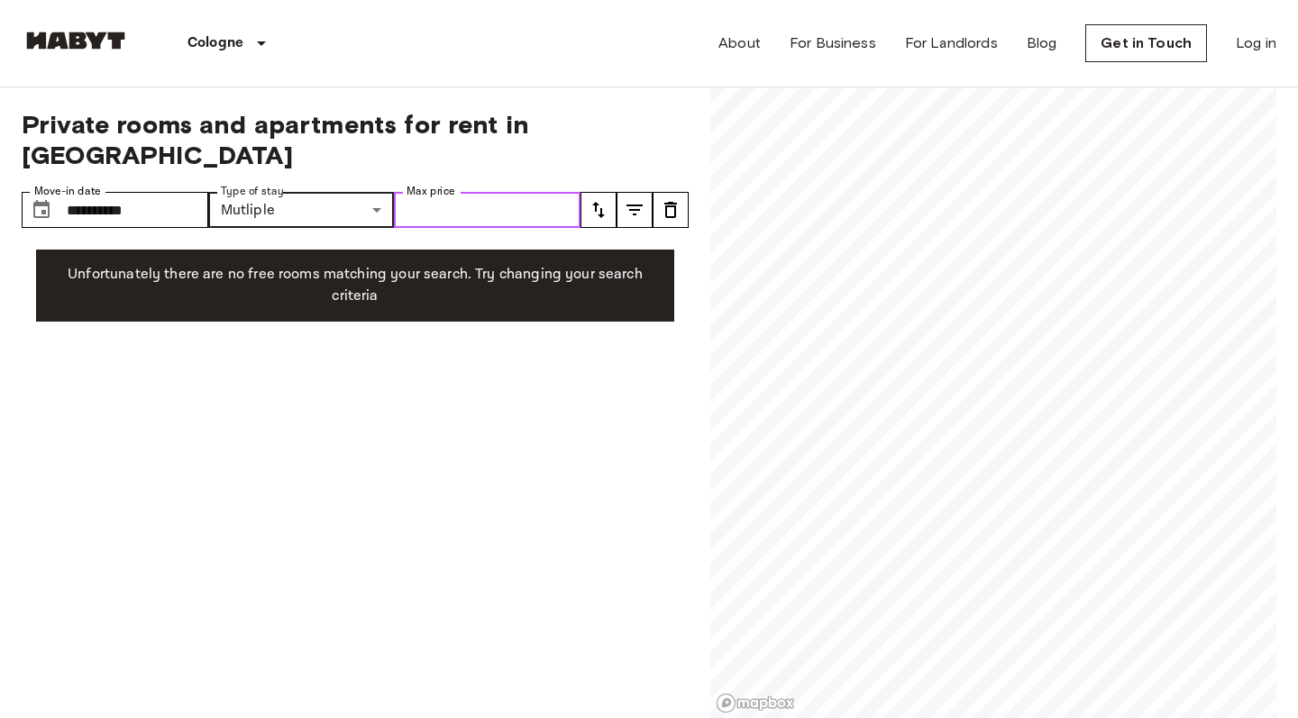
click at [550, 192] on input "Max price" at bounding box center [487, 210] width 187 height 36
click at [570, 192] on input "Max price" at bounding box center [487, 210] width 187 height 36
type input "***"
click at [608, 437] on div "**********" at bounding box center [355, 403] width 667 height 632
click at [108, 192] on input "**********" at bounding box center [138, 210] width 142 height 36
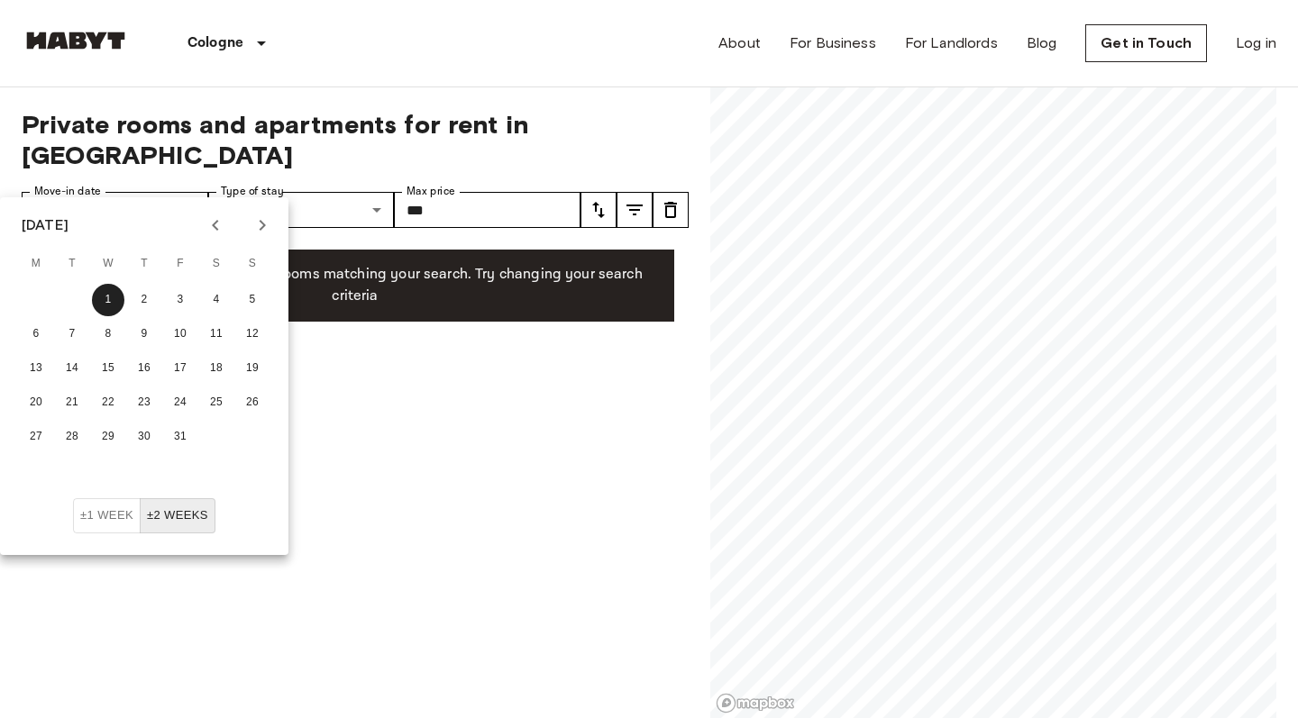
click at [265, 228] on icon "Next month" at bounding box center [262, 226] width 22 height 22
click at [109, 368] on button "12" at bounding box center [108, 368] width 32 height 32
type input "**********"
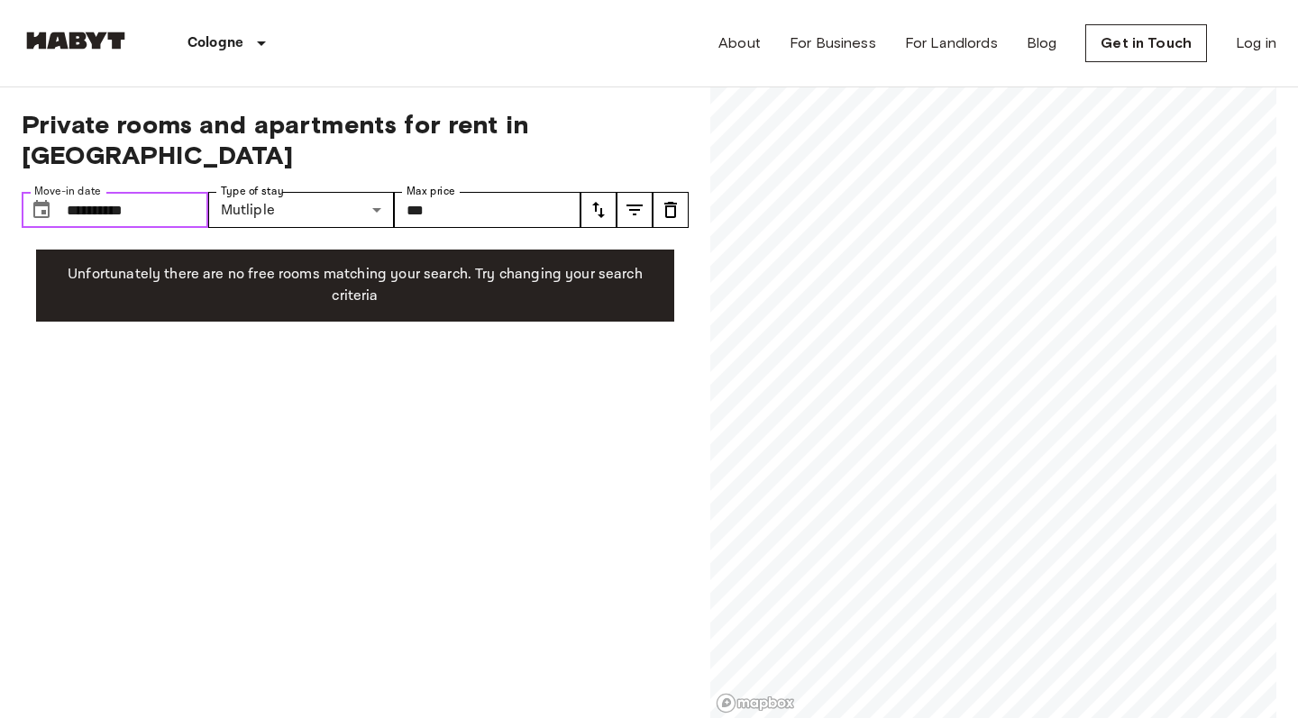
click at [164, 192] on input "**********" at bounding box center [138, 210] width 142 height 36
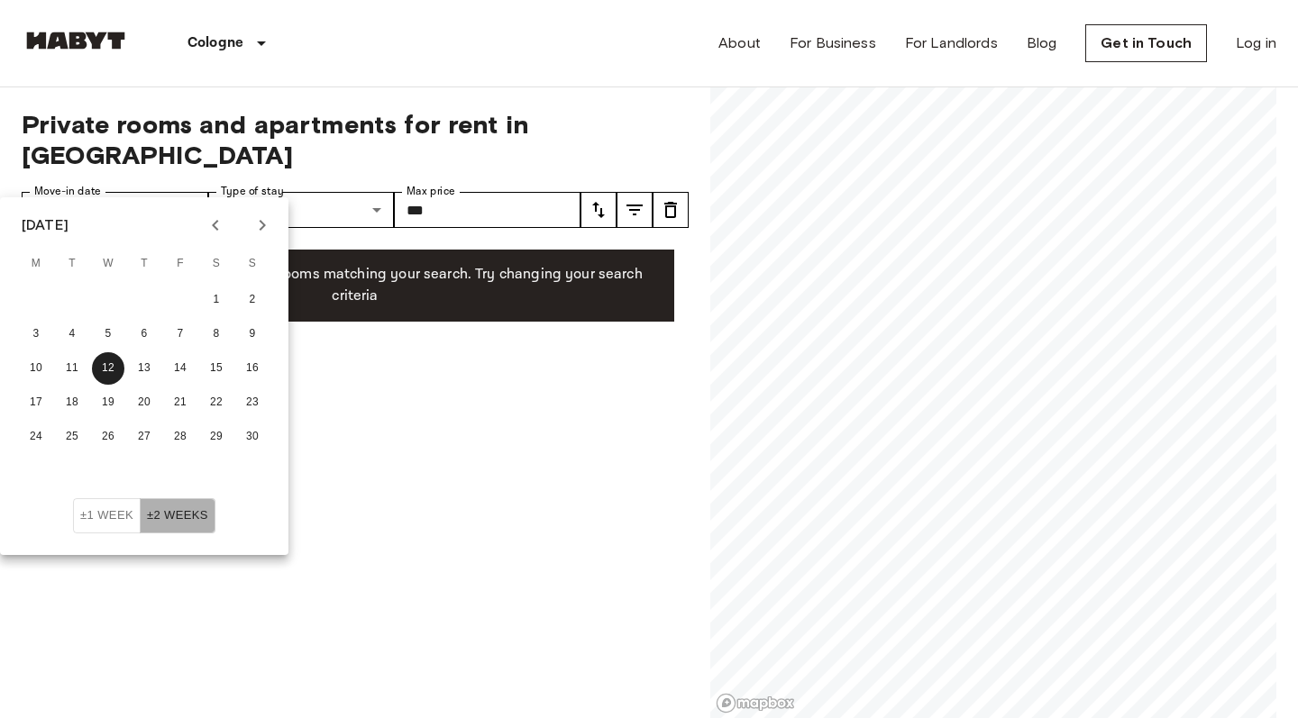
click at [189, 509] on button "±2 weeks" at bounding box center [178, 515] width 76 height 35
click at [392, 506] on div "**********" at bounding box center [355, 403] width 667 height 632
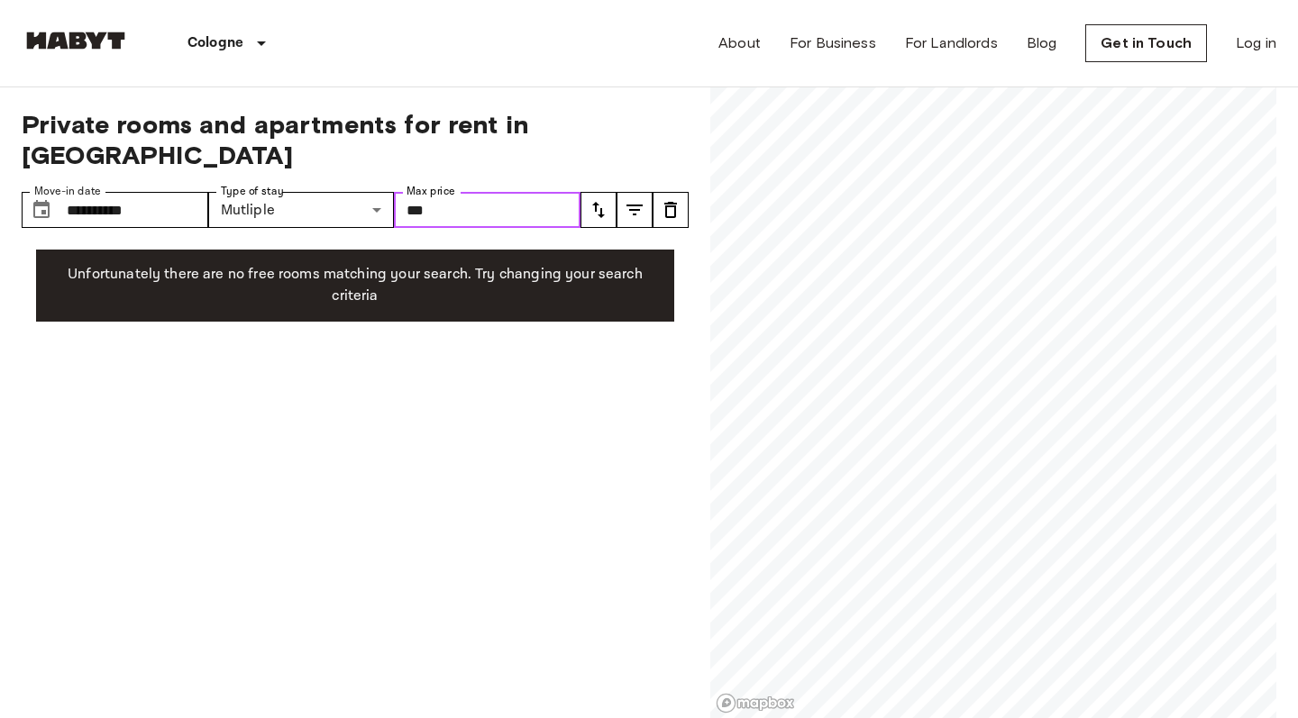
click at [455, 192] on input "***" at bounding box center [487, 210] width 187 height 36
type input "*"
type input "*****"
click at [552, 408] on div "**********" at bounding box center [355, 403] width 667 height 632
click at [507, 192] on input "*****" at bounding box center [487, 210] width 187 height 36
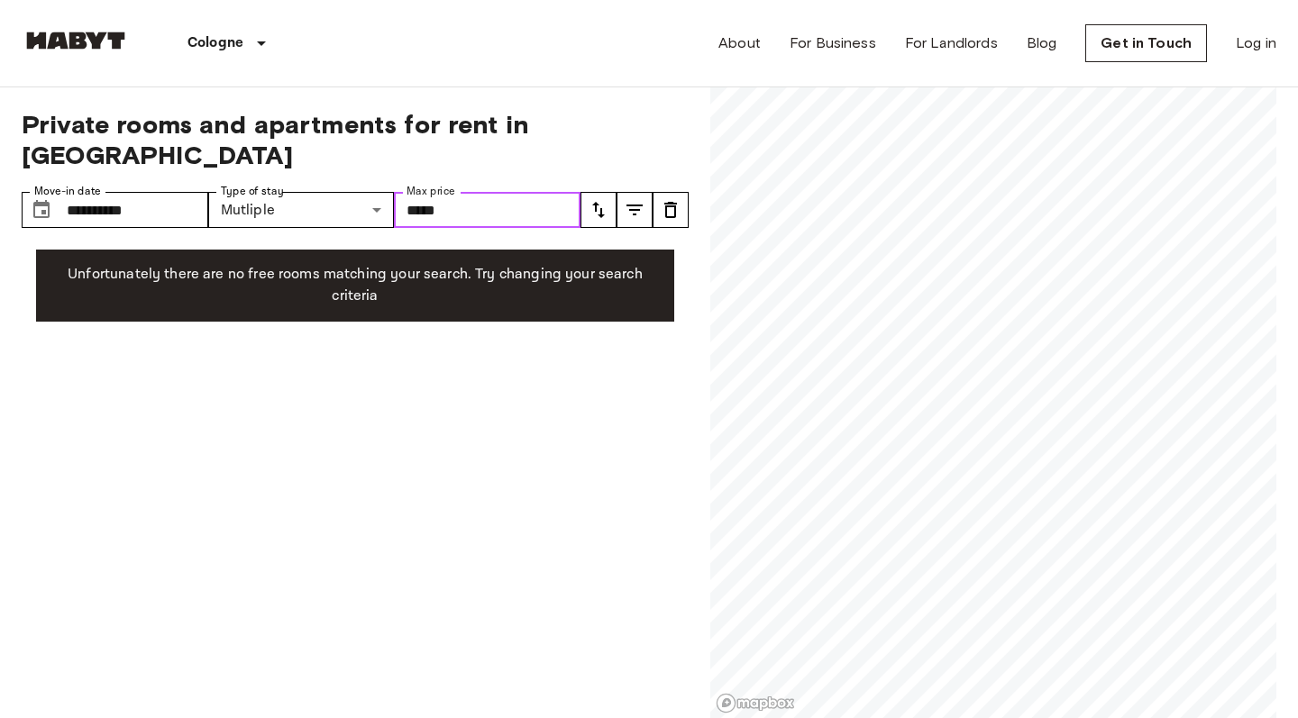
click at [564, 192] on input "*****" at bounding box center [487, 210] width 187 height 36
click at [611, 192] on button "tune" at bounding box center [598, 210] width 36 height 36
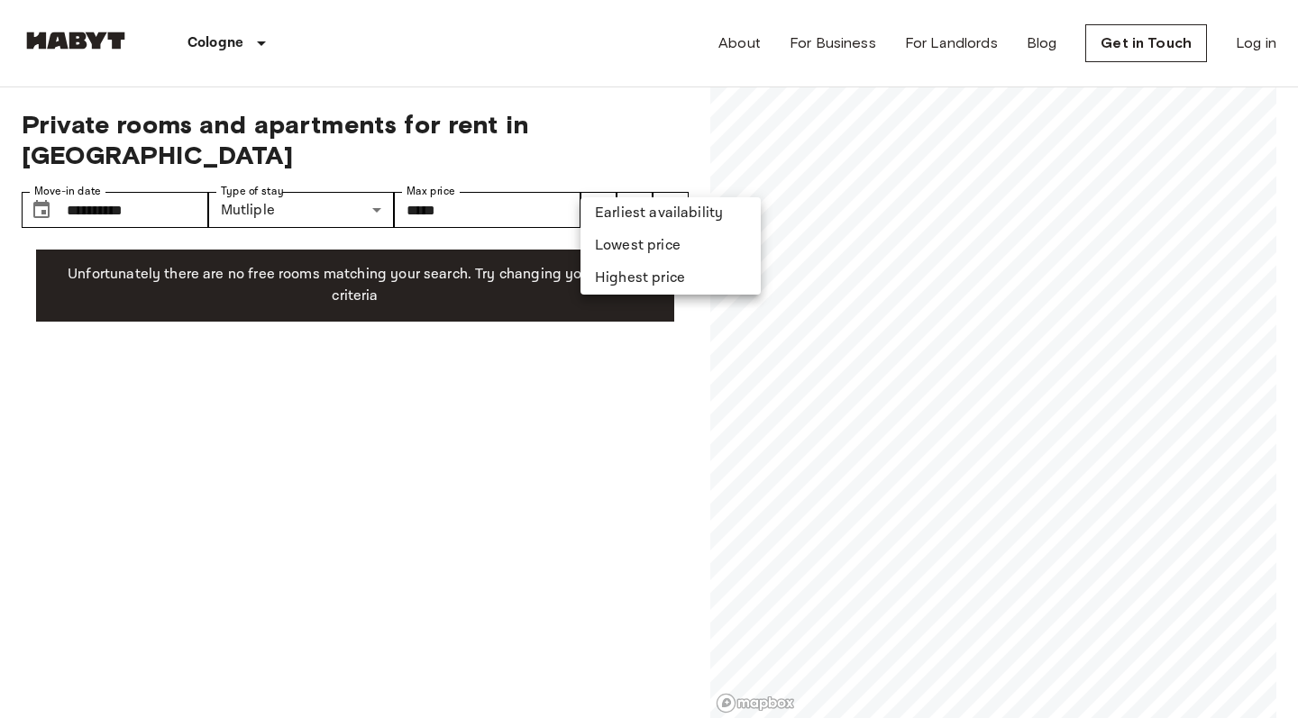
click at [553, 189] on div at bounding box center [649, 359] width 1298 height 718
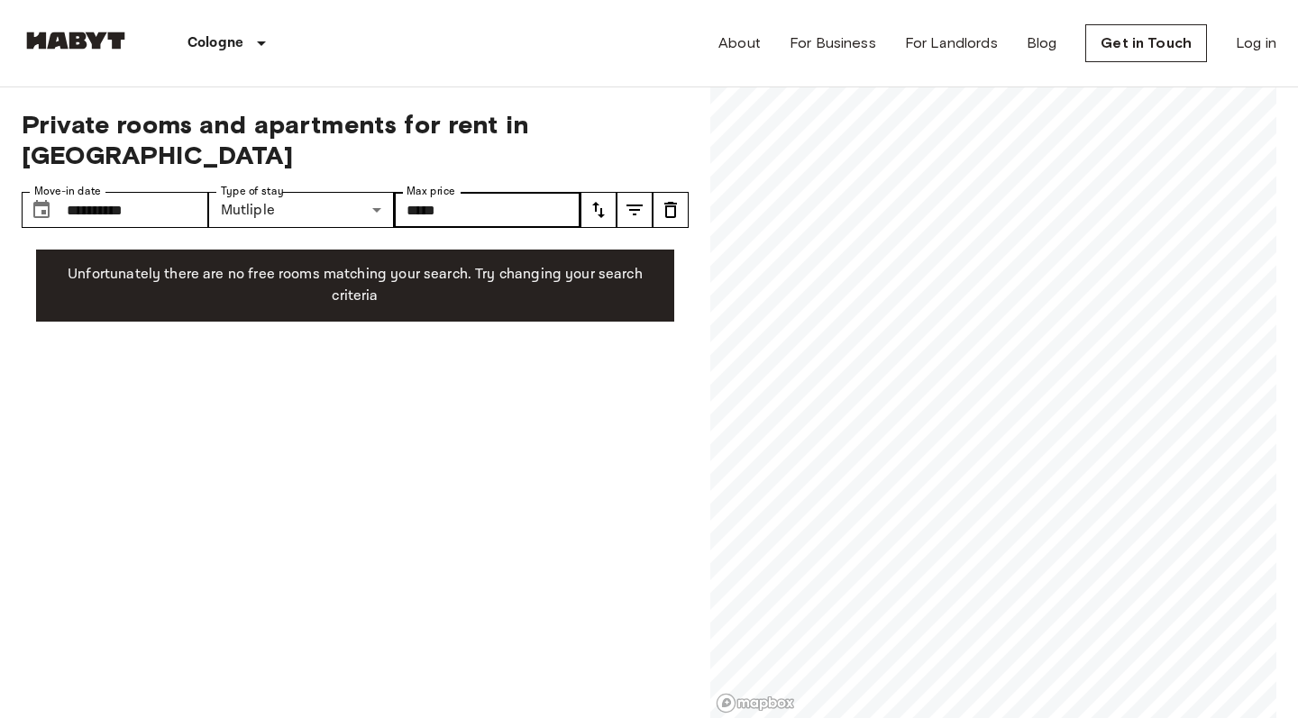
click at [598, 192] on button "tune" at bounding box center [598, 210] width 36 height 36
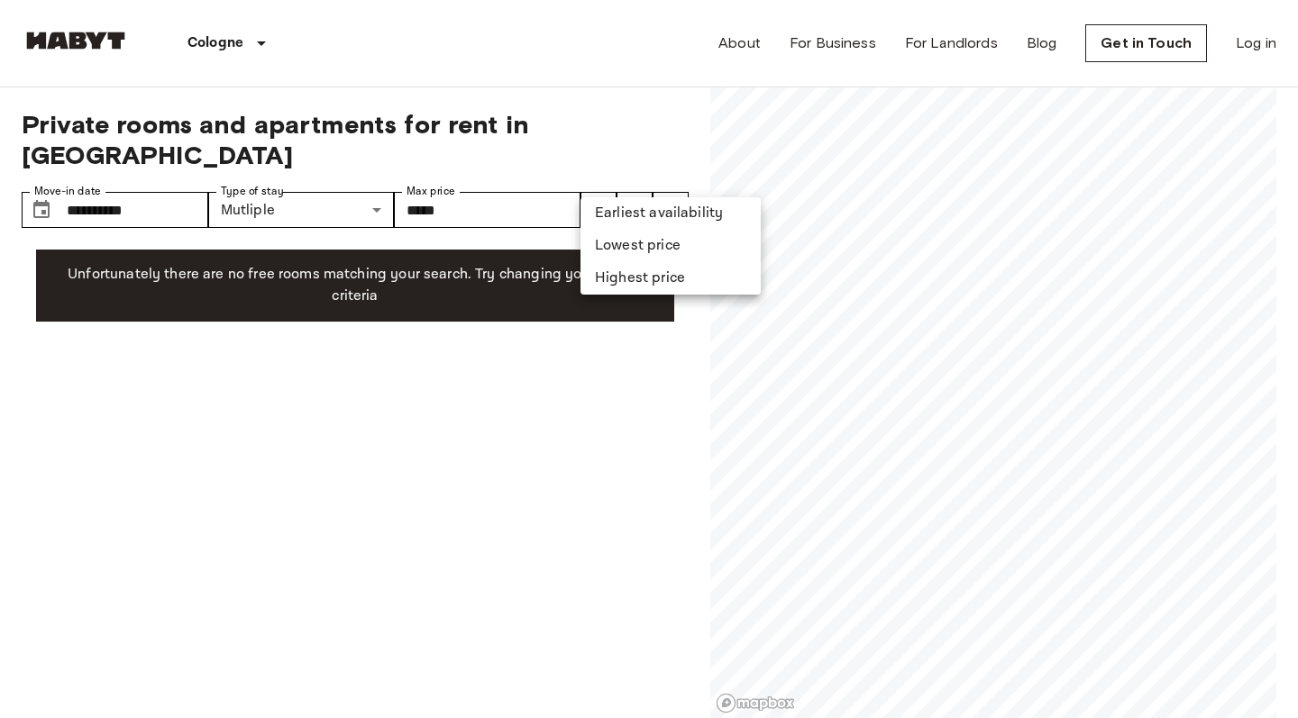
click at [507, 385] on div at bounding box center [649, 359] width 1298 height 718
click at [593, 199] on icon "tune" at bounding box center [599, 210] width 22 height 22
click at [594, 220] on li "Earliest availability" at bounding box center [670, 213] width 180 height 32
click at [424, 431] on div "**********" at bounding box center [355, 403] width 667 height 632
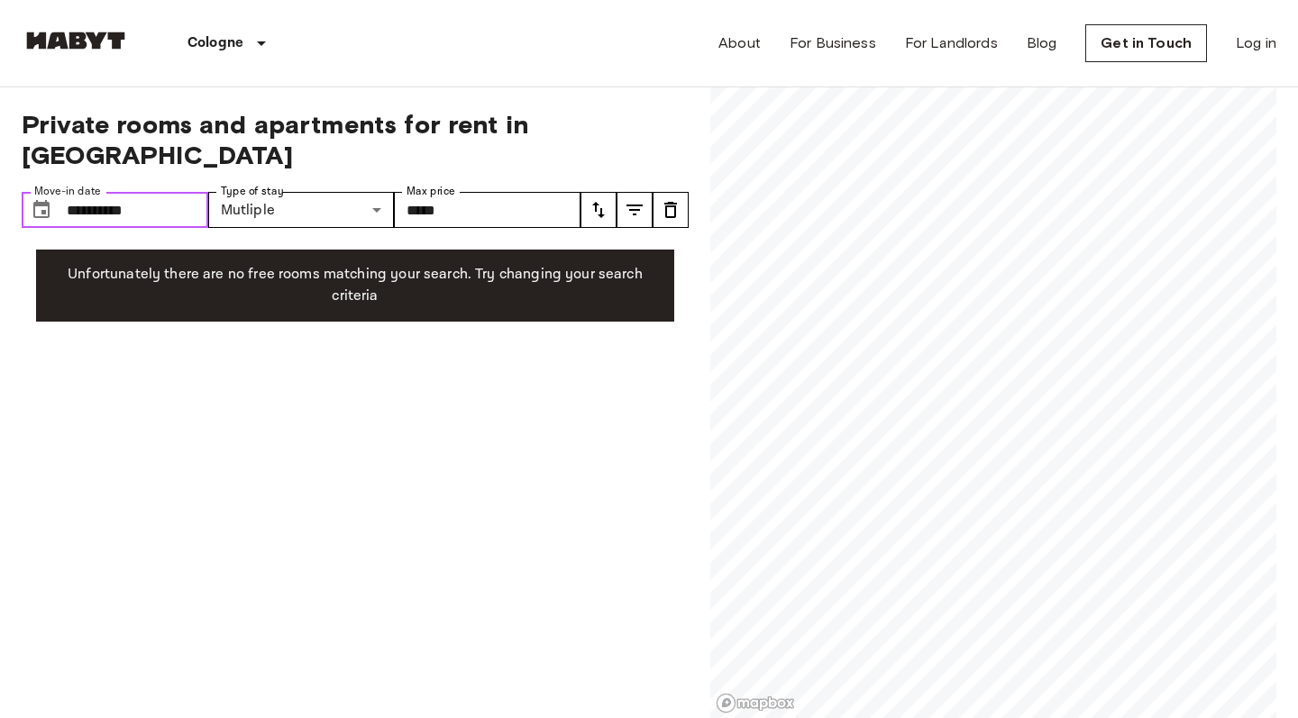
click at [128, 192] on input "**********" at bounding box center [138, 210] width 142 height 36
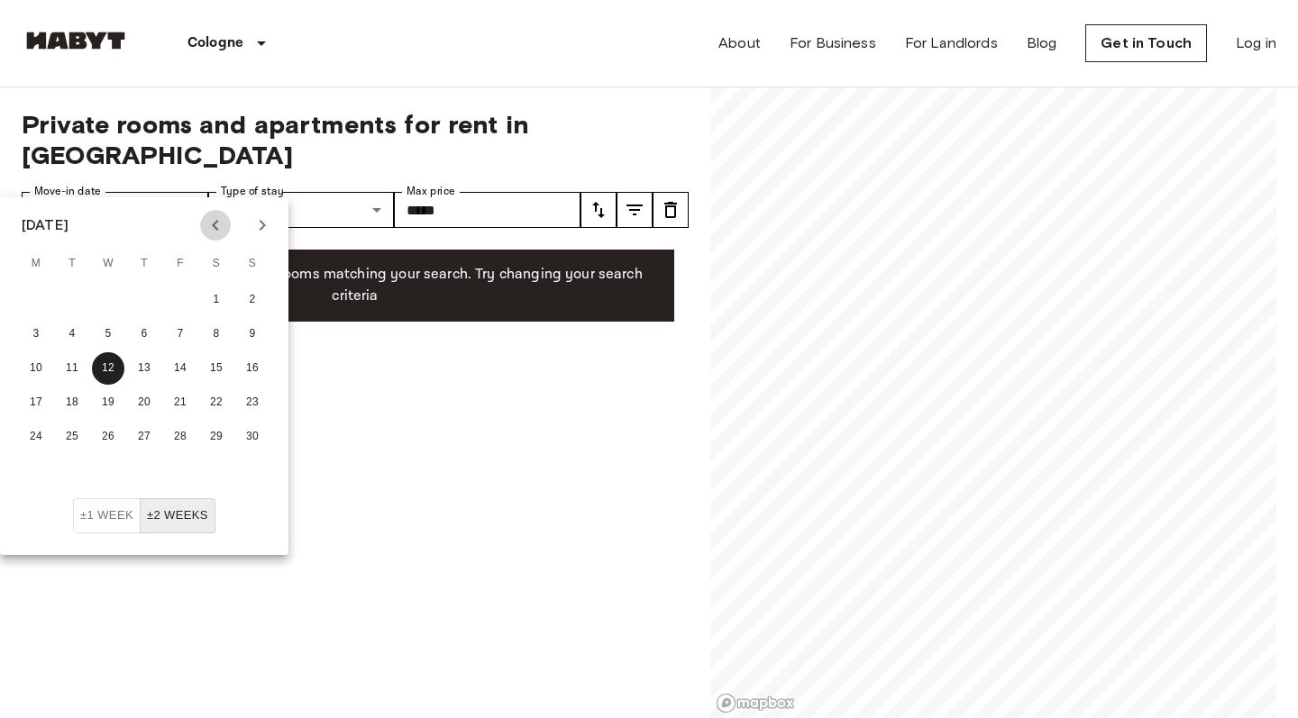
click at [218, 225] on icon "Previous month" at bounding box center [216, 226] width 22 height 22
click at [52, 298] on div "1 2 3 4 5 6 7" at bounding box center [144, 300] width 288 height 32
click at [39, 294] on button "1" at bounding box center [36, 300] width 32 height 32
type input "**********"
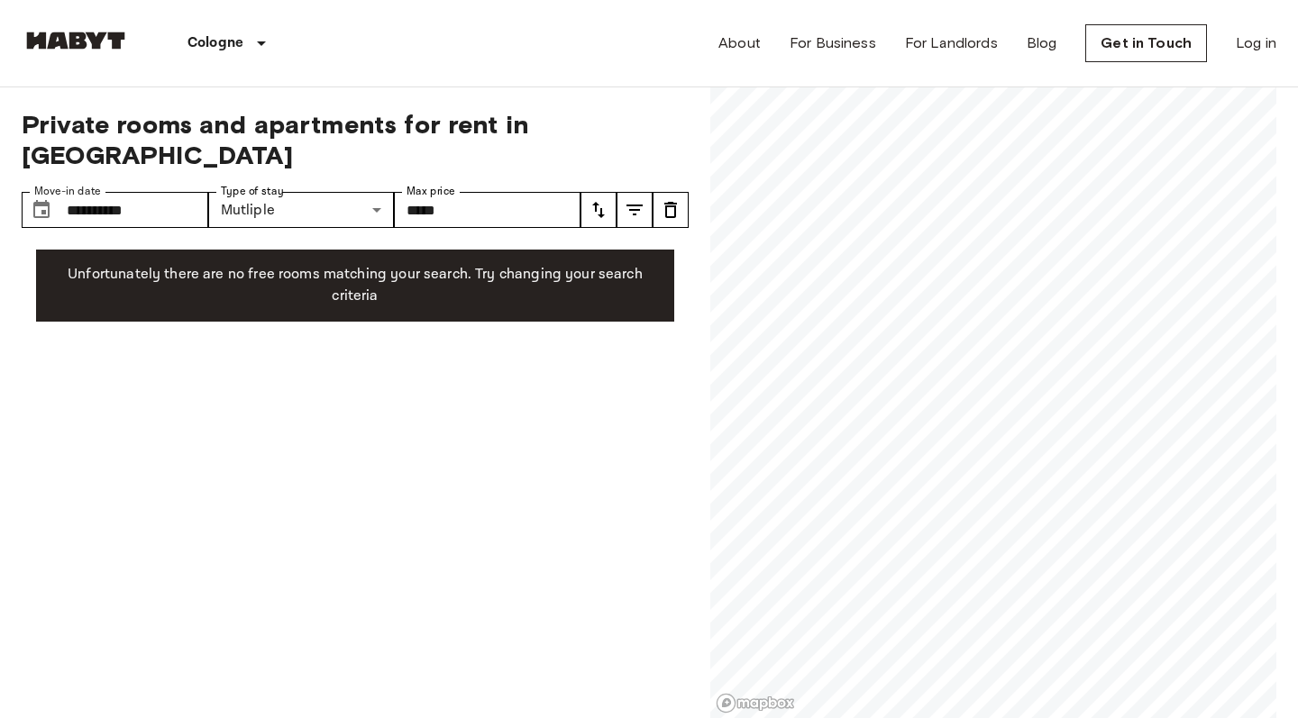
click at [356, 475] on div "**********" at bounding box center [355, 403] width 667 height 632
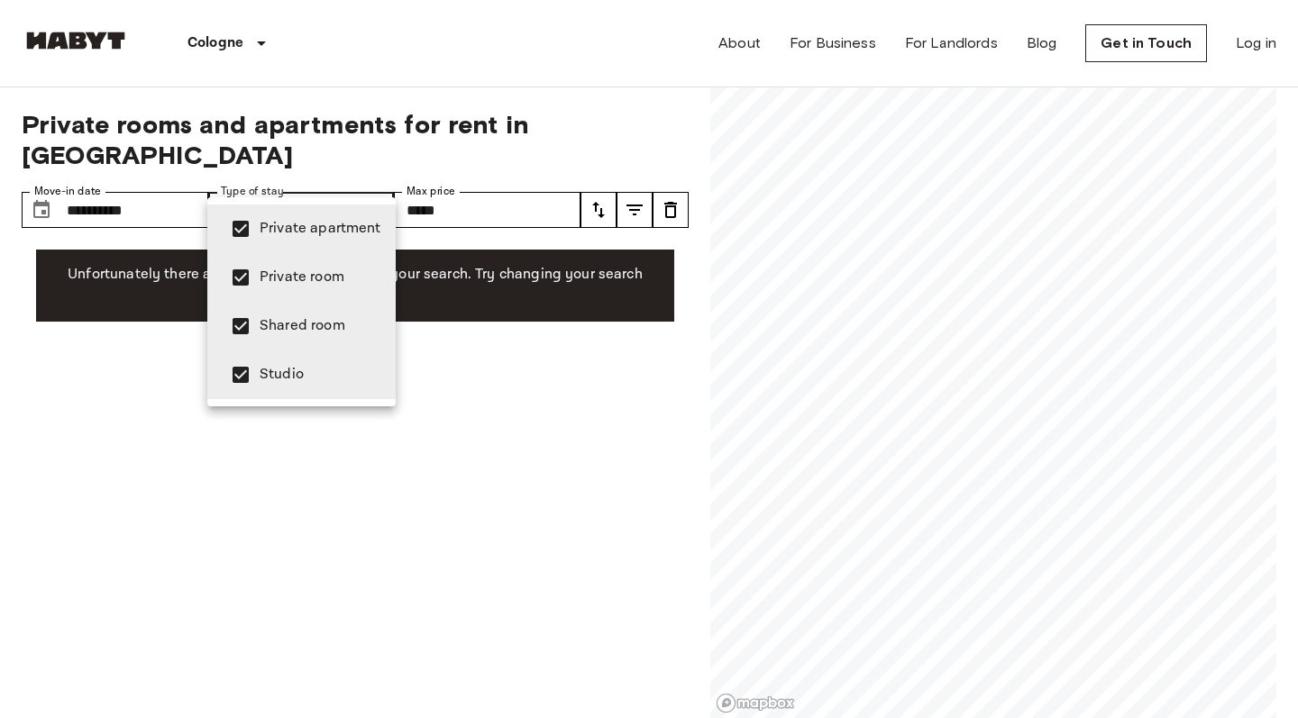
click at [339, 367] on span "Studio" at bounding box center [321, 375] width 122 height 22
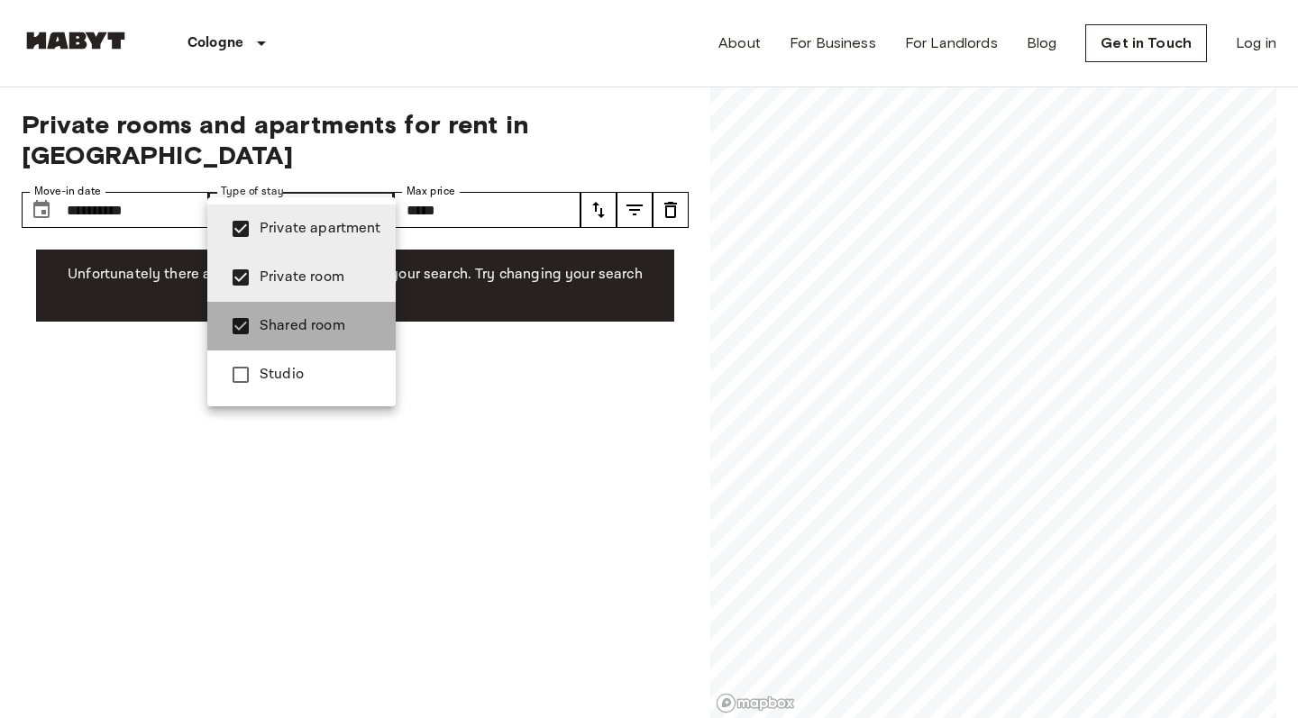
click at [337, 333] on span "Shared room" at bounding box center [321, 326] width 122 height 22
click at [333, 226] on span "Private apartment" at bounding box center [321, 229] width 122 height 22
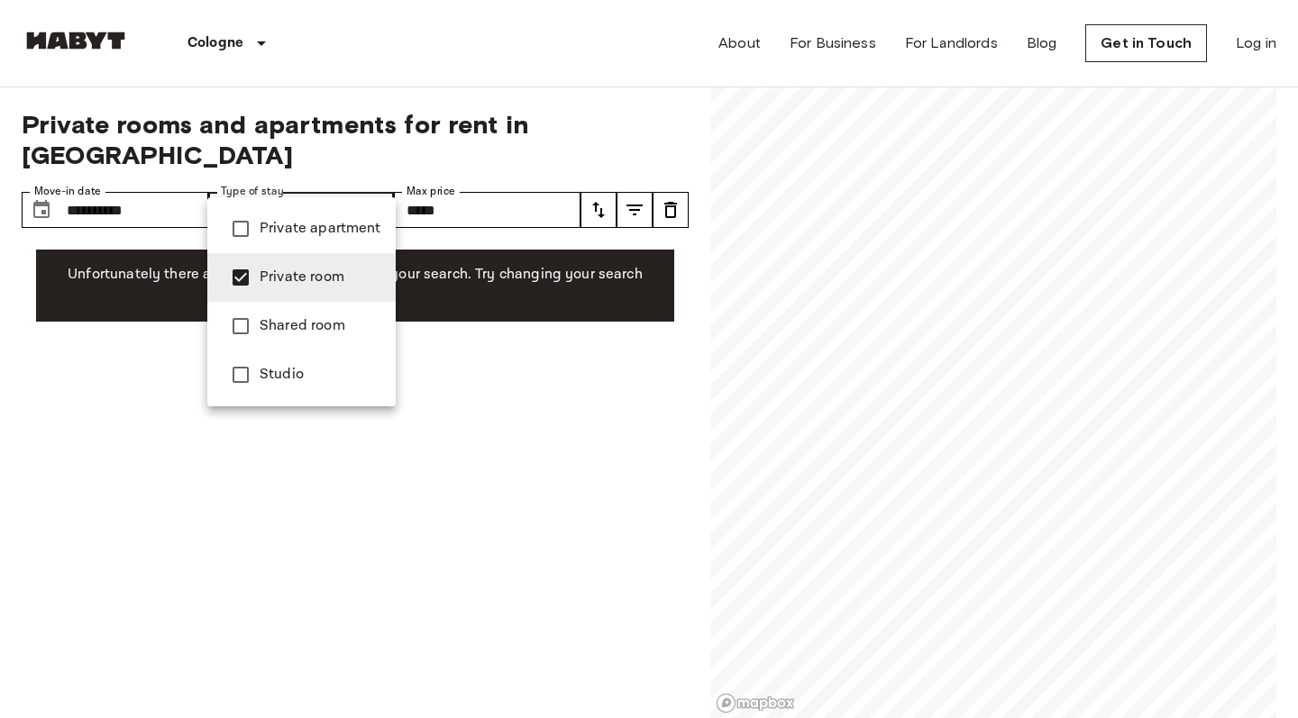
type input "**********"
click at [416, 302] on div at bounding box center [649, 359] width 1298 height 718
